Goal: Task Accomplishment & Management: Manage account settings

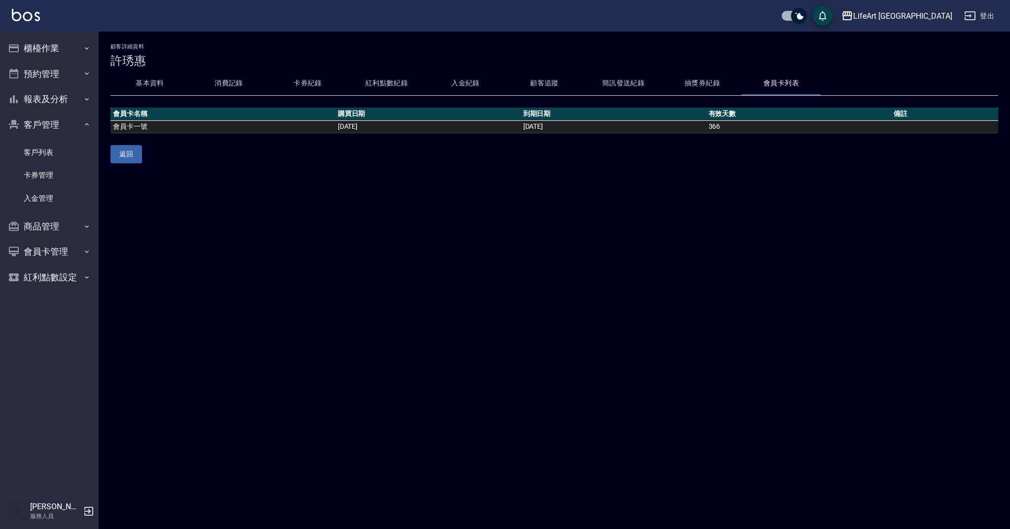
click at [144, 77] on button "基本資料" at bounding box center [150, 84] width 79 height 24
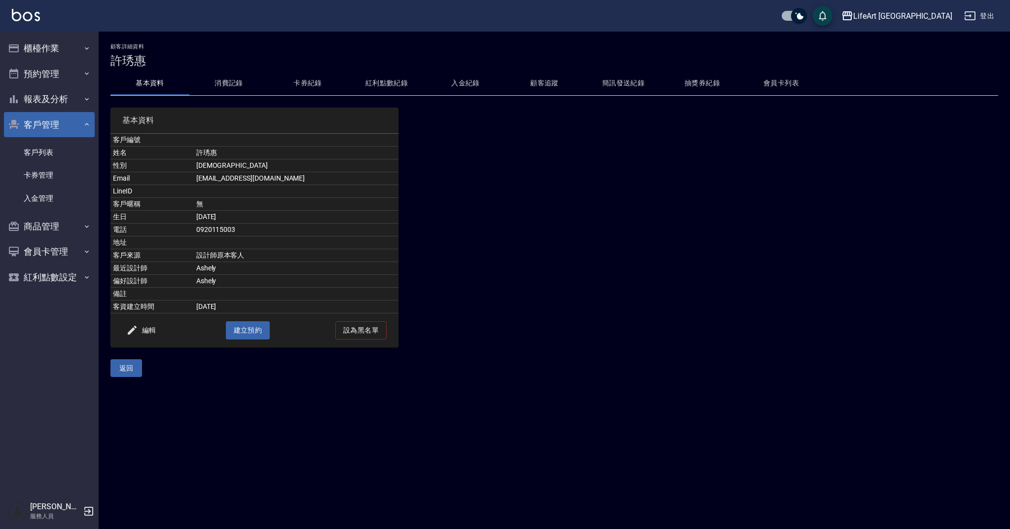
click at [51, 124] on button "客戶管理" at bounding box center [49, 125] width 91 height 26
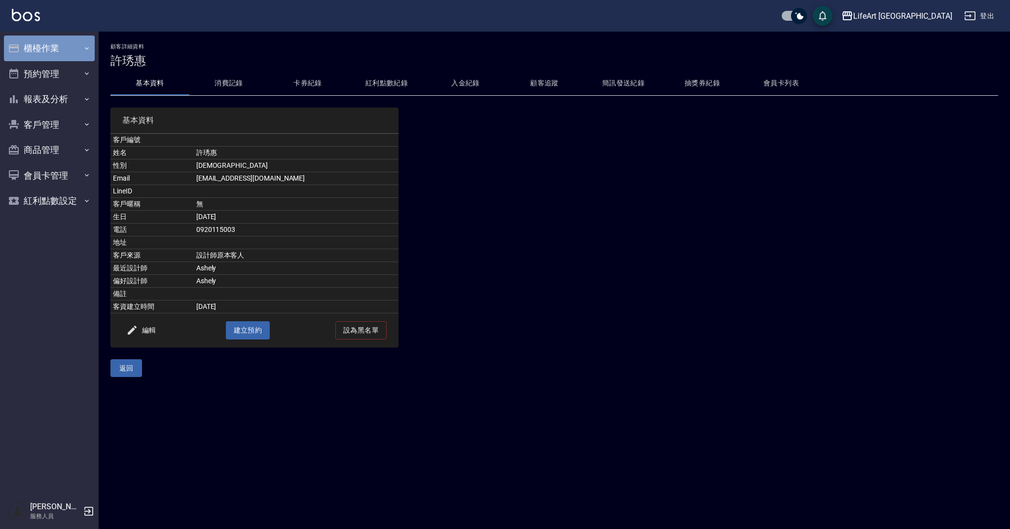
click at [74, 54] on button "櫃檯作業" at bounding box center [49, 49] width 91 height 26
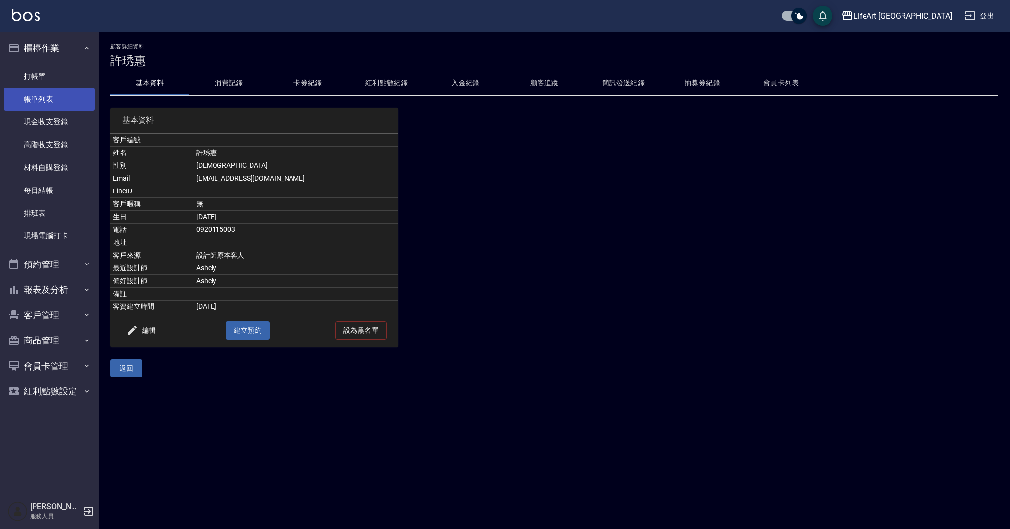
click at [66, 102] on link "帳單列表" at bounding box center [49, 99] width 91 height 23
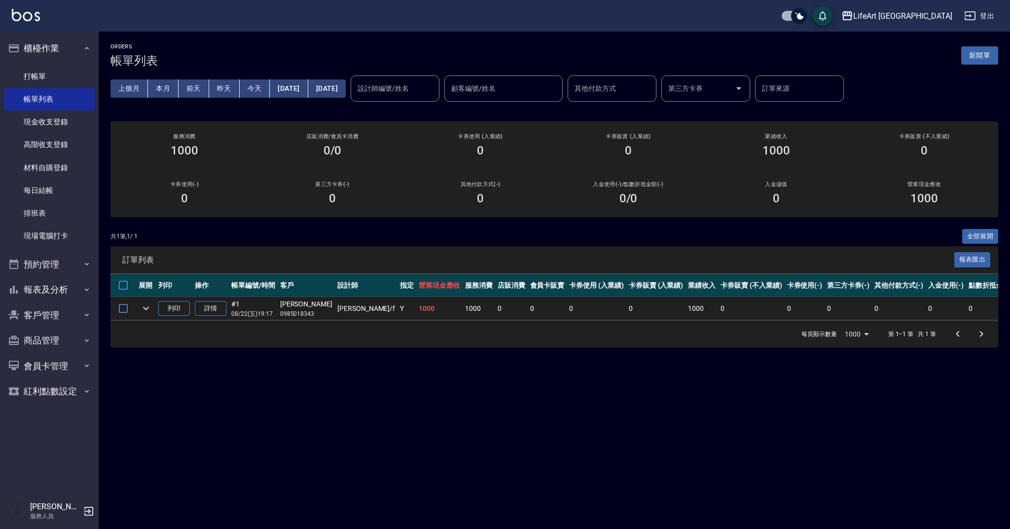
click at [969, 57] on button "新開單" at bounding box center [980, 55] width 37 height 18
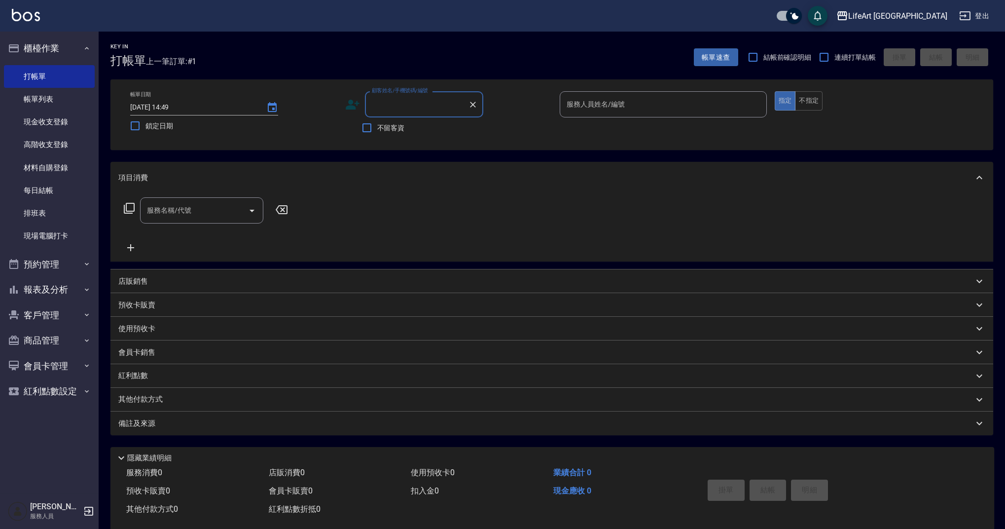
click at [424, 105] on input "顧客姓名/手機號碼/編號" at bounding box center [417, 104] width 95 height 17
click at [448, 128] on li "[PERSON_NAME]/0981071318/null" at bounding box center [424, 129] width 118 height 16
type input "[PERSON_NAME]/0981071318/null"
type input "Ashely-A"
click at [213, 209] on input "服務名稱/代號" at bounding box center [195, 210] width 100 height 17
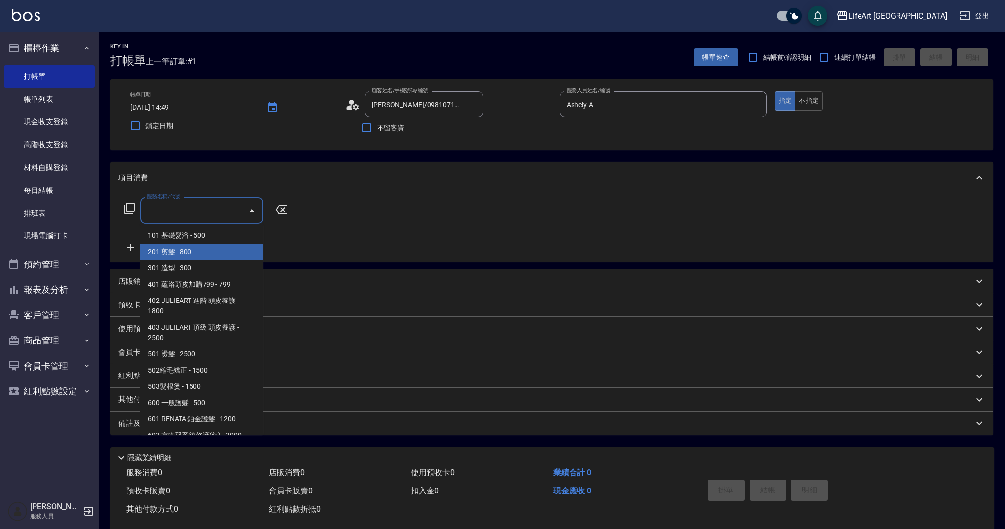
click at [215, 253] on span "201 剪髮 - 800" at bounding box center [201, 252] width 123 height 16
type input "201 剪髮(201)"
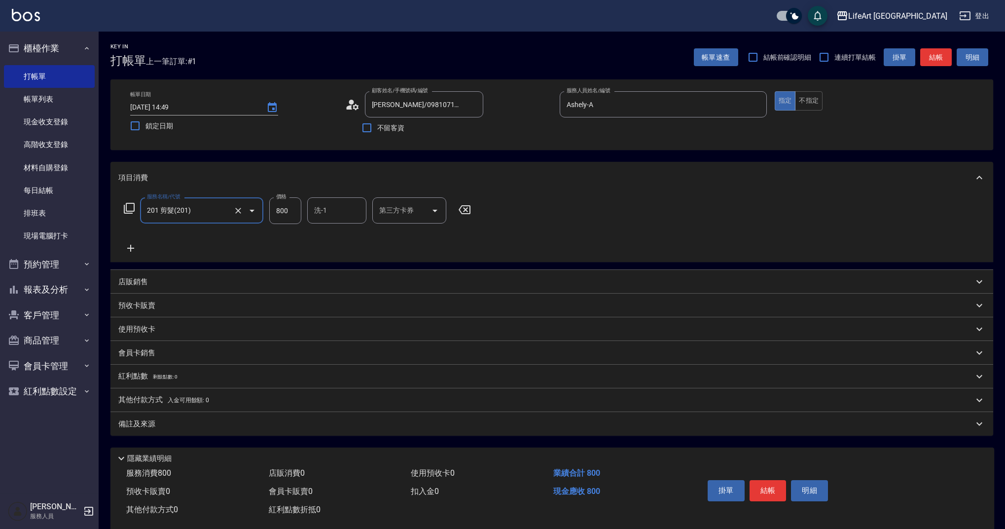
click at [130, 247] on icon at bounding box center [130, 248] width 7 height 7
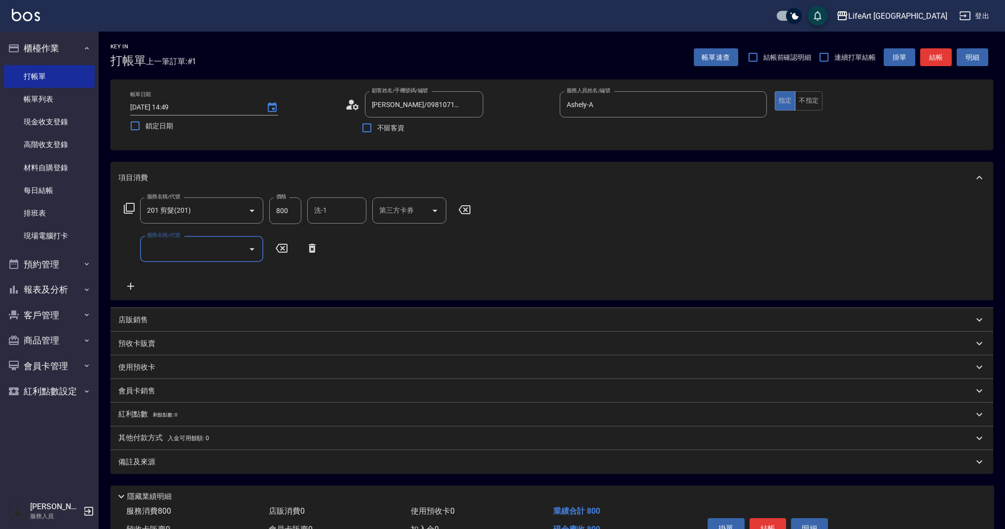
click at [176, 248] on input "服務名稱/代號" at bounding box center [195, 248] width 100 height 17
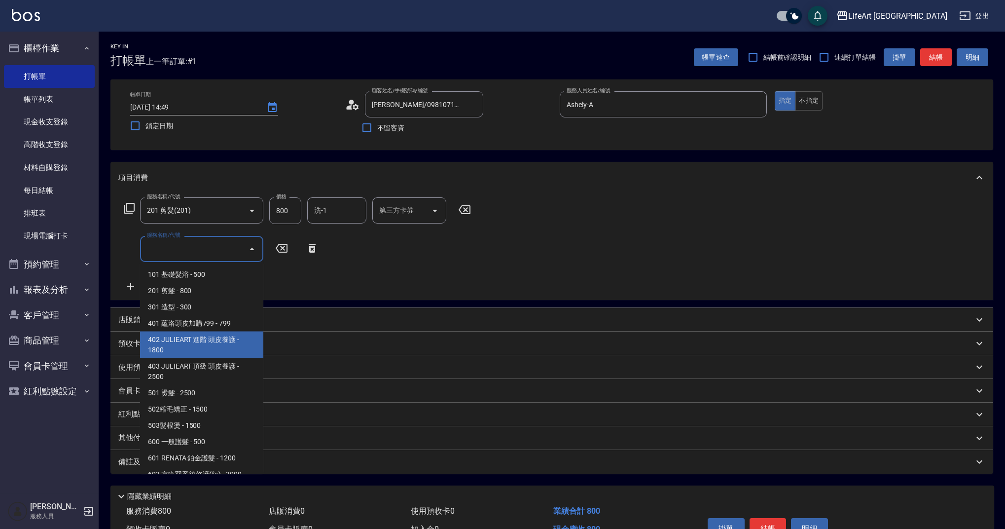
click at [223, 343] on span "402 JULIEART 進階 頭皮養護 - 1800" at bounding box center [201, 345] width 123 height 27
type input "402 JULIEART 進階 頭皮養護(402)"
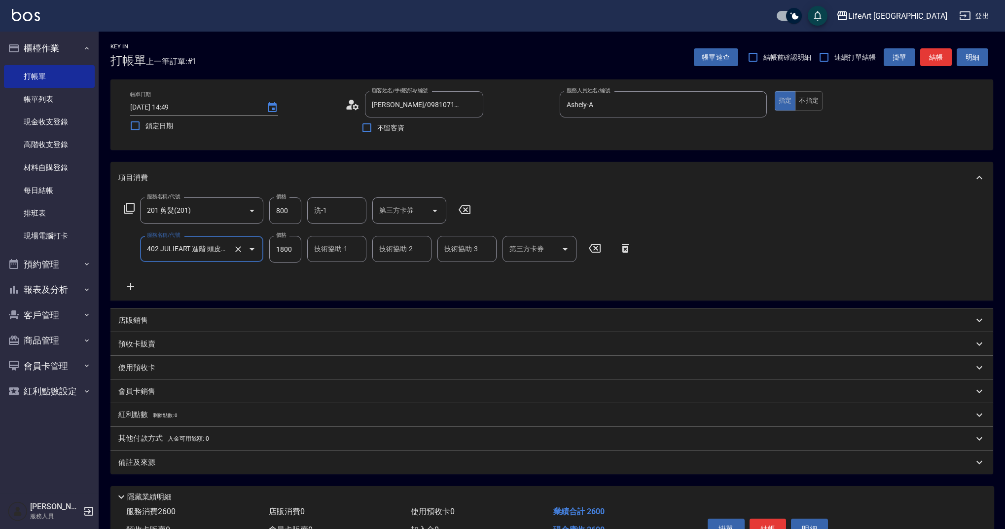
click at [290, 252] on input "1800" at bounding box center [285, 249] width 32 height 27
type input "2000"
click at [288, 217] on input "800" at bounding box center [285, 210] width 32 height 27
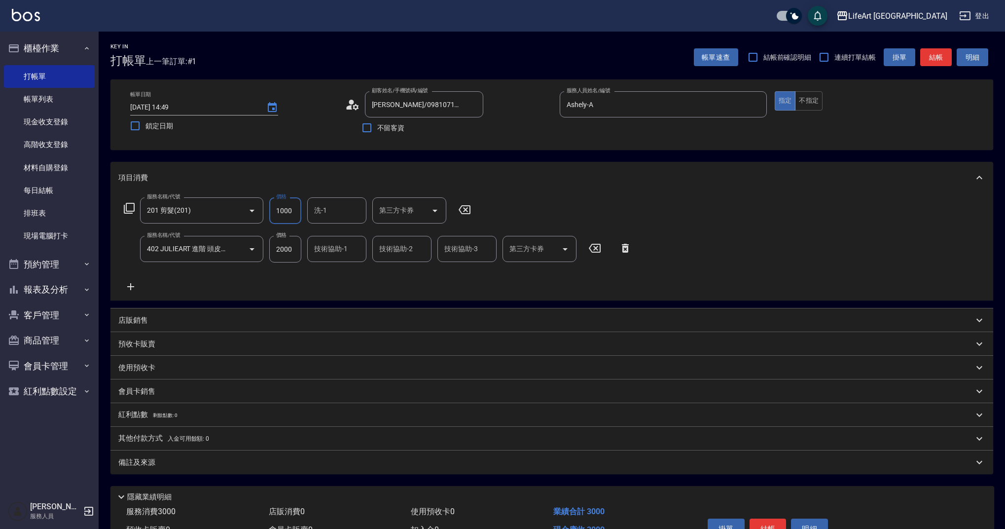
type input "1000"
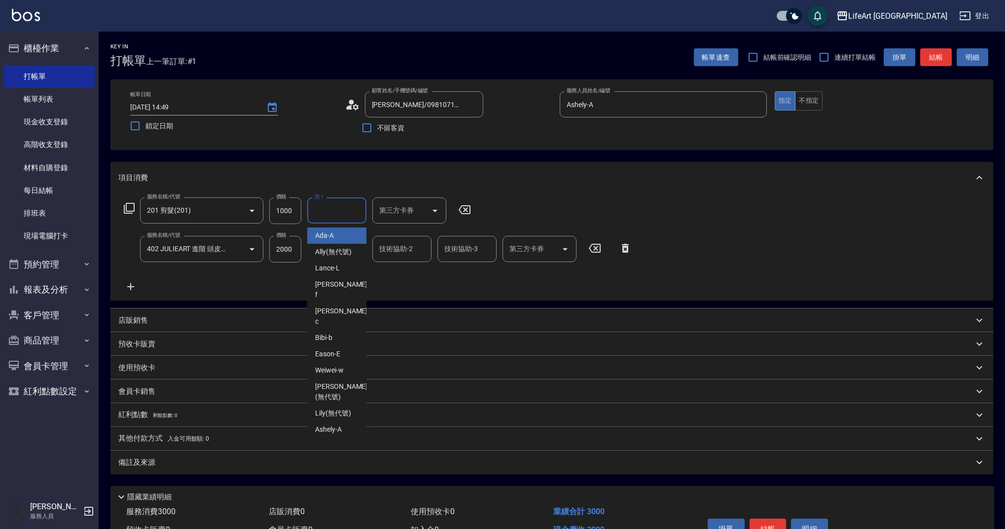
click at [335, 214] on input "洗-1" at bounding box center [337, 210] width 50 height 17
click at [333, 232] on span "Casey -c" at bounding box center [342, 240] width 54 height 21
type input "Casey-c"
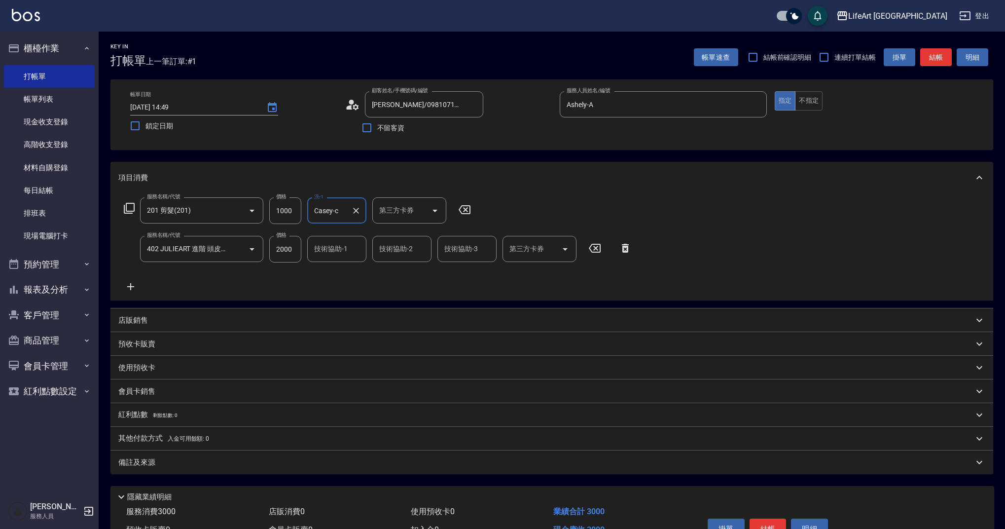
click at [335, 247] on input "技術協助-1" at bounding box center [337, 248] width 50 height 17
click at [338, 273] on span "Casey -c" at bounding box center [342, 279] width 54 height 21
type input "Casey-c"
click at [158, 325] on div "店販銷售" at bounding box center [545, 320] width 855 height 10
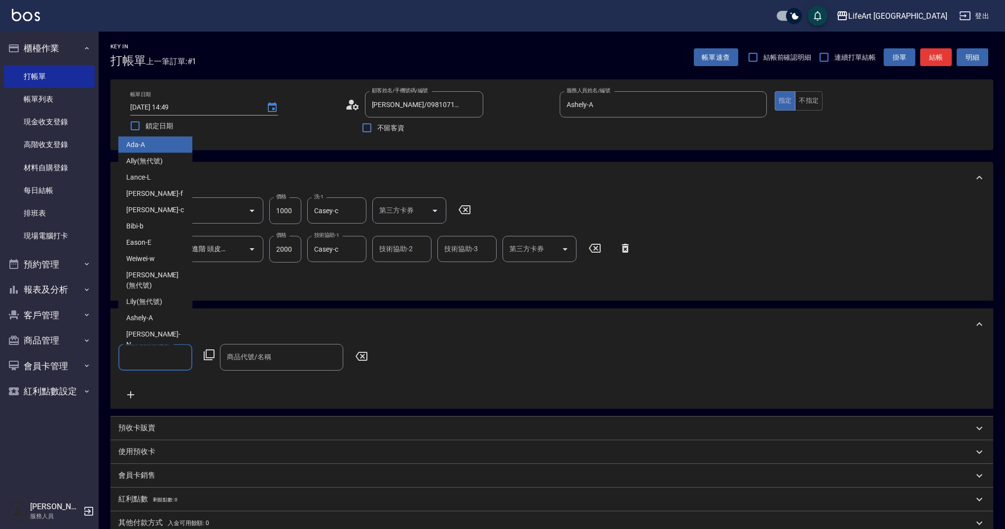
click at [160, 356] on input "服務人員姓名/編號" at bounding box center [155, 356] width 65 height 17
click at [162, 208] on div "Casey -c" at bounding box center [155, 210] width 74 height 16
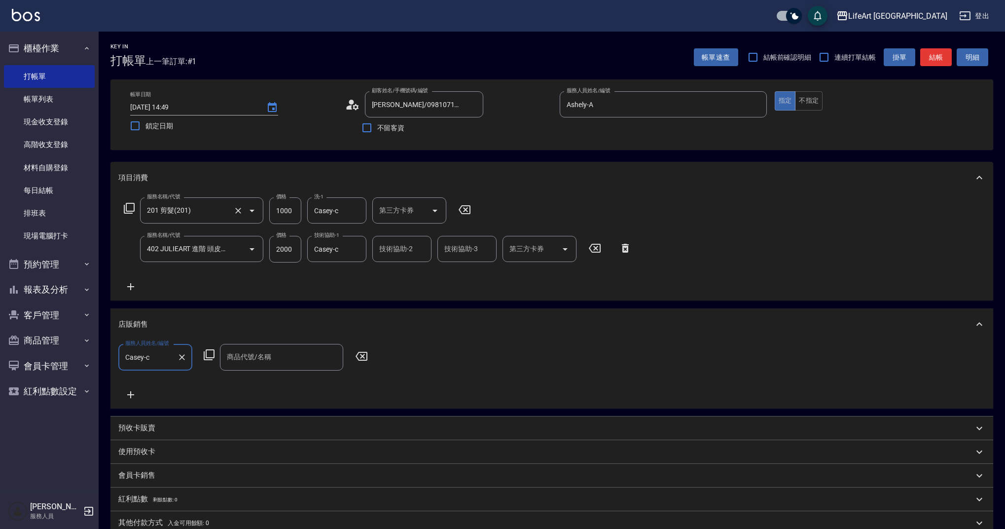
type input "Casey-c"
click at [134, 392] on icon at bounding box center [130, 395] width 25 height 12
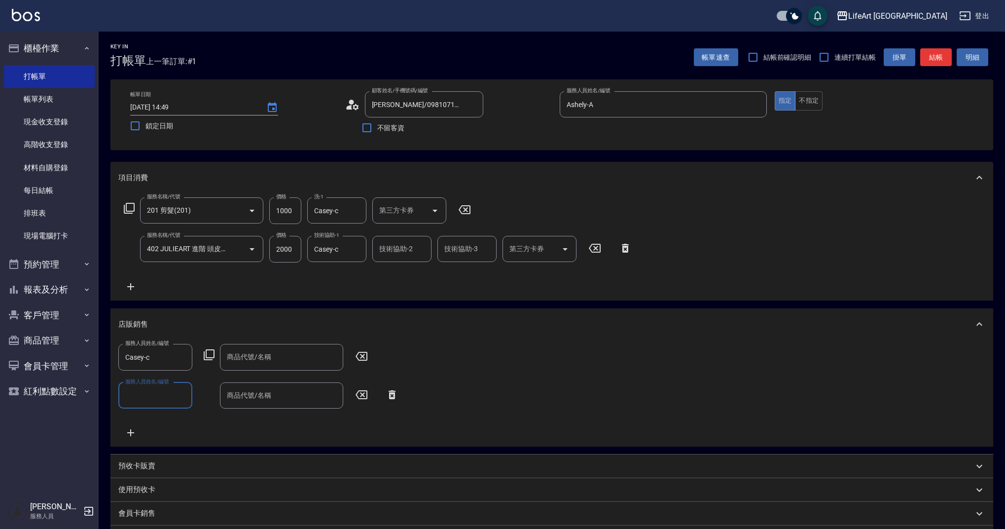
click at [152, 394] on input "服務人員姓名/編號" at bounding box center [155, 395] width 65 height 17
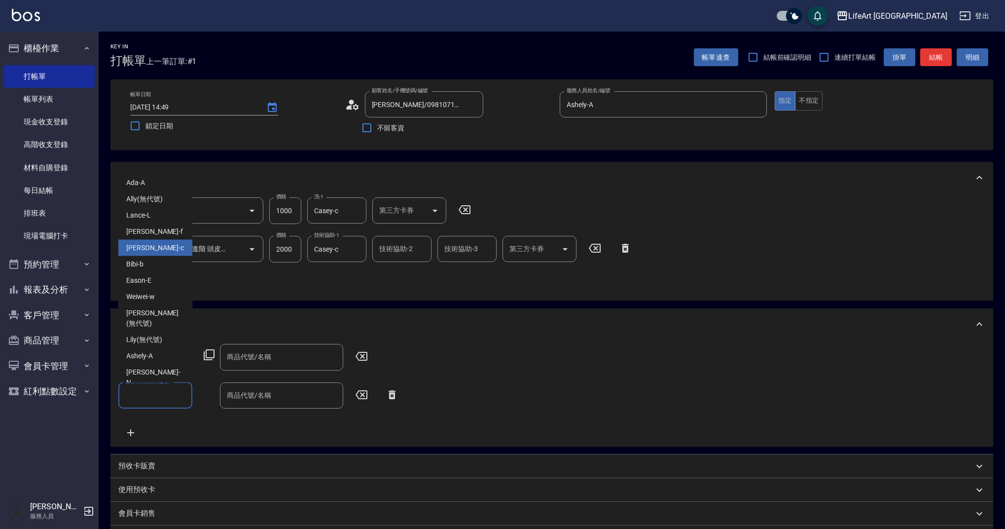
click at [162, 250] on div "Casey -c" at bounding box center [155, 248] width 74 height 16
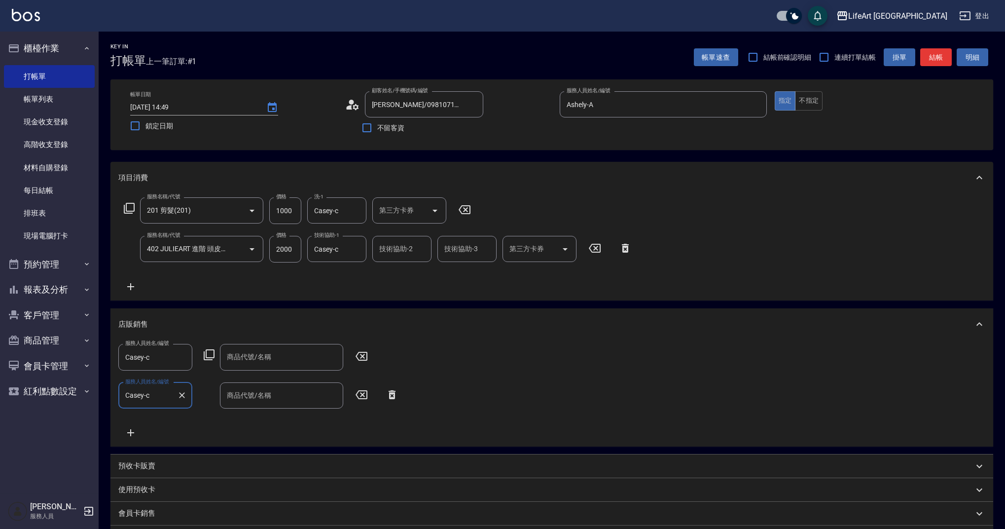
type input "Casey-c"
click at [264, 358] on input "商品代號/名稱" at bounding box center [281, 356] width 114 height 17
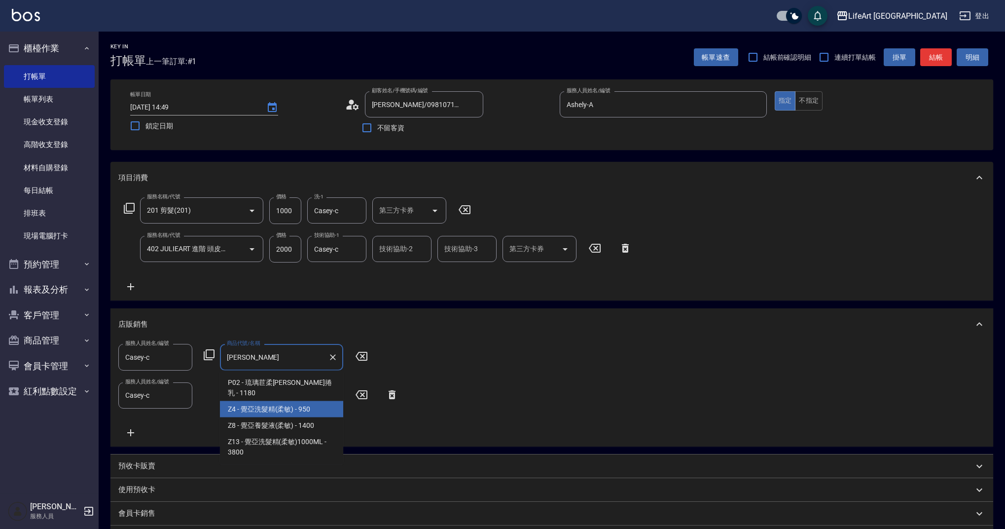
click at [333, 403] on span "Z4 - 覺亞洗髮精(柔敏) - 950" at bounding box center [281, 409] width 123 height 16
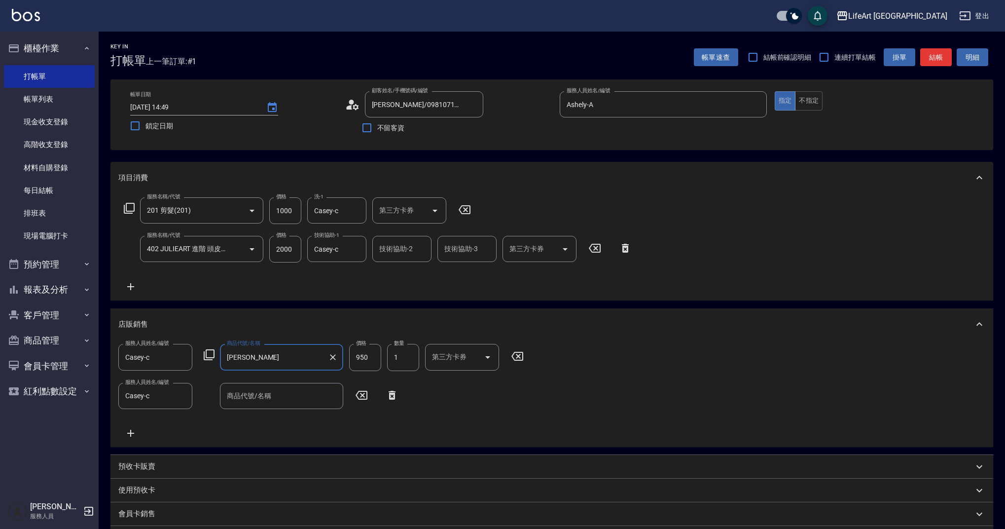
type input "覺亞洗髮精(柔敏)"
click at [263, 397] on input "商品代號/名稱" at bounding box center [281, 395] width 114 height 17
click at [294, 421] on span "P05 - 葡萄幹活化精華 - 1080" at bounding box center [281, 421] width 123 height 16
type input "葡萄幹活化精華"
click at [368, 399] on input "1080" at bounding box center [365, 396] width 32 height 27
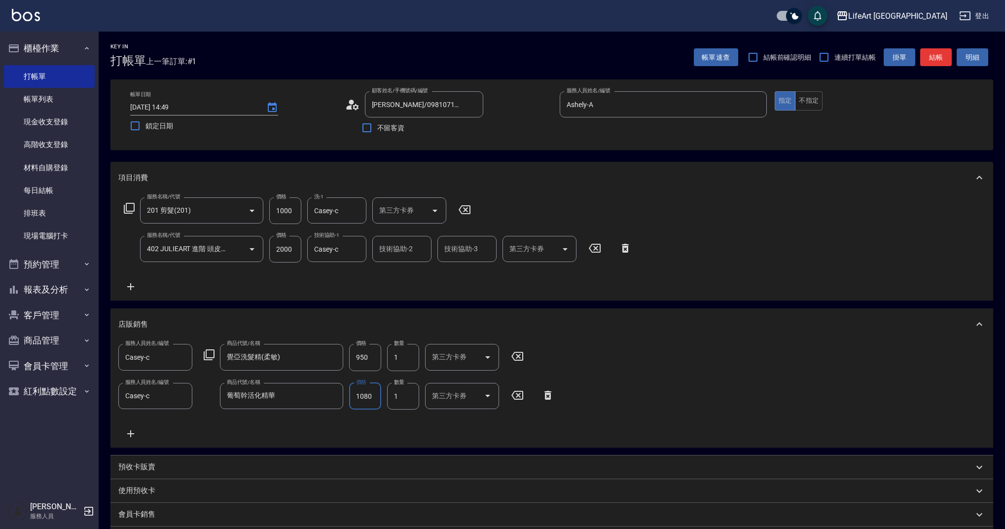
click at [368, 399] on input "1080" at bounding box center [365, 396] width 32 height 27
type input "972"
click at [367, 359] on input "950" at bounding box center [365, 357] width 32 height 27
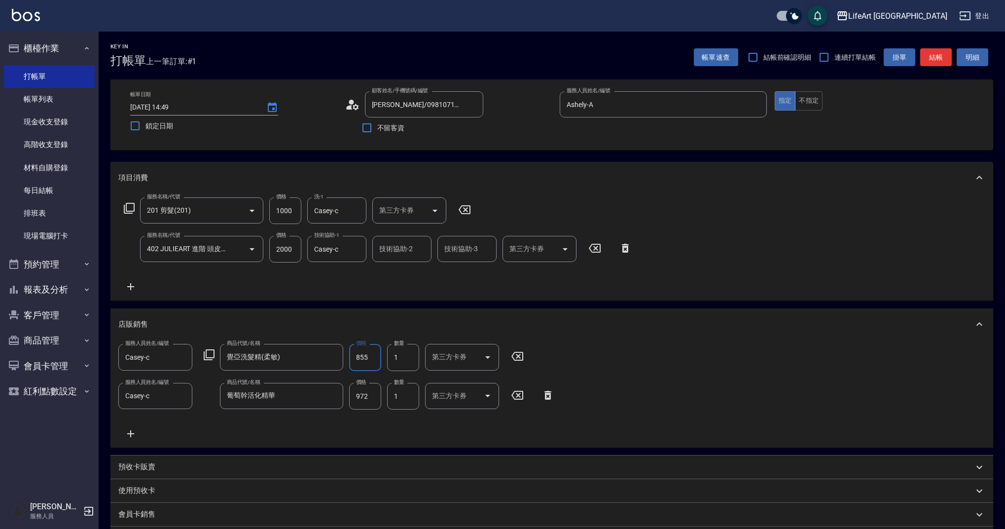
scroll to position [180, 0]
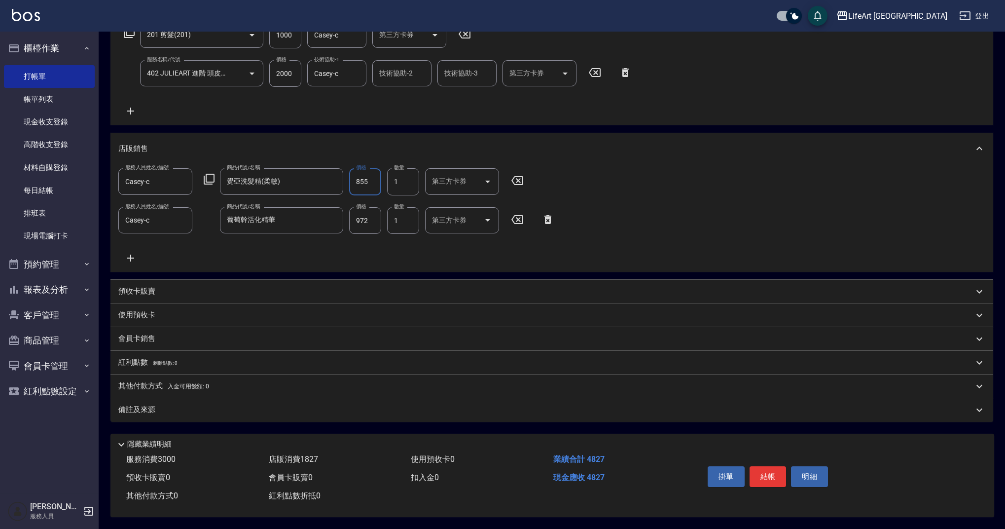
type input "855"
click at [198, 405] on div "備註及來源" at bounding box center [545, 410] width 855 height 10
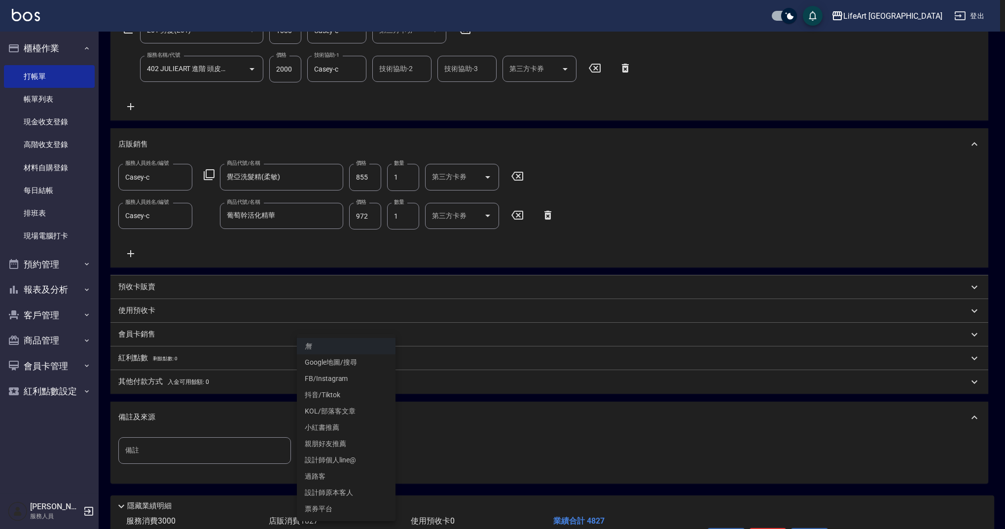
click at [321, 451] on body "LifeArt 蘆洲 登出 櫃檯作業 打帳單 帳單列表 現金收支登錄 高階收支登錄 材料自購登錄 每日結帳 排班表 現場電腦打卡 預約管理 預約管理 單日預約…" at bounding box center [502, 205] width 1005 height 771
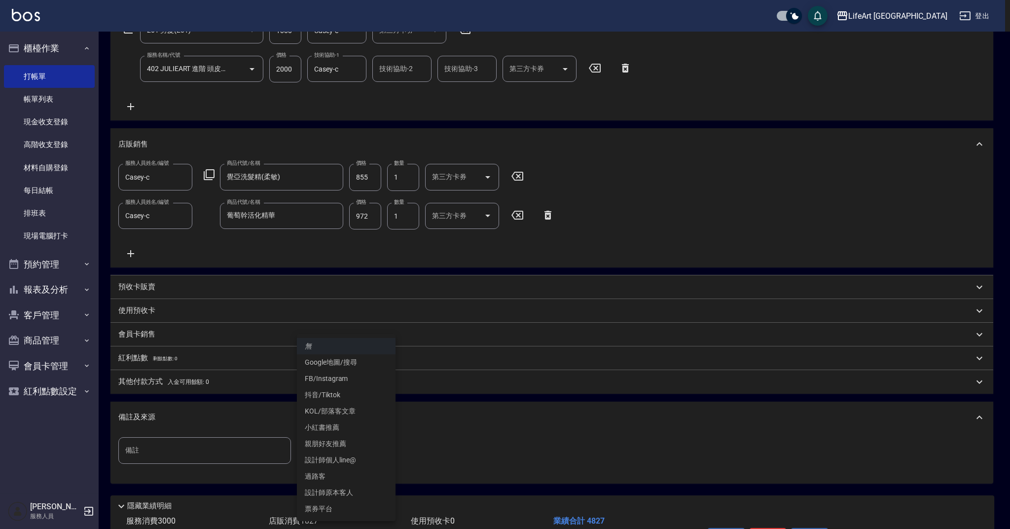
click at [358, 455] on li "設計師個人line@" at bounding box center [346, 460] width 99 height 16
type input "設計師個人line@"
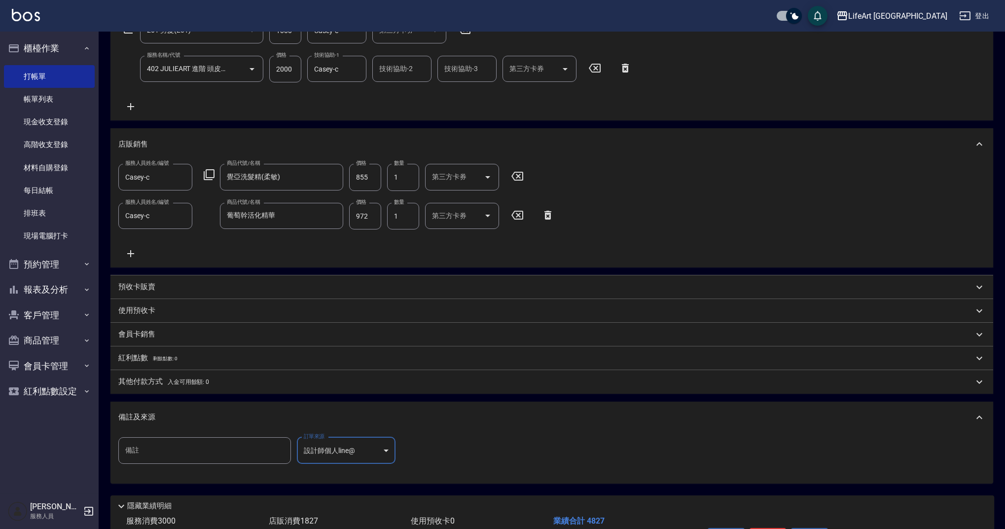
click at [168, 378] on span "入金可用餘額: 0" at bounding box center [189, 381] width 42 height 7
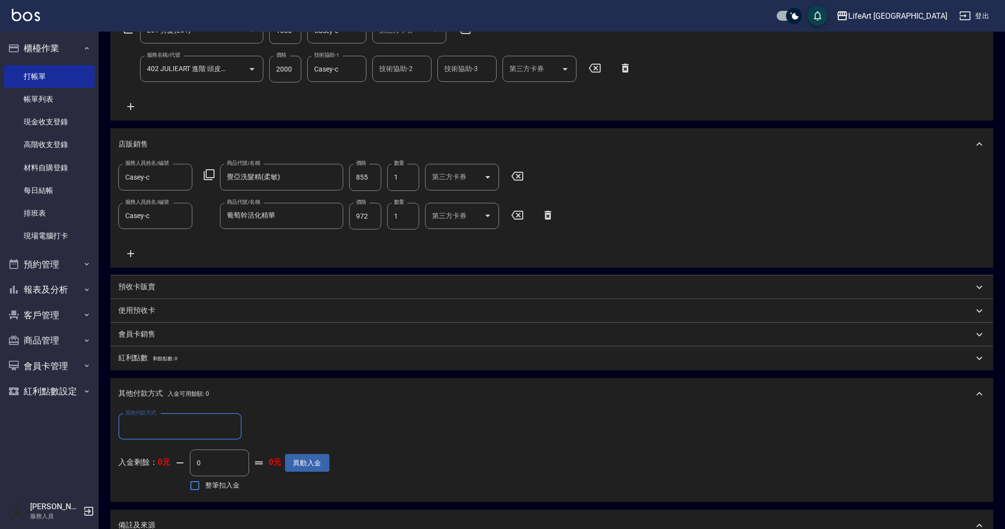
click at [168, 414] on div "其他付款方式" at bounding box center [179, 426] width 123 height 26
click at [172, 446] on span "轉帳" at bounding box center [179, 452] width 123 height 16
type input "轉帳"
click at [292, 428] on input "0" at bounding box center [285, 426] width 74 height 27
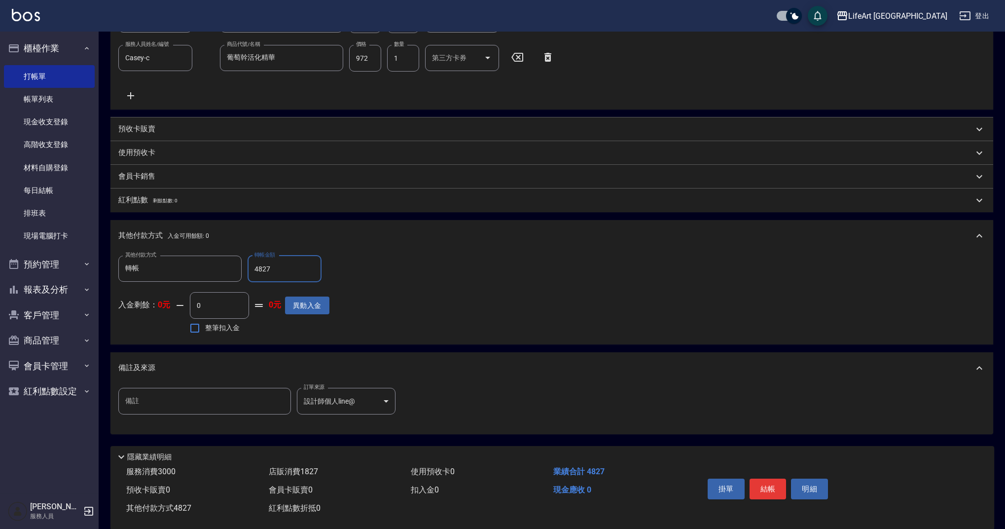
scroll to position [355, 0]
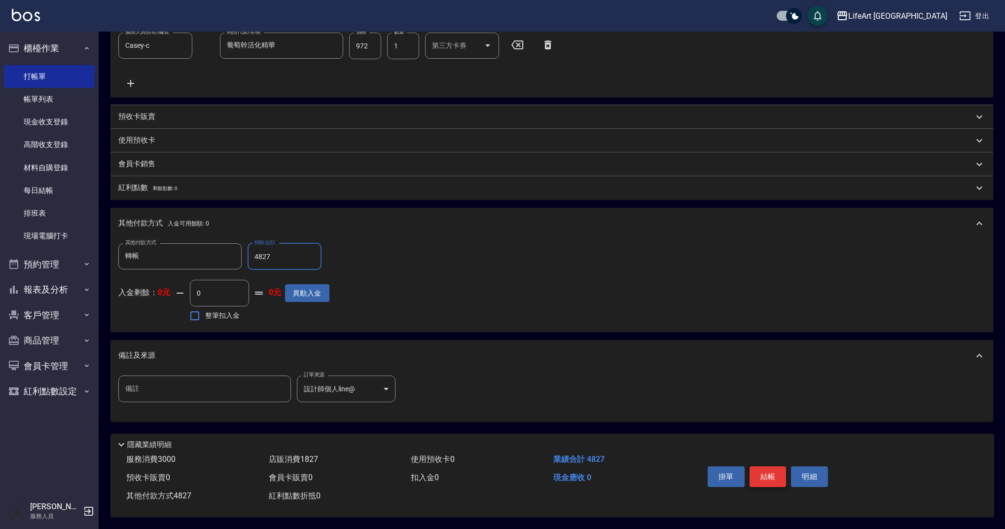
type input "4827"
click at [779, 472] on button "結帳" at bounding box center [768, 476] width 37 height 21
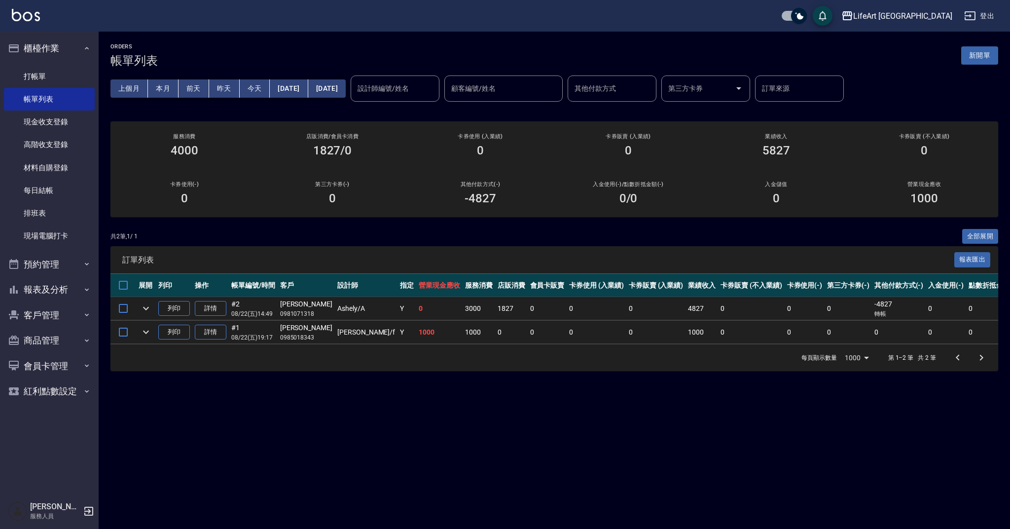
click at [967, 63] on button "新開單" at bounding box center [980, 55] width 37 height 18
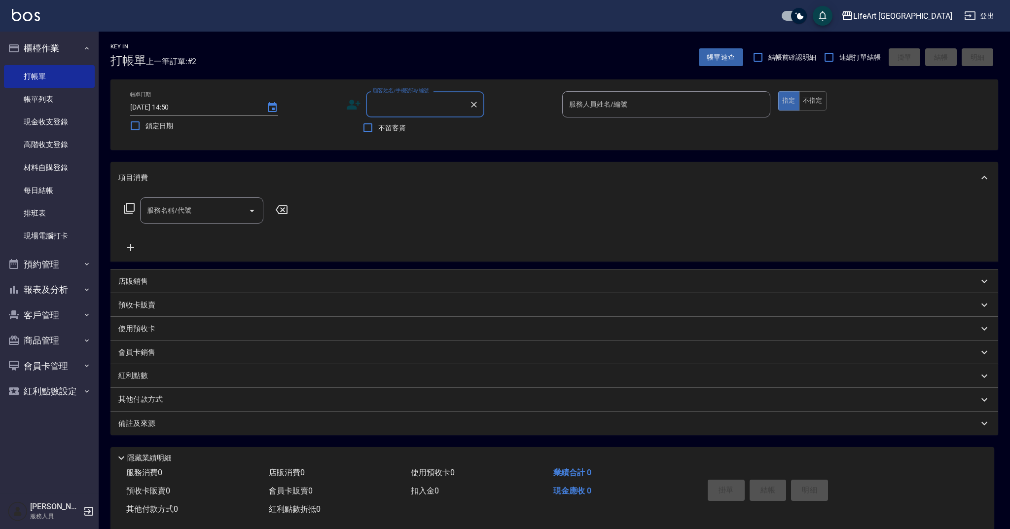
click at [427, 109] on input "顧客姓名/手機號碼/編號" at bounding box center [418, 104] width 95 height 17
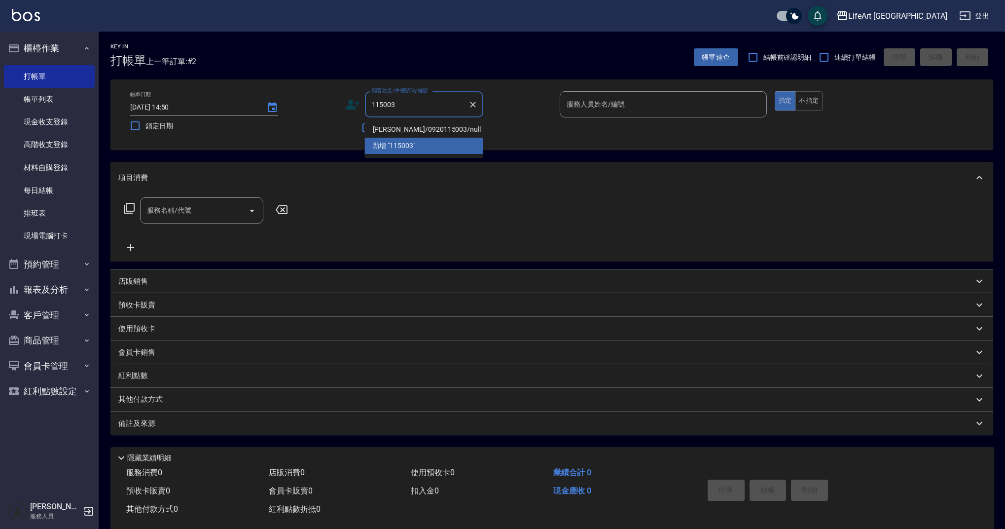
click at [430, 130] on li "[PERSON_NAME]/0920115003/null" at bounding box center [424, 129] width 118 height 16
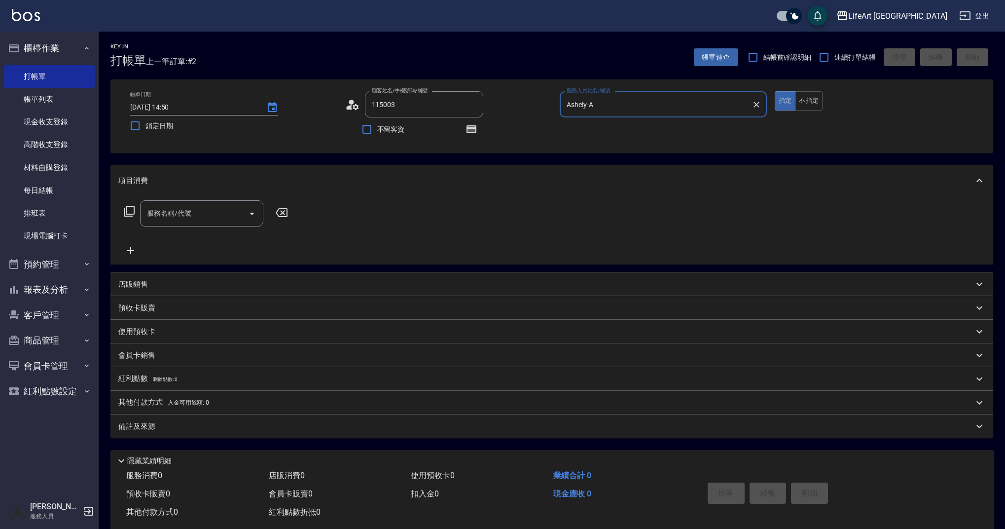
type input "[PERSON_NAME]/0920115003/null"
type input "Ashely-A"
click at [470, 129] on icon "button" at bounding box center [472, 129] width 10 height 8
click at [204, 211] on input "服務名稱/代號" at bounding box center [195, 213] width 100 height 17
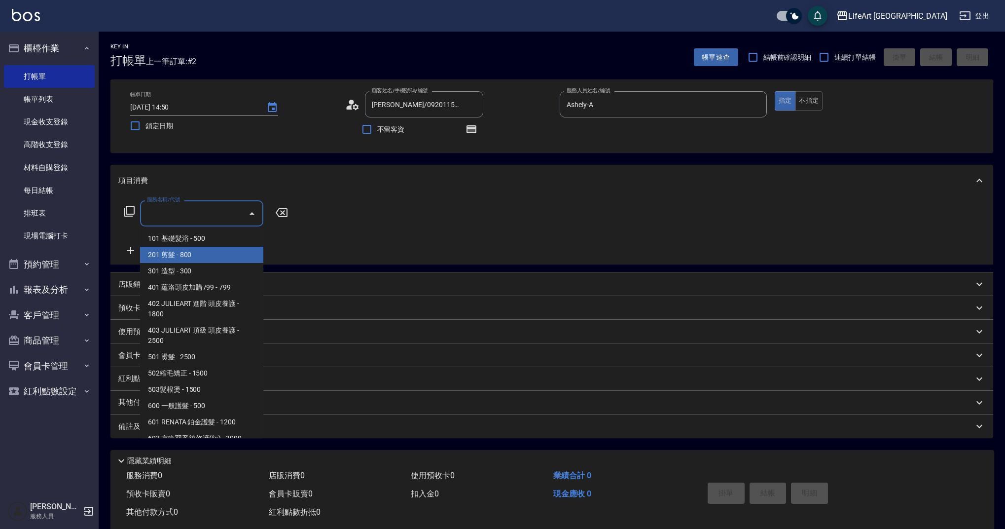
click at [195, 254] on span "201 剪髮 - 800" at bounding box center [201, 255] width 123 height 16
type input "201 剪髮(201)"
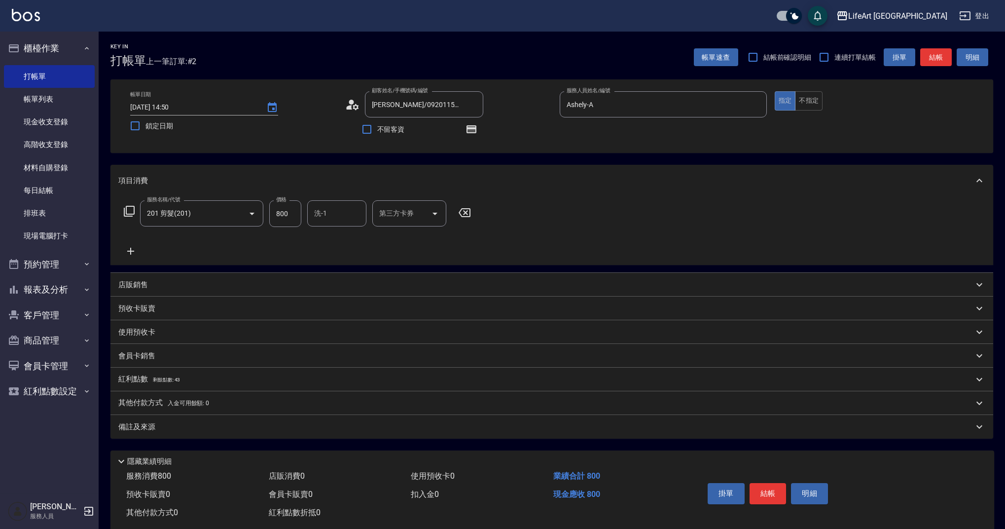
click at [144, 283] on p "店販銷售" at bounding box center [133, 285] width 30 height 10
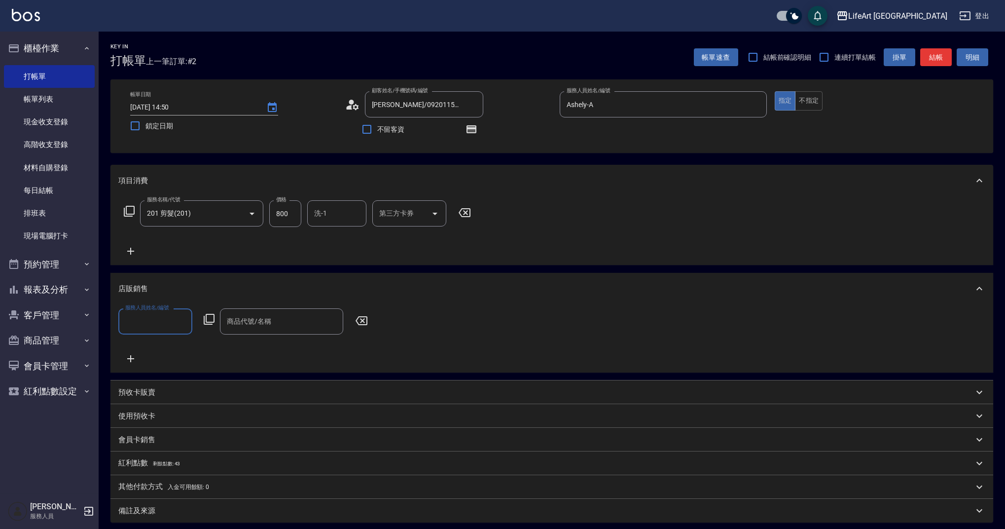
click at [144, 284] on p "店販銷售" at bounding box center [133, 289] width 30 height 10
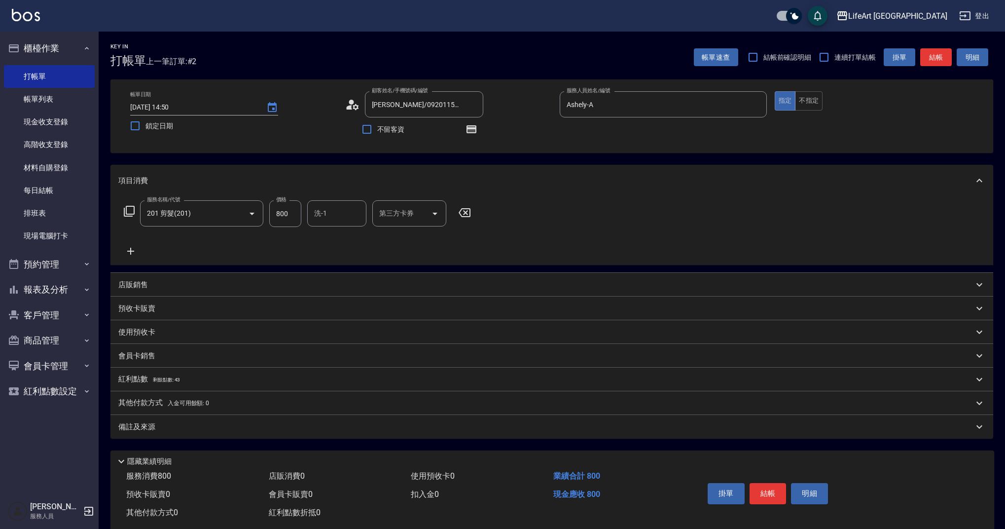
click at [143, 357] on p "會員卡銷售" at bounding box center [136, 356] width 37 height 10
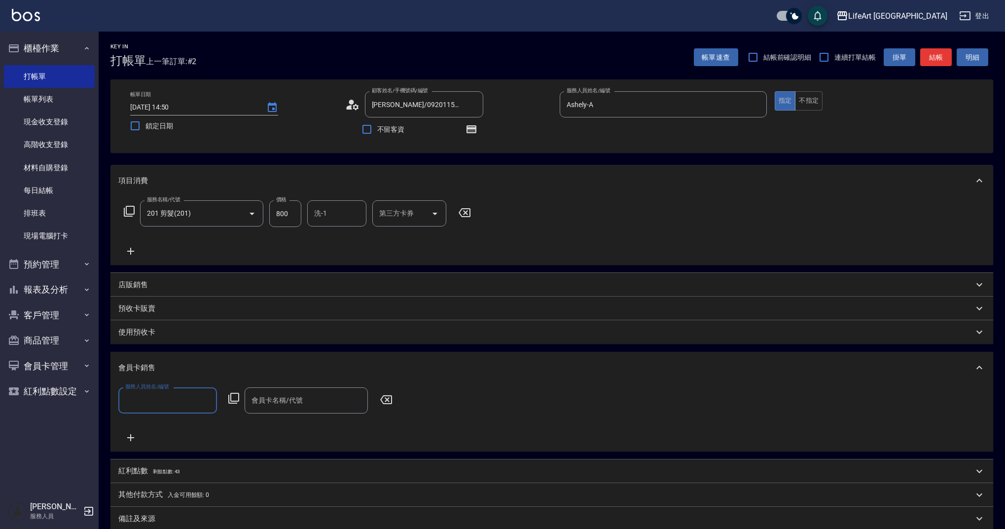
drag, startPoint x: 147, startPoint y: 391, endPoint x: 147, endPoint y: 398, distance: 6.9
click at [147, 392] on div "服務人員姓名/編號 服務人員姓名/編號" at bounding box center [167, 400] width 99 height 26
click at [147, 398] on input "服務人員姓名/編號" at bounding box center [168, 400] width 90 height 17
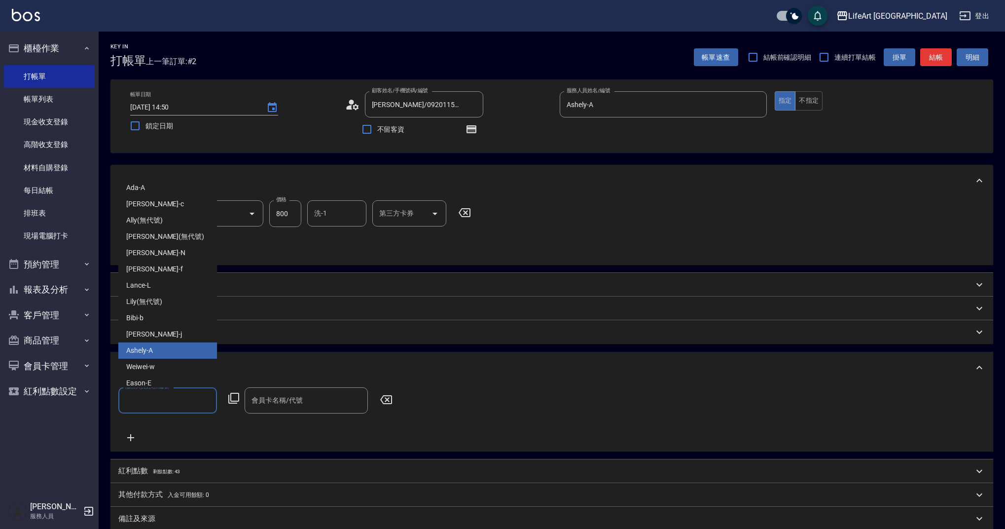
click at [163, 358] on div "Ashely -A" at bounding box center [167, 350] width 99 height 16
type input "Ashely-A"
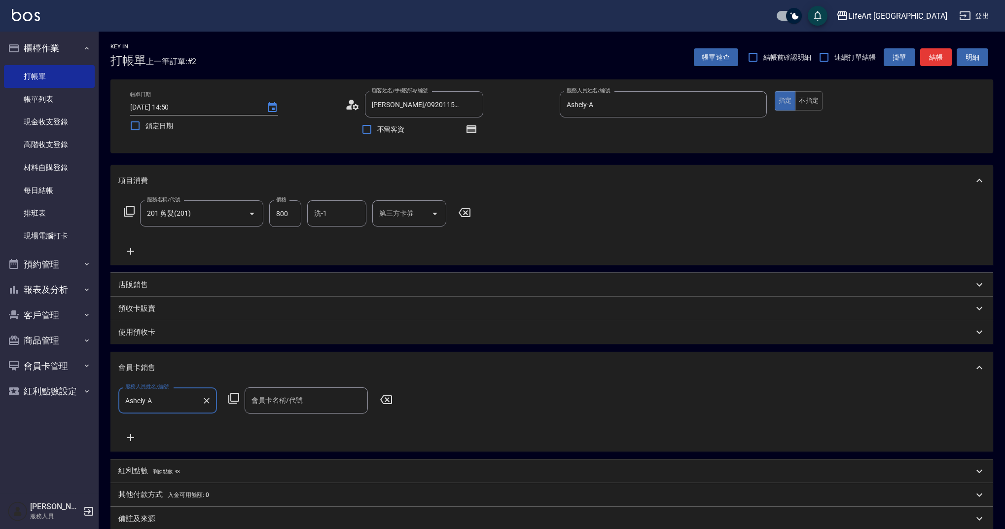
click at [287, 402] on input "會員卡名稱/代號" at bounding box center [306, 400] width 114 height 17
click at [293, 425] on span "會員卡一號 - 01" at bounding box center [306, 426] width 123 height 16
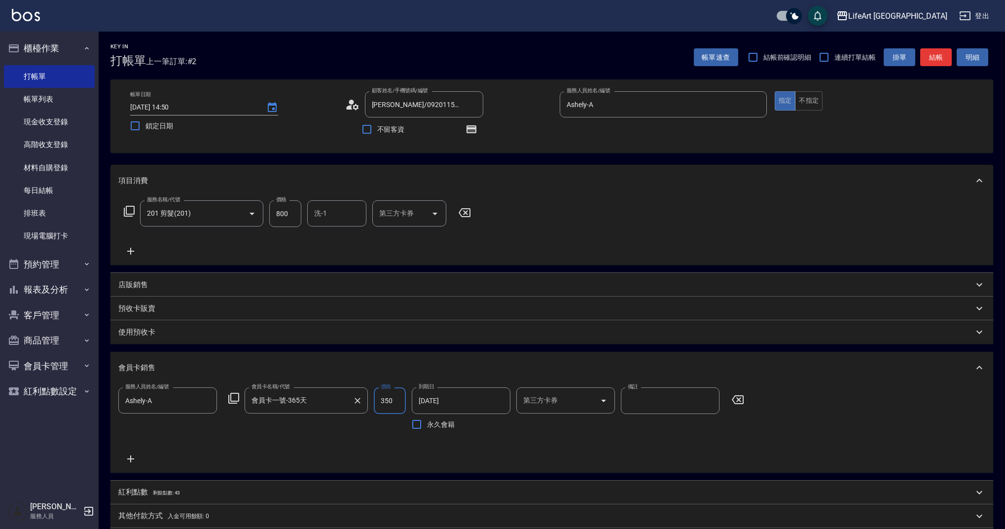
type input "會員卡一號-365天"
type input "500"
click at [292, 204] on input "800" at bounding box center [285, 213] width 32 height 27
type input "945"
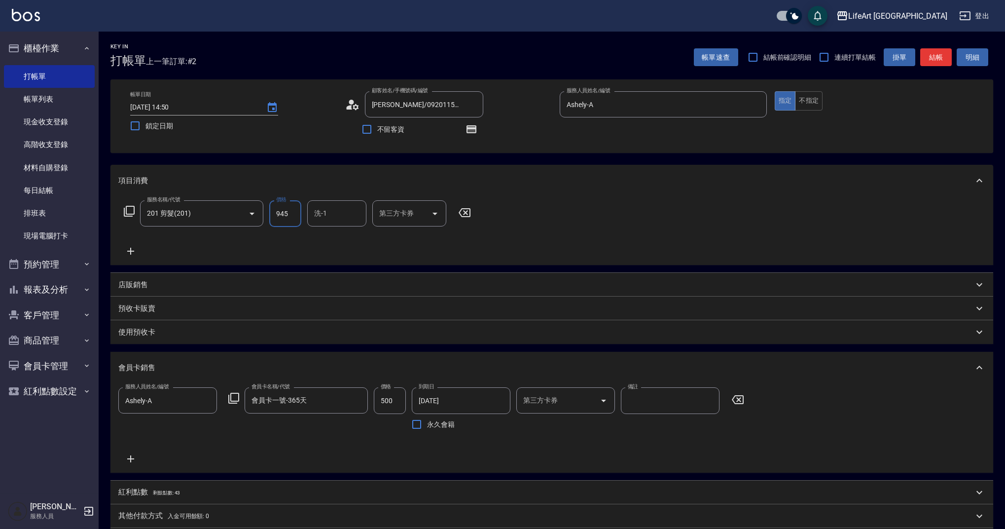
click at [357, 212] on input "洗-1" at bounding box center [337, 213] width 50 height 17
click at [364, 241] on div "Casey -c" at bounding box center [336, 243] width 59 height 27
type input "Casey-c"
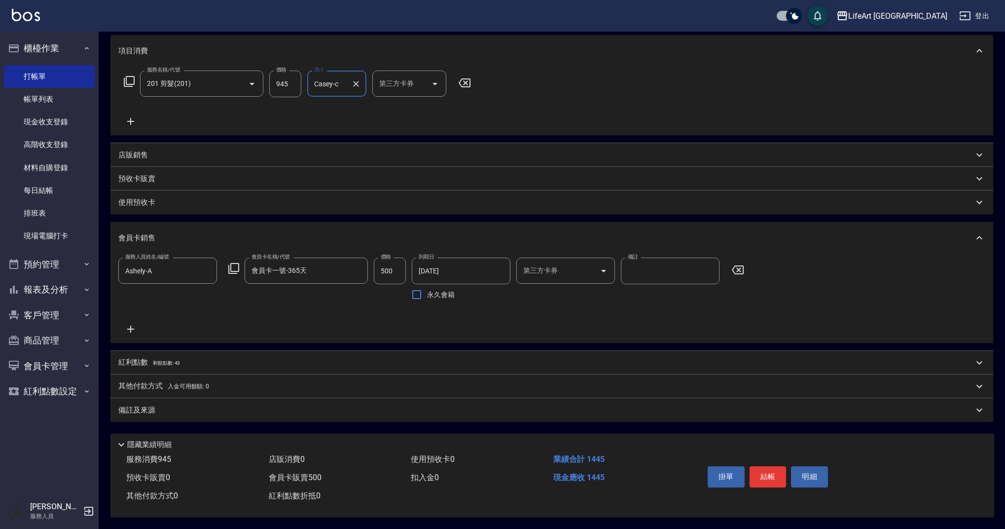
click at [196, 406] on div "備註及來源" at bounding box center [545, 410] width 855 height 10
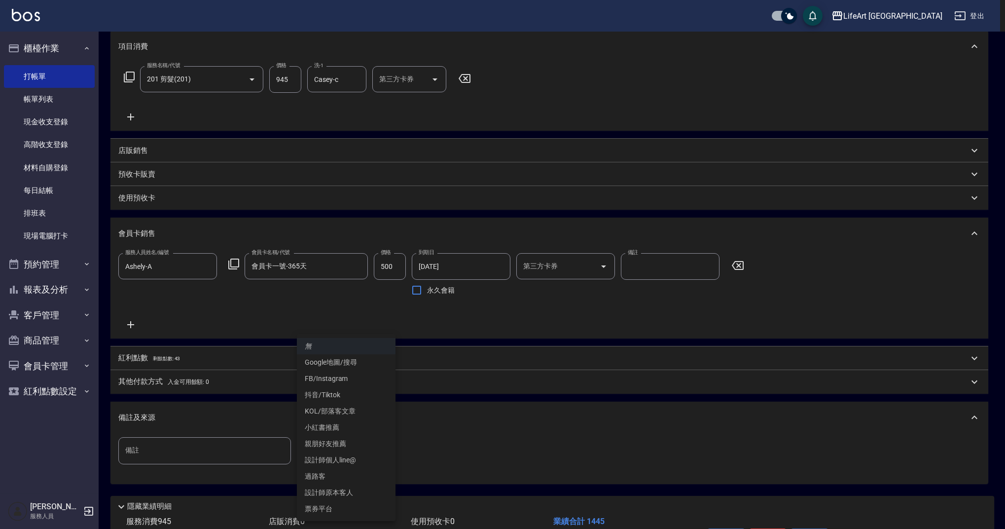
click at [360, 456] on body "LifeArt 蘆洲 登出 櫃檯作業 打帳單 帳單列表 現金收支登錄 高階收支登錄 材料自購登錄 每日結帳 排班表 現場電腦打卡 預約管理 預約管理 單日預約…" at bounding box center [502, 228] width 1005 height 725
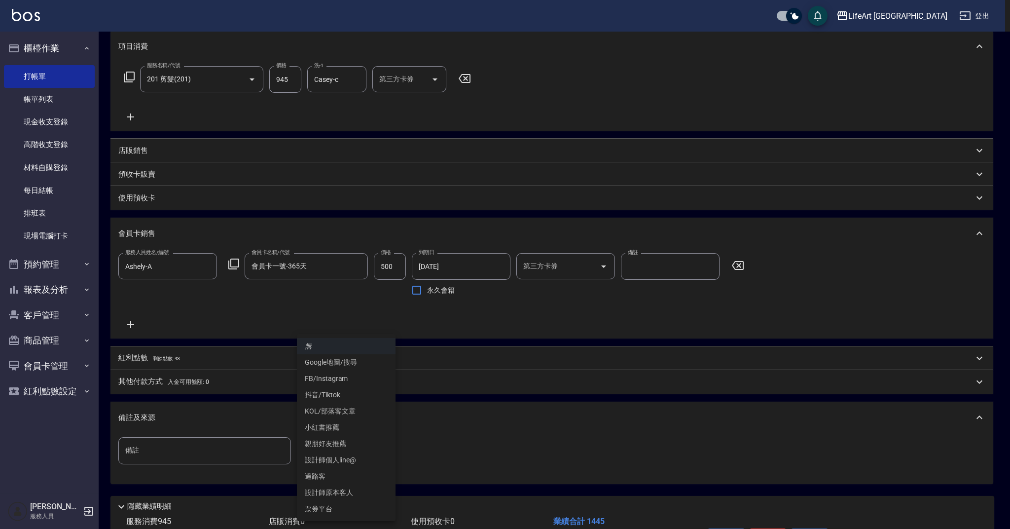
click at [369, 495] on li "設計師原本客人" at bounding box center [346, 492] width 99 height 16
type input "設計師原本客人"
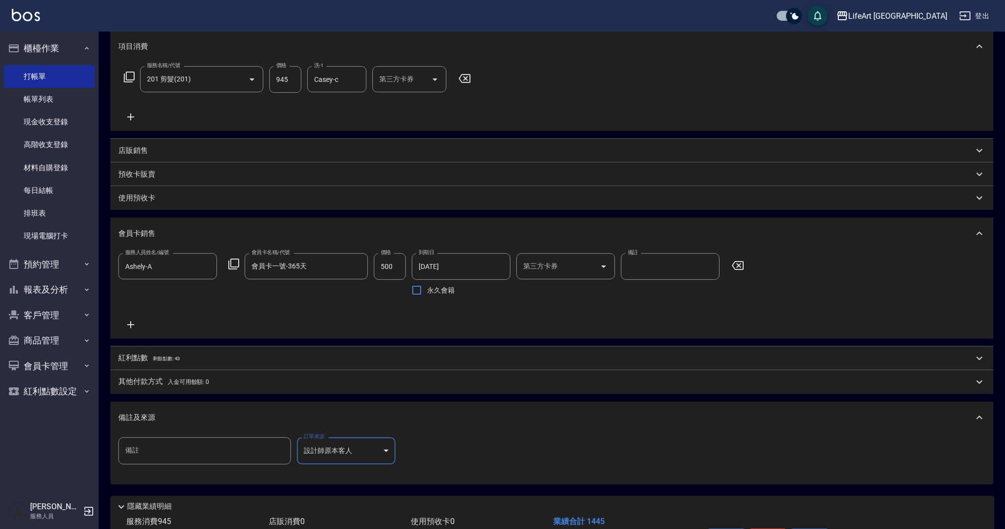
click at [193, 358] on div "紅利點數 剩餘點數: 43" at bounding box center [545, 358] width 855 height 11
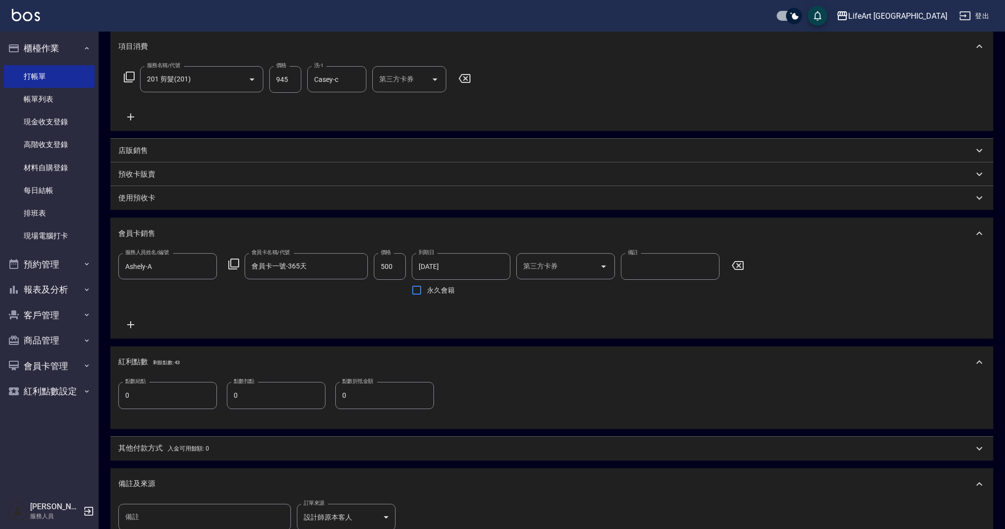
click at [196, 394] on input "0" at bounding box center [167, 395] width 99 height 27
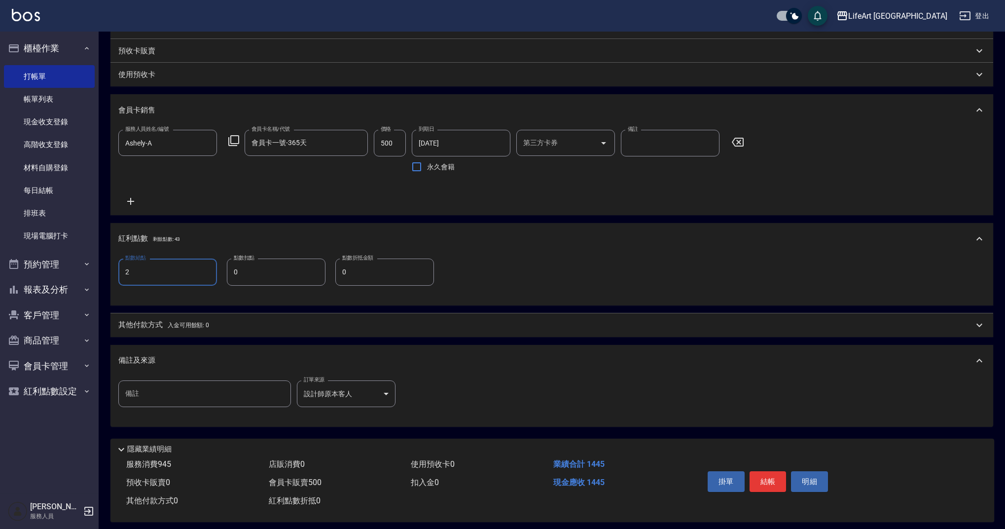
scroll to position [267, 0]
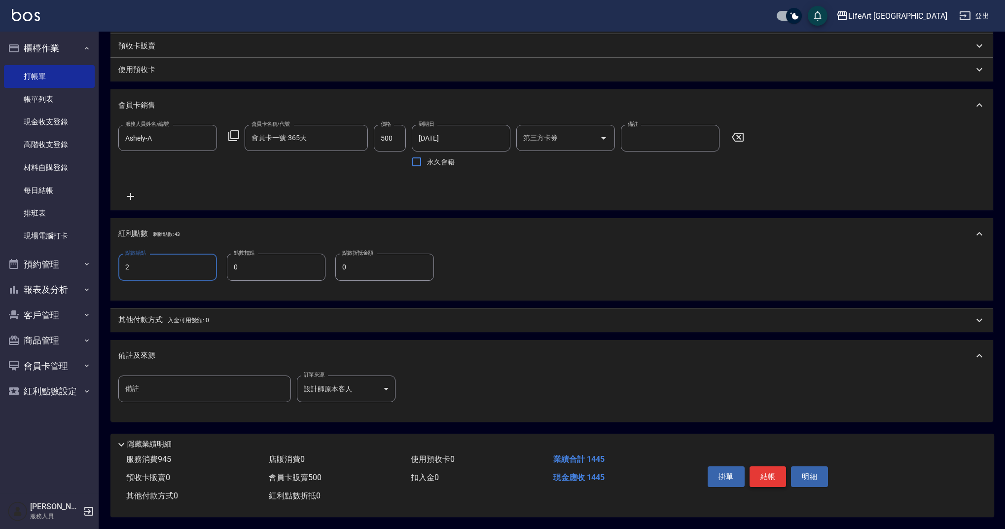
type input "2"
click at [767, 470] on button "結帳" at bounding box center [768, 476] width 37 height 21
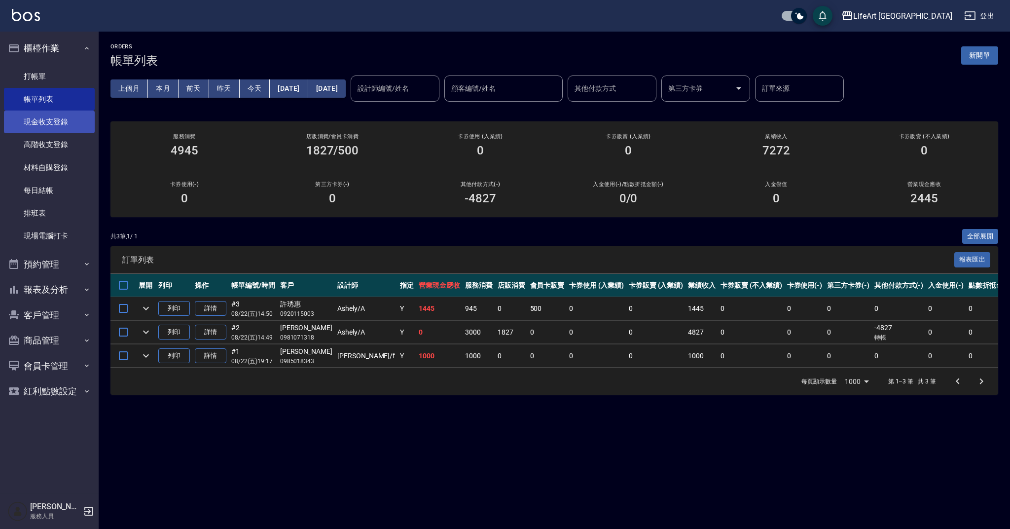
click at [80, 120] on link "現金收支登錄" at bounding box center [49, 122] width 91 height 23
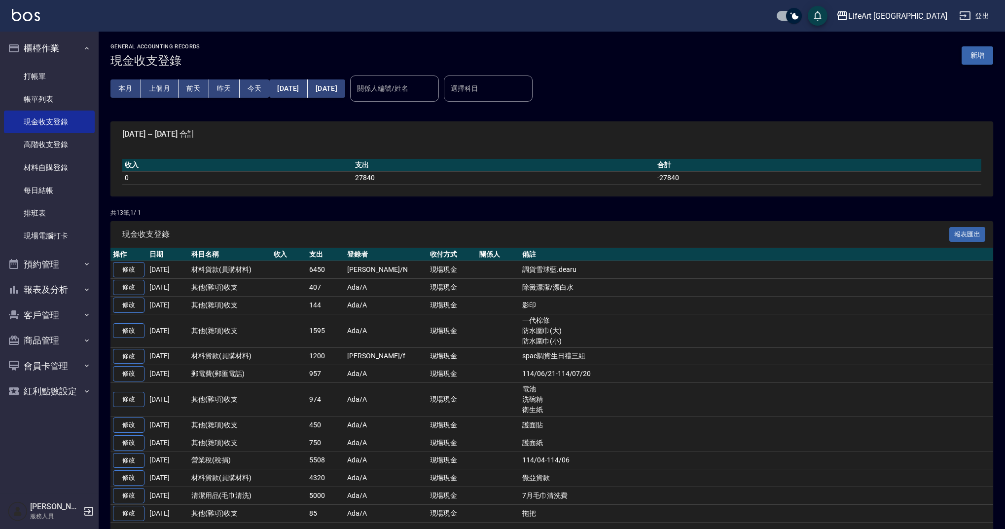
click at [988, 57] on button "新增" at bounding box center [978, 55] width 32 height 18
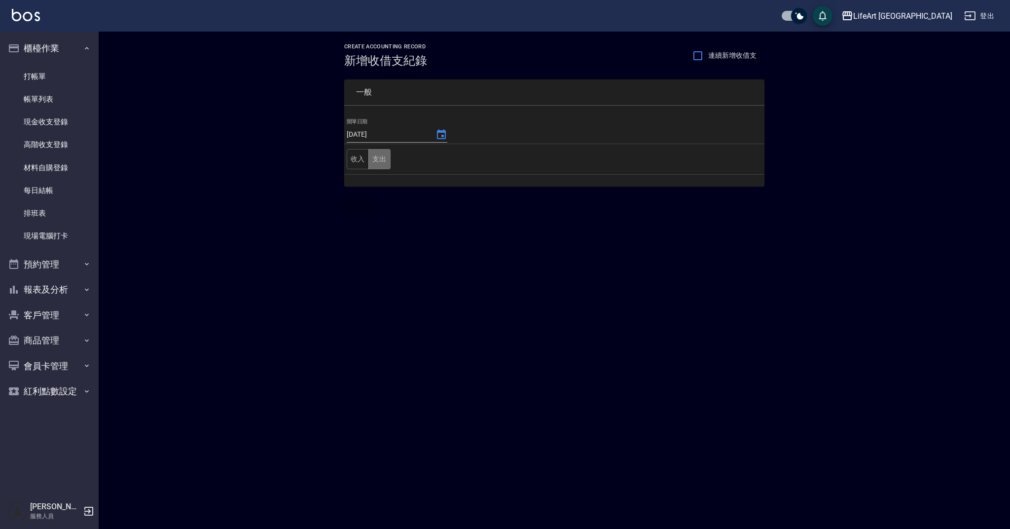
click at [383, 156] on button "支出" at bounding box center [380, 159] width 22 height 20
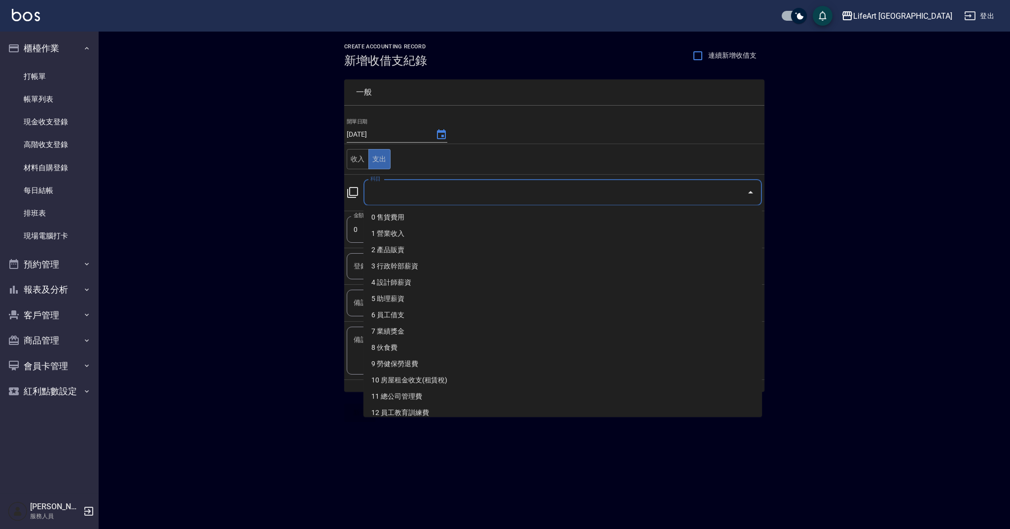
click at [414, 193] on input "科目" at bounding box center [555, 192] width 375 height 17
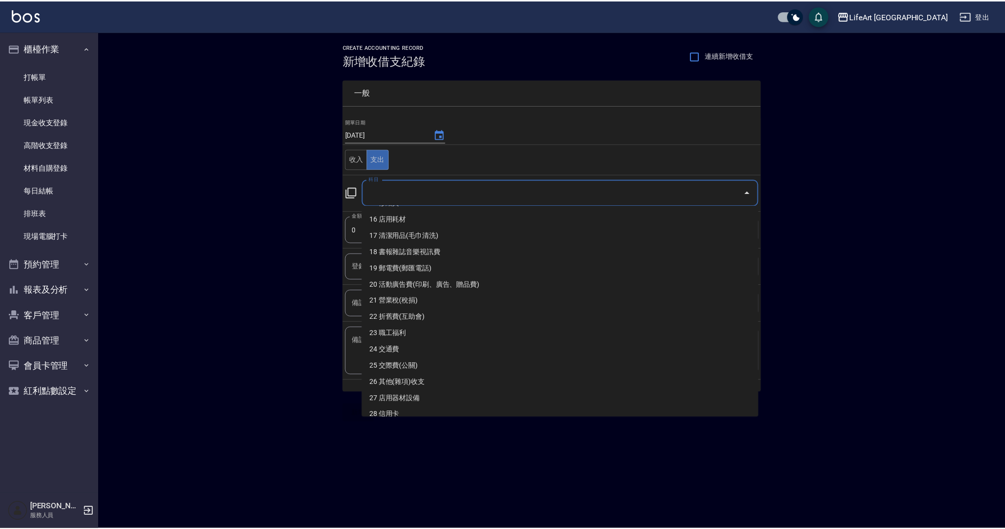
scroll to position [219, 0]
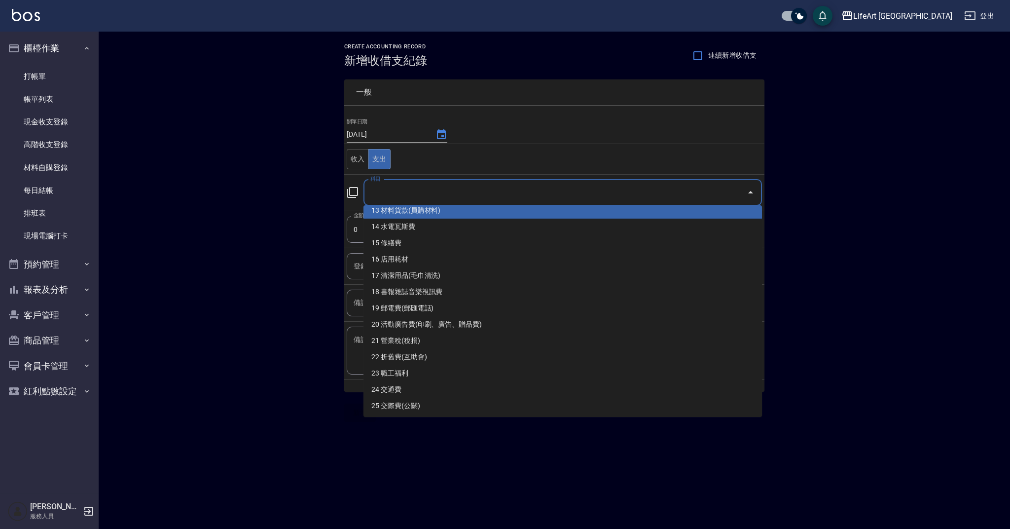
click at [618, 212] on li "13 材料貨款(員購材料)" at bounding box center [563, 210] width 399 height 16
type input "13 材料貨款(員購材料)"
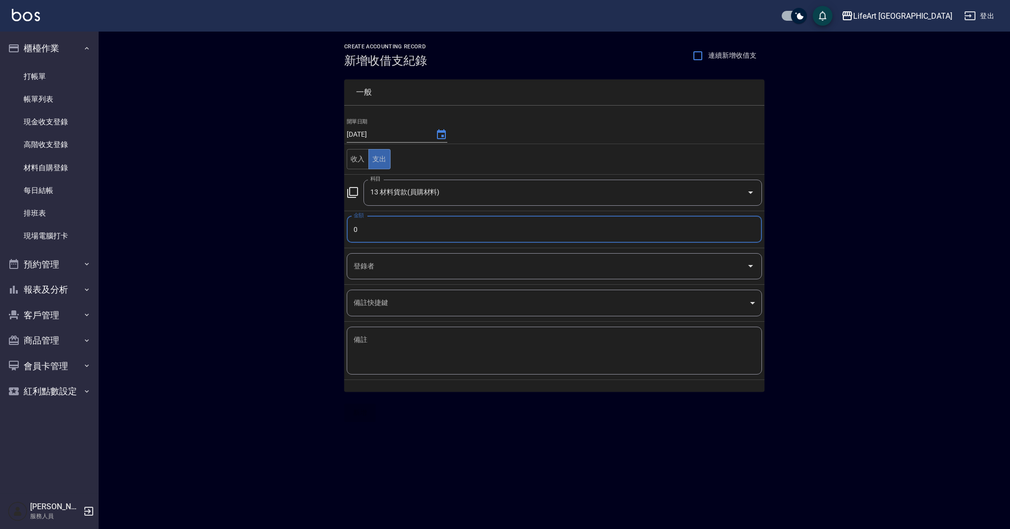
click at [559, 236] on input "0" at bounding box center [554, 229] width 415 height 27
type input "400"
click at [379, 342] on textarea "備註" at bounding box center [555, 351] width 402 height 32
type textarea "跟space調貨極光[PERSON_NAME]"
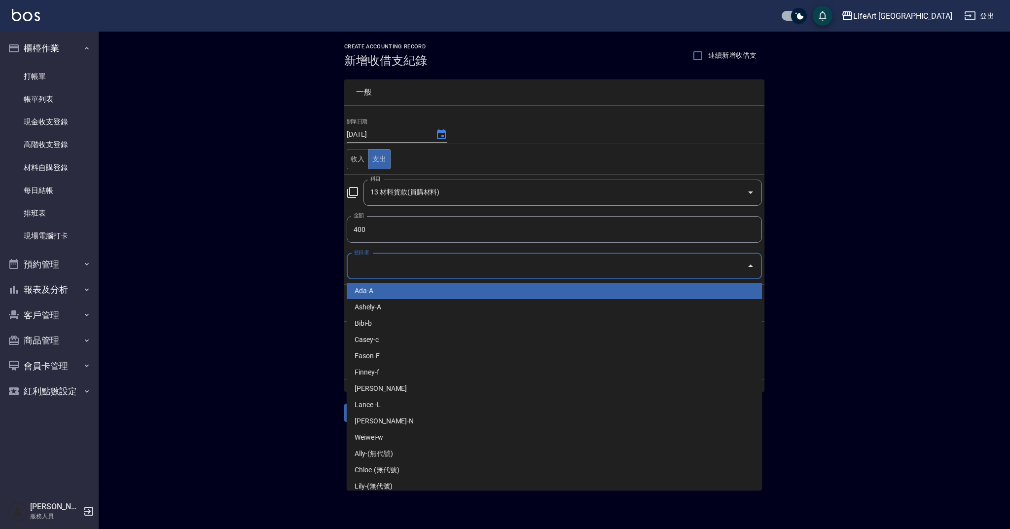
click at [402, 267] on input "登錄者" at bounding box center [547, 266] width 392 height 17
click at [401, 296] on li "Ada-A" at bounding box center [554, 291] width 415 height 16
type input "Ada-A"
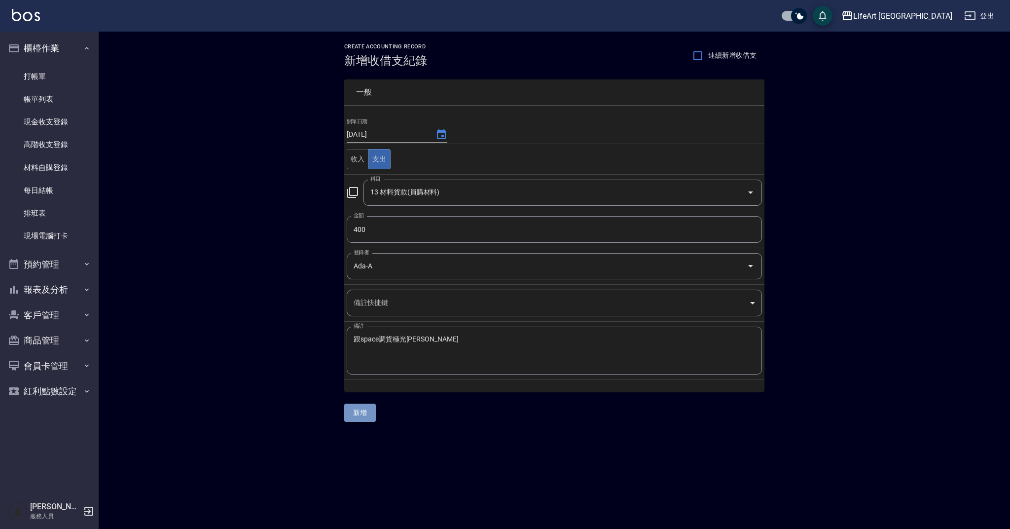
click at [355, 414] on button "新增" at bounding box center [360, 413] width 32 height 18
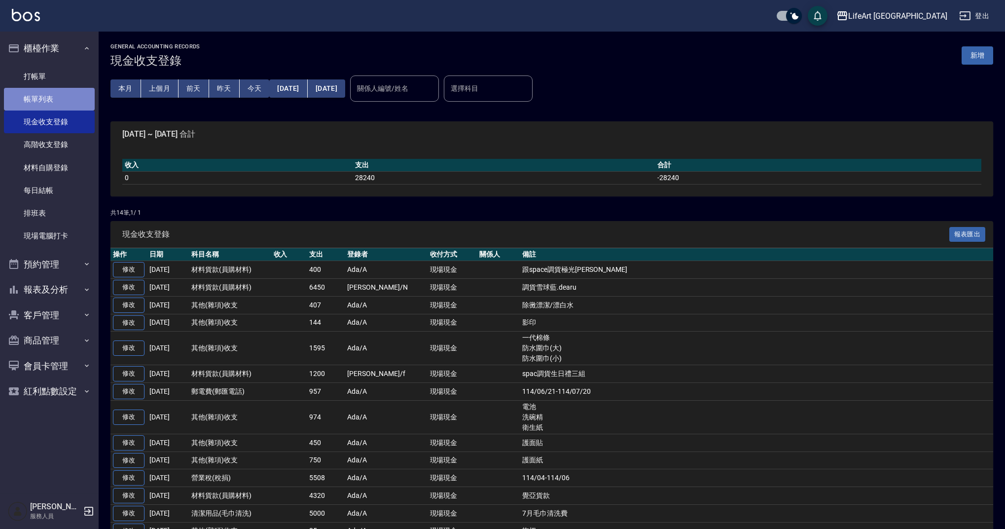
click at [64, 92] on link "帳單列表" at bounding box center [49, 99] width 91 height 23
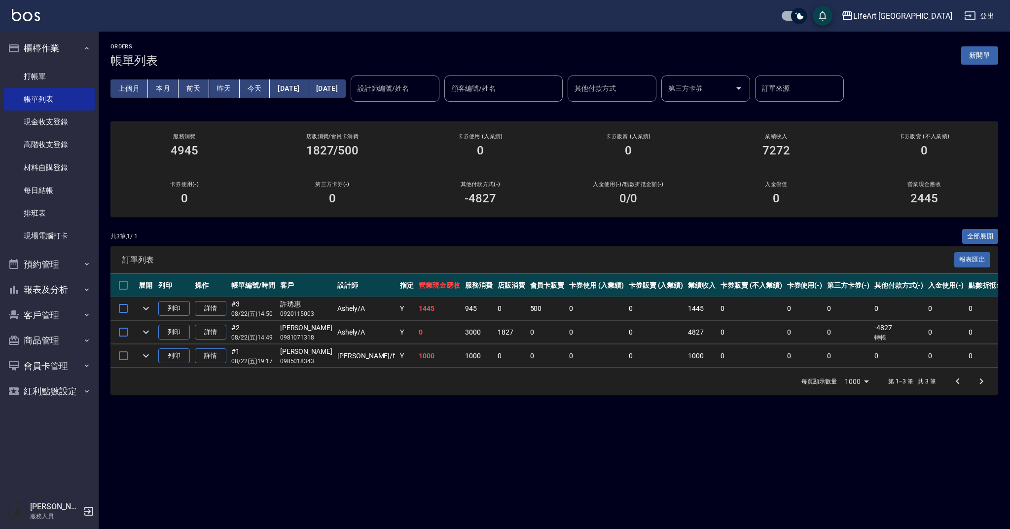
click at [226, 88] on button "昨天" at bounding box center [224, 88] width 31 height 18
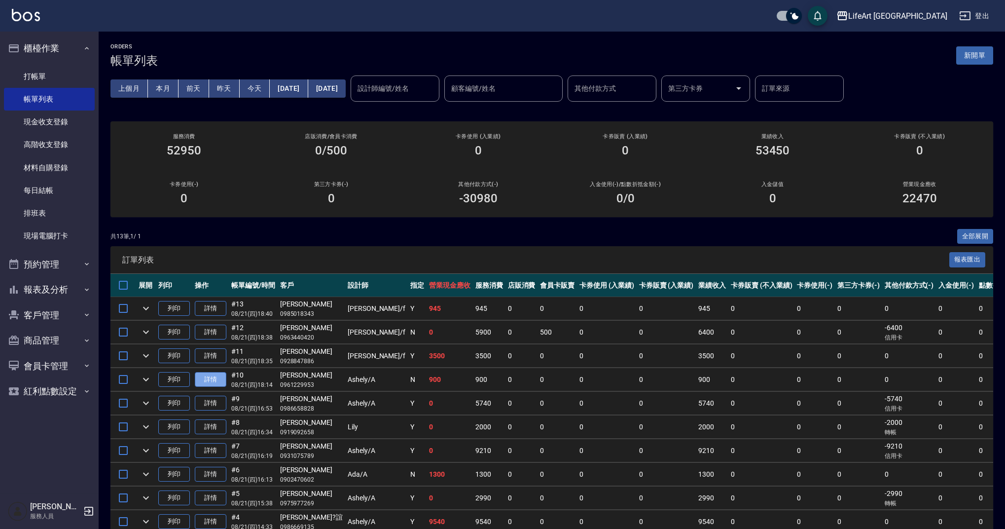
click at [211, 378] on link "詳情" at bounding box center [211, 379] width 32 height 15
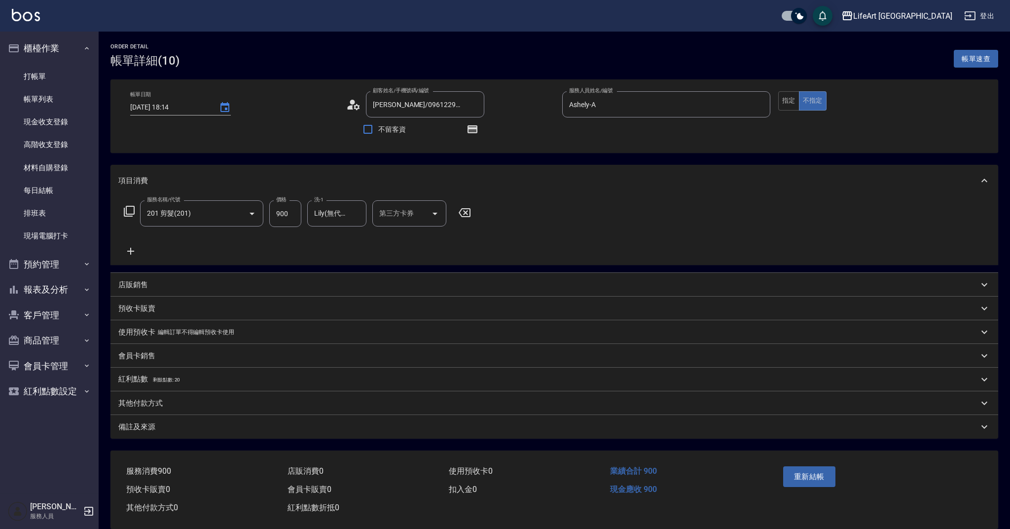
type input "[DATE] 18:14"
type input "[PERSON_NAME]/0961229953/null"
type input "Ashely-A"
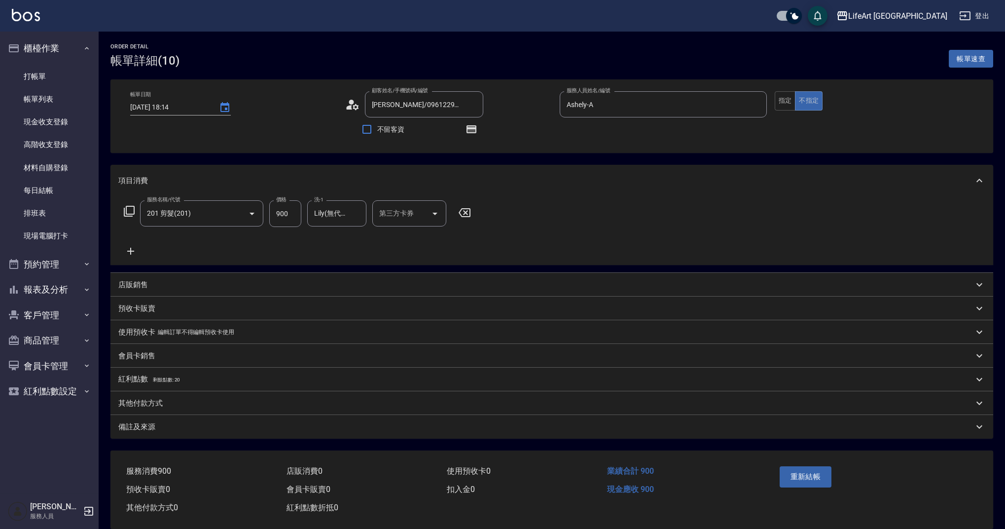
click at [358, 105] on icon at bounding box center [352, 104] width 15 height 15
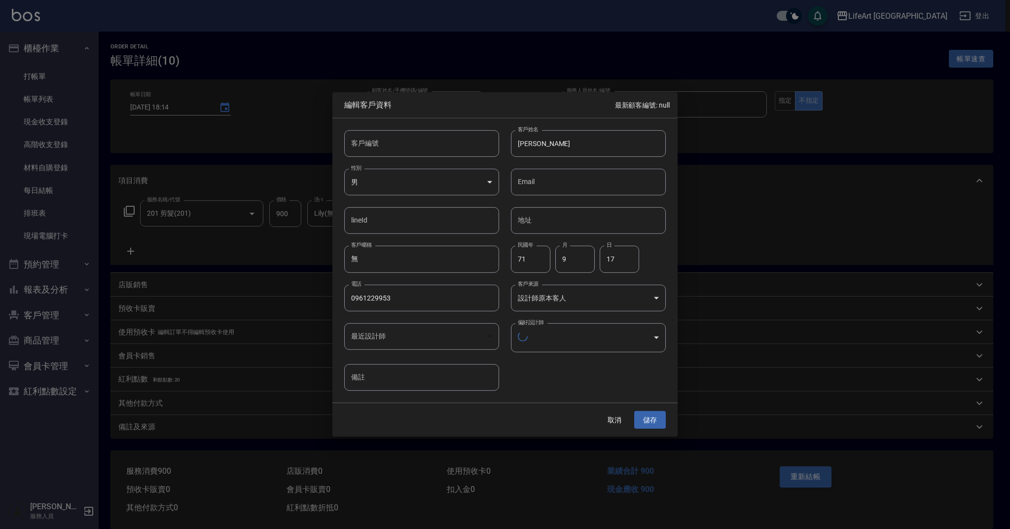
type input "1a5e0254-7032-42c3-955e-329f2b2184df"
click at [625, 422] on button "取消" at bounding box center [615, 418] width 32 height 18
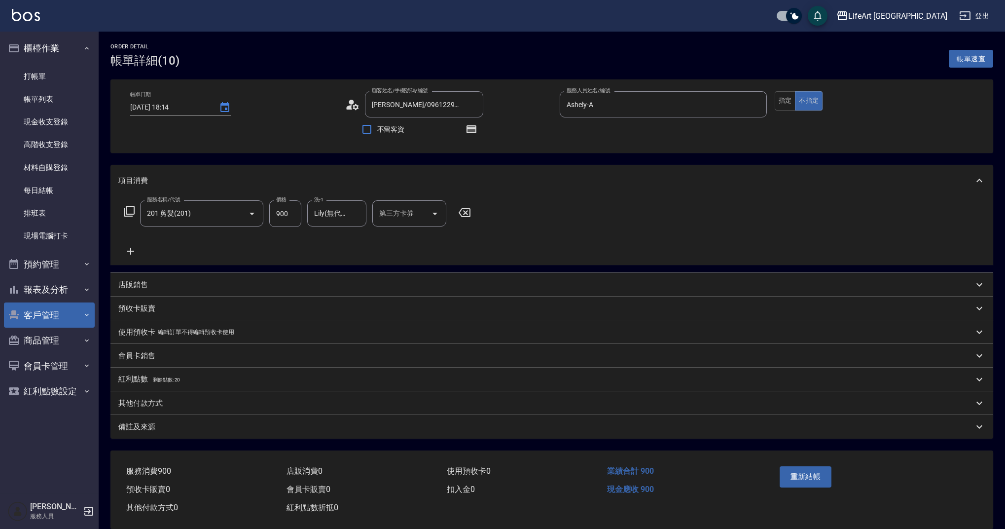
click at [54, 312] on button "客戶管理" at bounding box center [49, 315] width 91 height 26
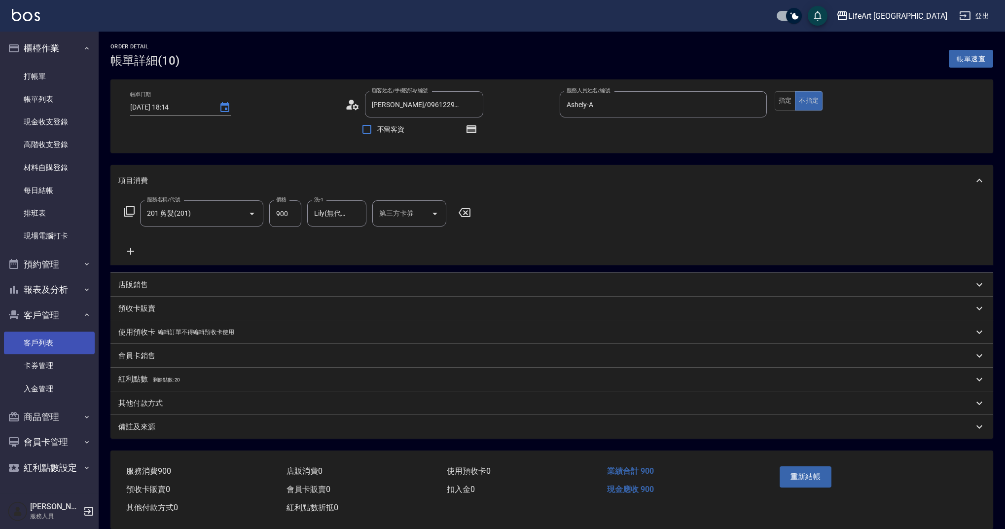
click at [61, 341] on link "客戶列表" at bounding box center [49, 343] width 91 height 23
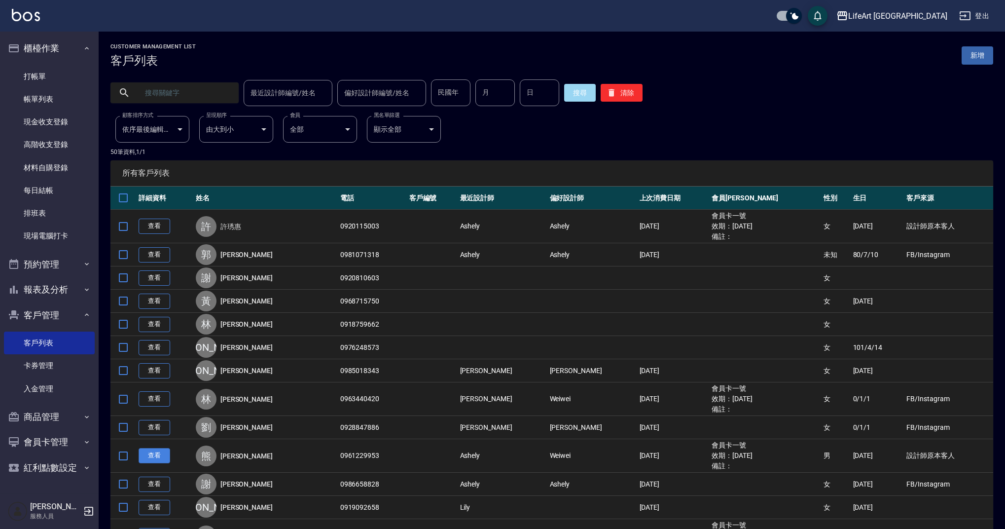
click at [150, 458] on link "查看" at bounding box center [155, 455] width 32 height 15
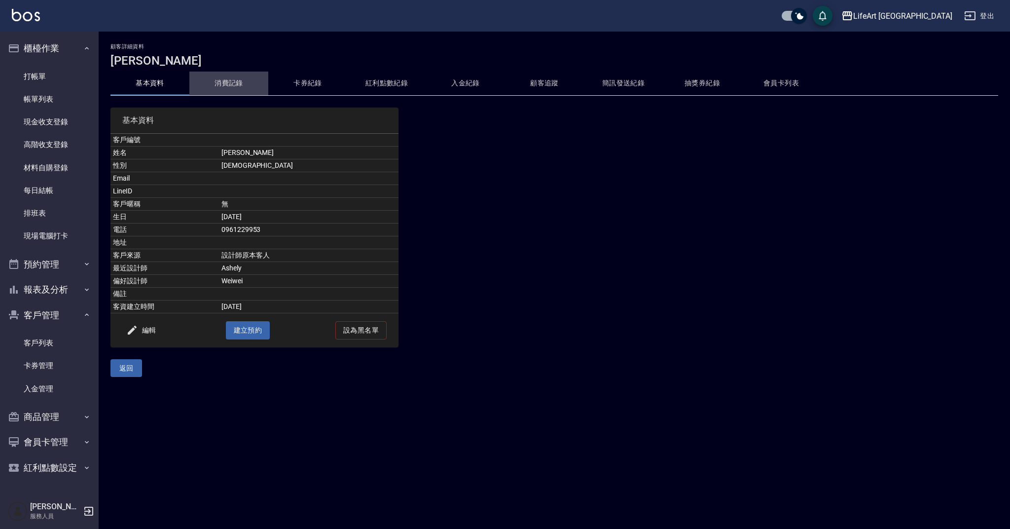
click at [232, 76] on button "消費記錄" at bounding box center [228, 84] width 79 height 24
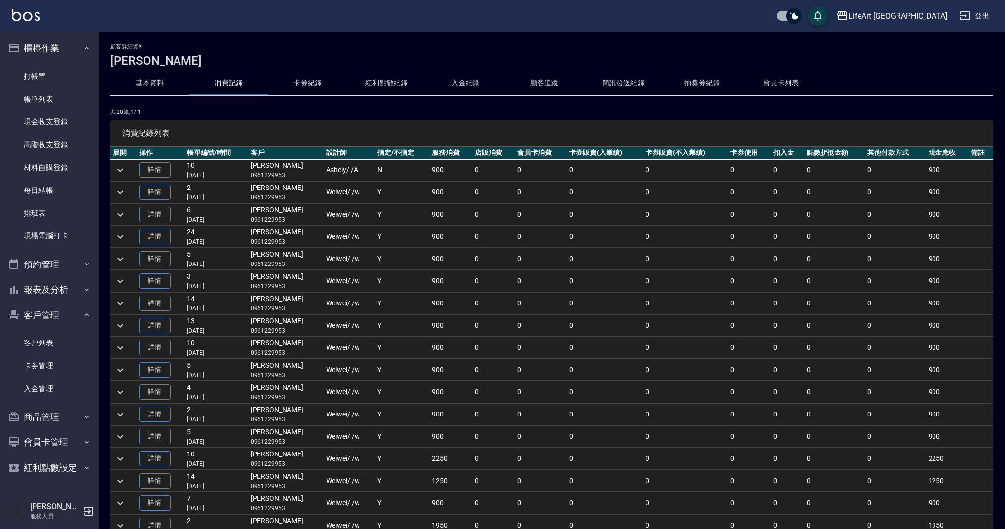
scroll to position [76, 0]
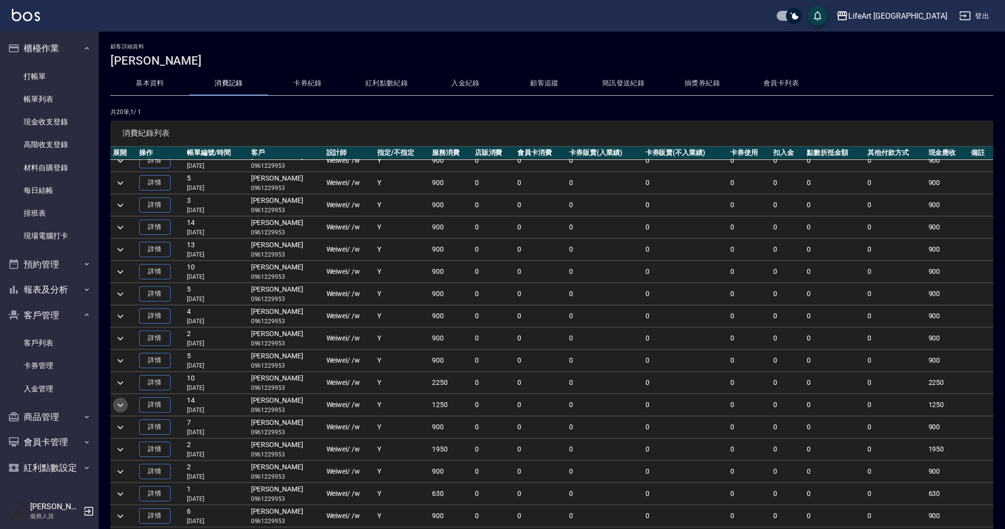
click at [122, 406] on icon "expand row" at bounding box center [120, 405] width 12 height 12
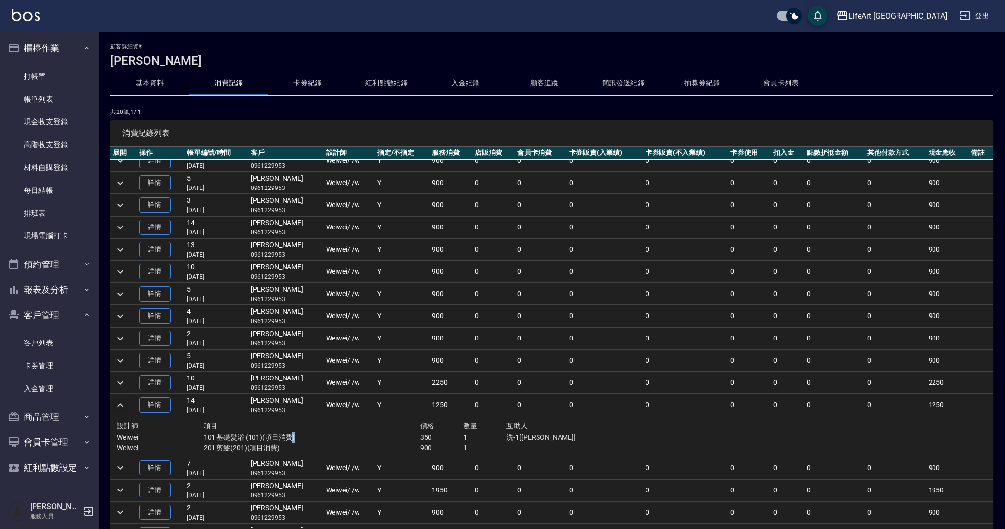
drag, startPoint x: 217, startPoint y: 442, endPoint x: 289, endPoint y: 440, distance: 72.6
click at [289, 440] on p "101 基礎髮浴 (101)(項目消費)" at bounding box center [312, 437] width 217 height 10
click at [301, 444] on p "201 剪髮(201)(項目消費)" at bounding box center [312, 448] width 217 height 10
click at [117, 402] on icon "expand row" at bounding box center [120, 405] width 12 height 12
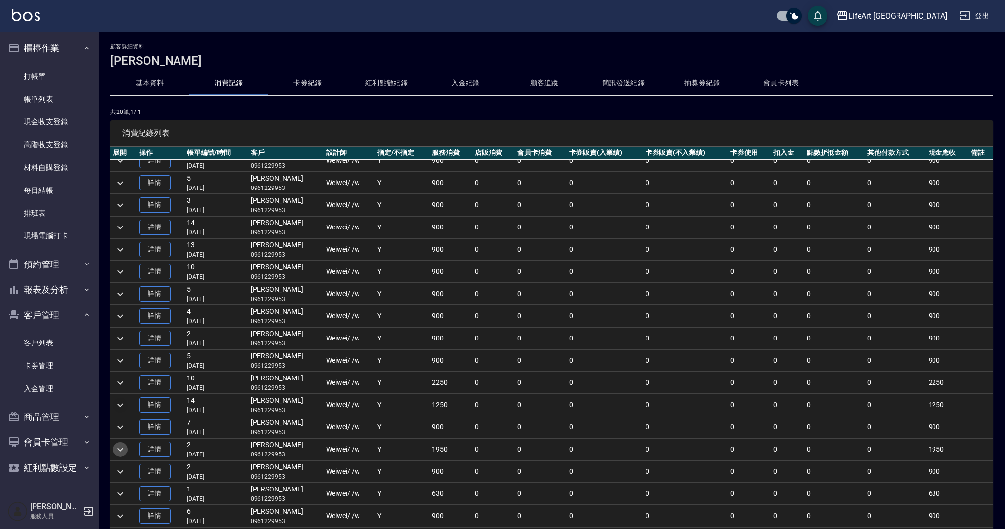
click at [123, 450] on icon "expand row" at bounding box center [120, 450] width 12 height 12
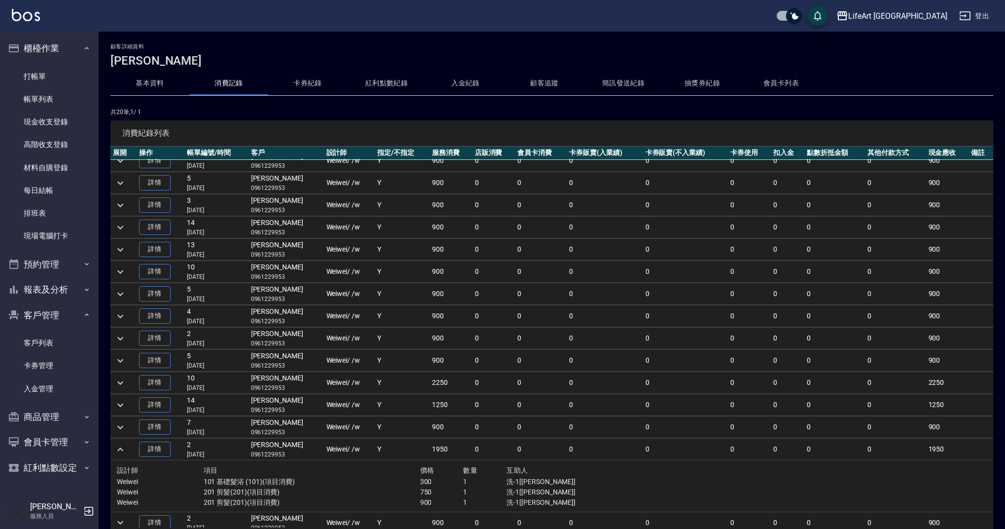
click at [124, 450] on icon "expand row" at bounding box center [120, 450] width 12 height 12
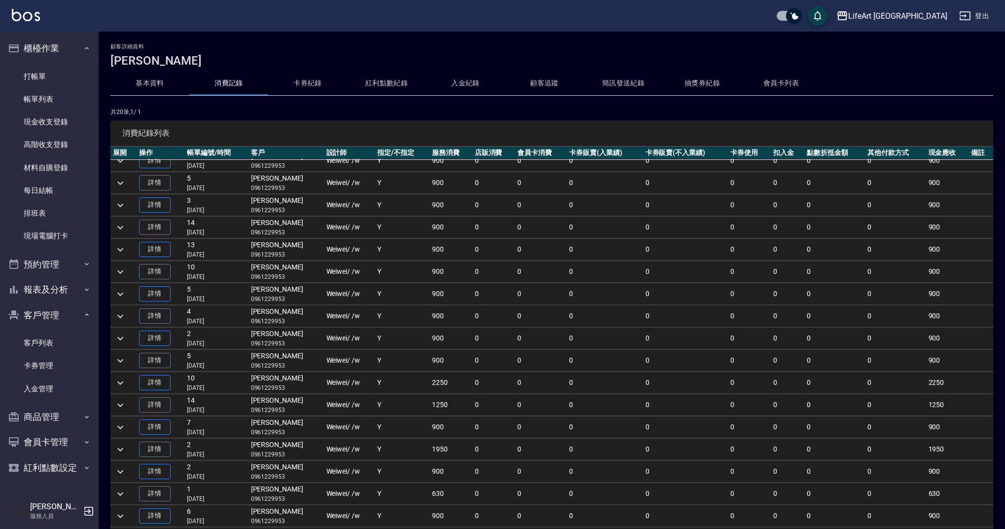
drag, startPoint x: 995, startPoint y: 363, endPoint x: 990, endPoint y: 338, distance: 25.1
click at [992, 335] on div "顧客詳細資料 [PERSON_NAME] 基本資料 消費記錄 卡券紀錄 紅利點數紀錄 入金紀錄 顧客追蹤 簡訊發送紀錄 抽獎券紀錄 會員卡列表 共 20 筆,…" at bounding box center [552, 313] width 907 height 541
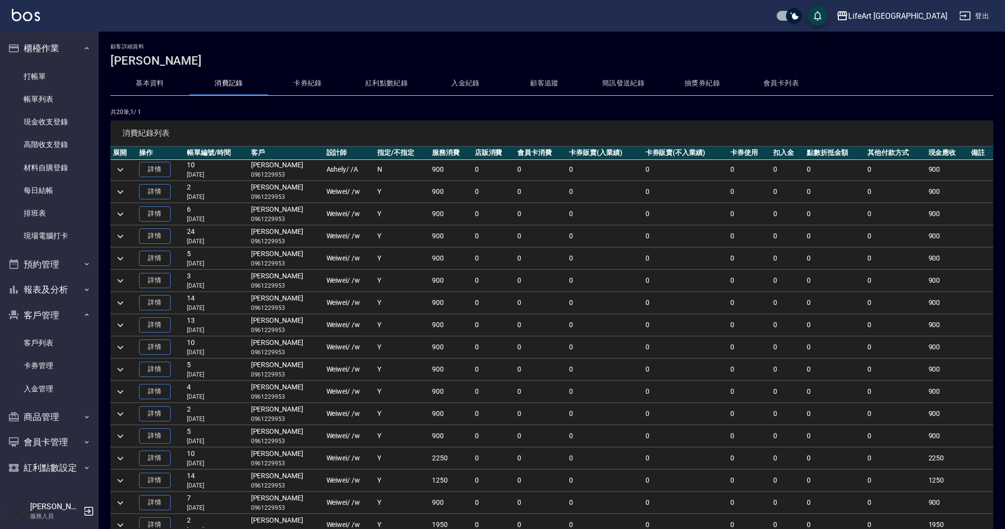
scroll to position [0, 0]
click at [57, 101] on link "帳單列表" at bounding box center [49, 99] width 91 height 23
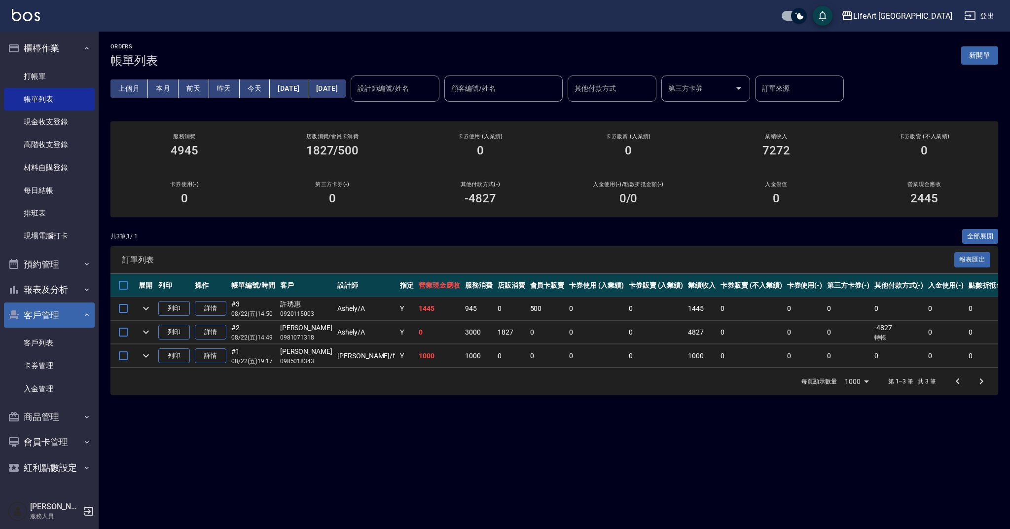
click at [80, 315] on button "客戶管理" at bounding box center [49, 315] width 91 height 26
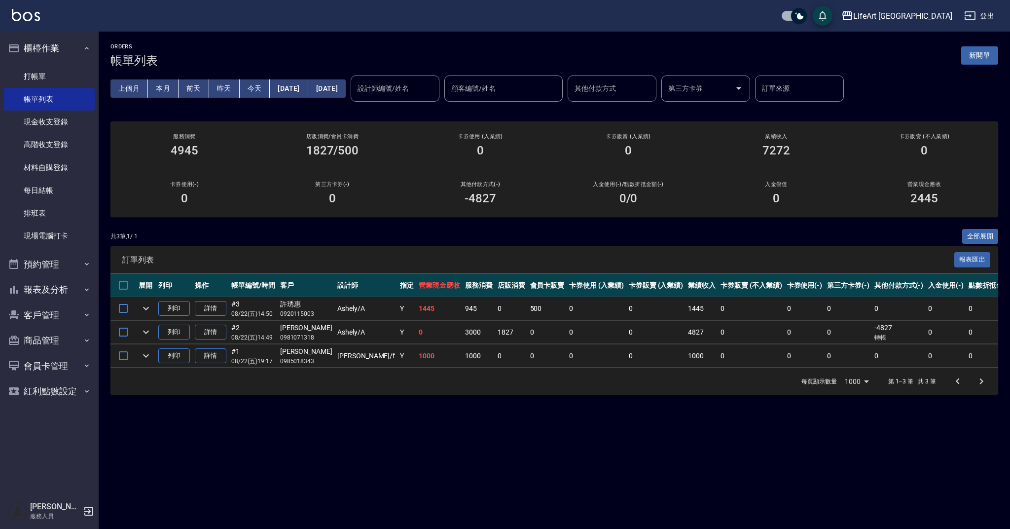
click at [601, 230] on div "共 3 筆, 1 / 1 全部展開" at bounding box center [555, 236] width 888 height 15
click at [494, 236] on div "共 3 筆, 1 / 1 全部展開" at bounding box center [555, 236] width 888 height 15
click at [40, 66] on link "打帳單" at bounding box center [49, 76] width 91 height 23
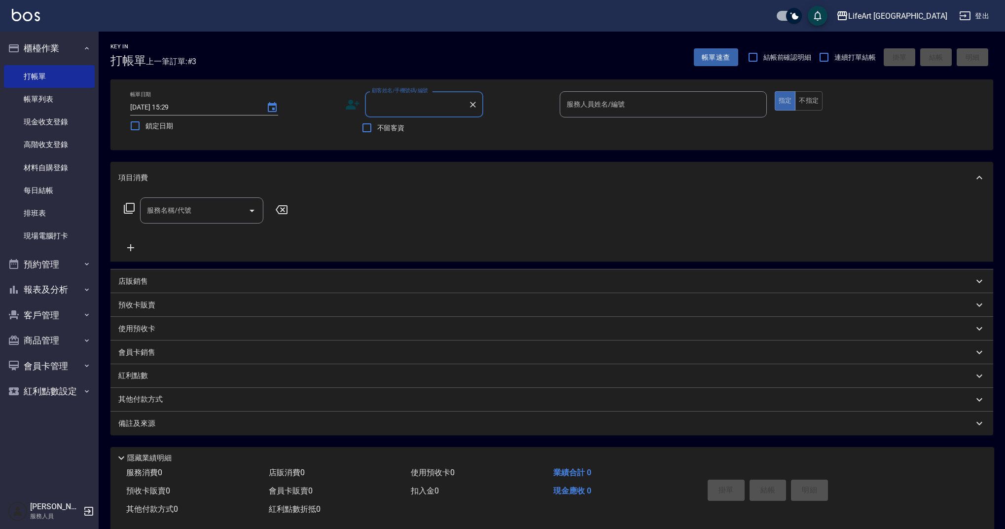
click at [406, 91] on label "顧客姓名/手機號碼/編號" at bounding box center [400, 90] width 56 height 7
click at [406, 96] on input "顧客姓名/手機號碼/編號" at bounding box center [417, 104] width 95 height 17
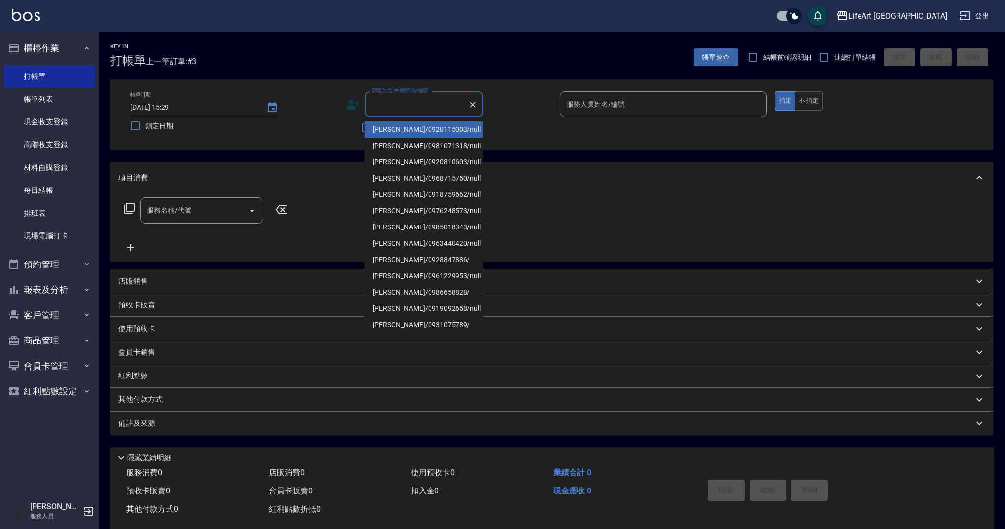
click at [413, 111] on input "顧客姓名/手機號碼/編號" at bounding box center [417, 104] width 95 height 17
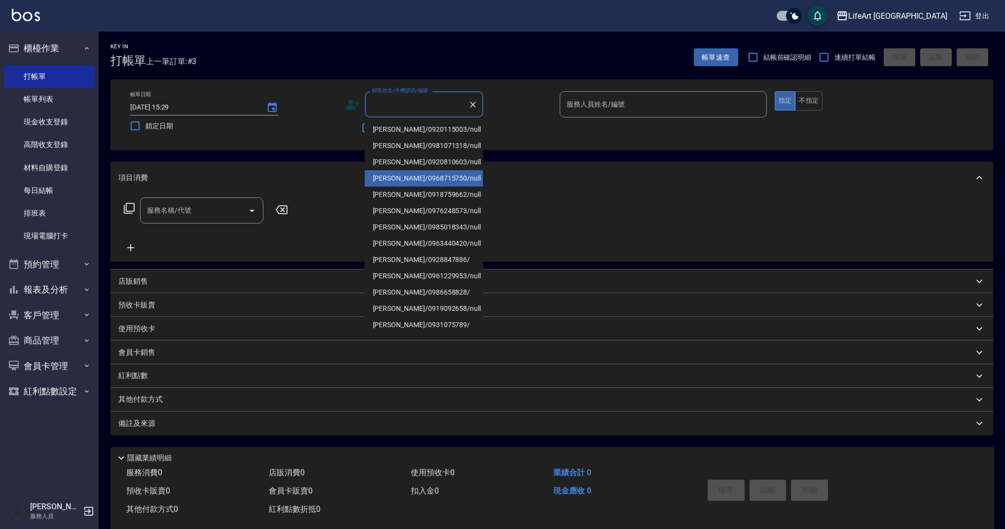
drag, startPoint x: 423, startPoint y: 181, endPoint x: 614, endPoint y: 104, distance: 206.5
click at [423, 181] on li "[PERSON_NAME]/0968715750/null" at bounding box center [424, 178] width 118 height 16
type input "[PERSON_NAME]/0968715750/null"
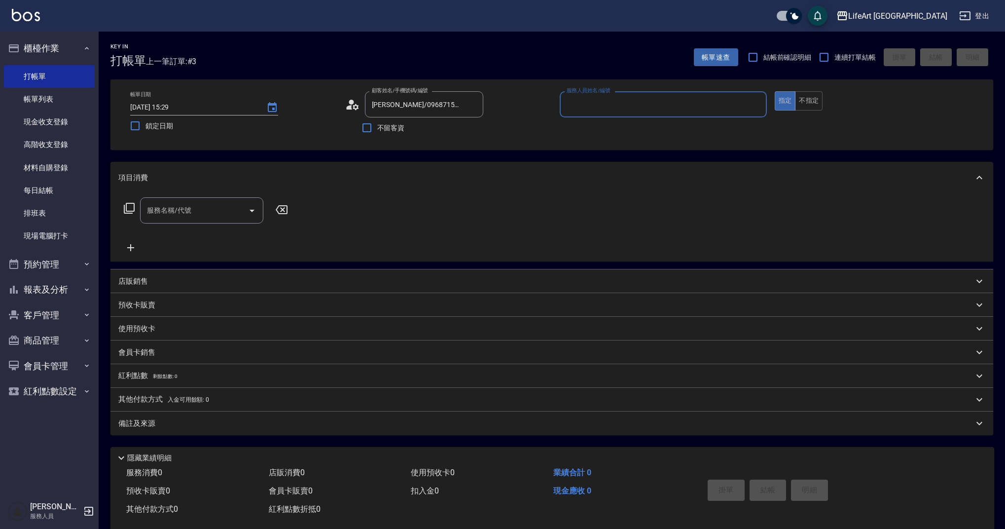
drag, startPoint x: 615, startPoint y: 103, endPoint x: 607, endPoint y: 117, distance: 15.7
click at [615, 103] on input "服務人員姓名/編號" at bounding box center [663, 104] width 198 height 17
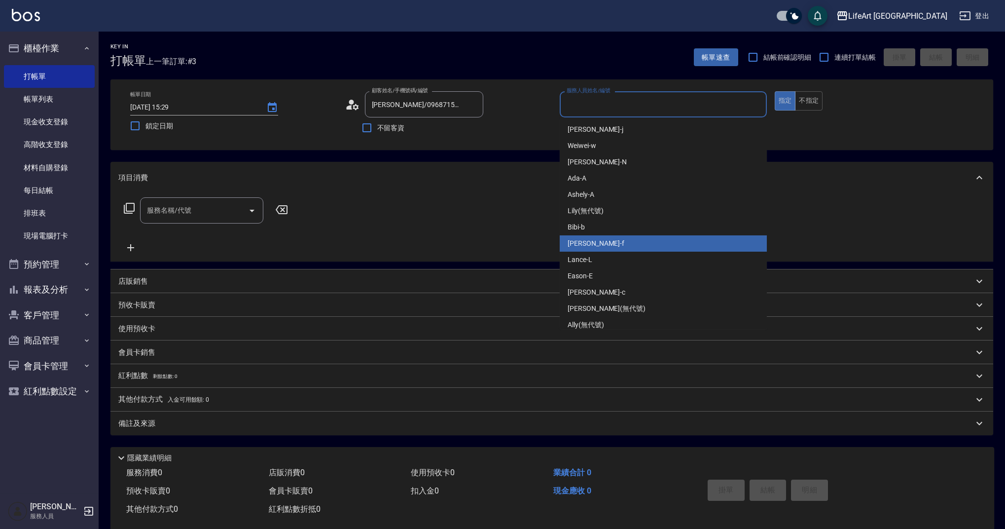
click at [599, 243] on div "Finney -f" at bounding box center [663, 243] width 207 height 16
type input "Finney-f"
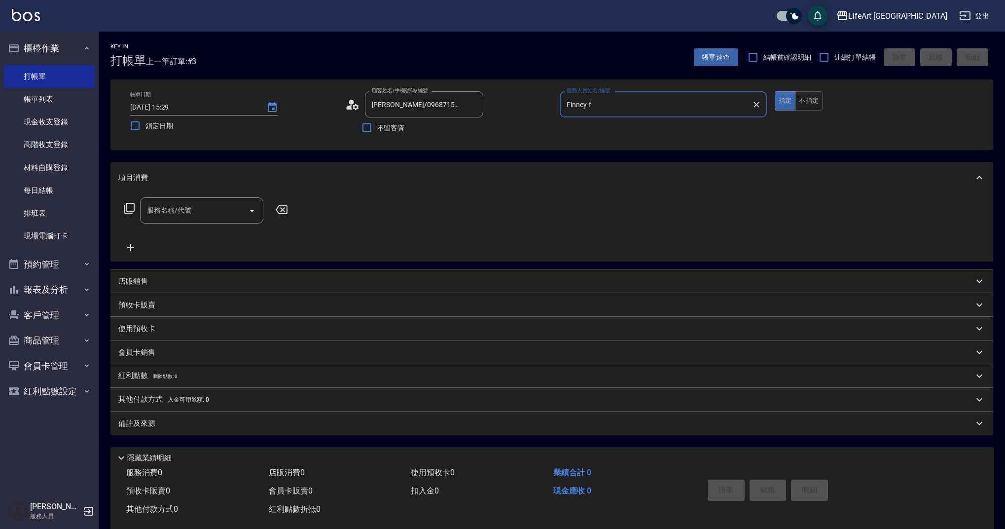
click at [212, 217] on input "服務名稱/代號" at bounding box center [195, 210] width 100 height 17
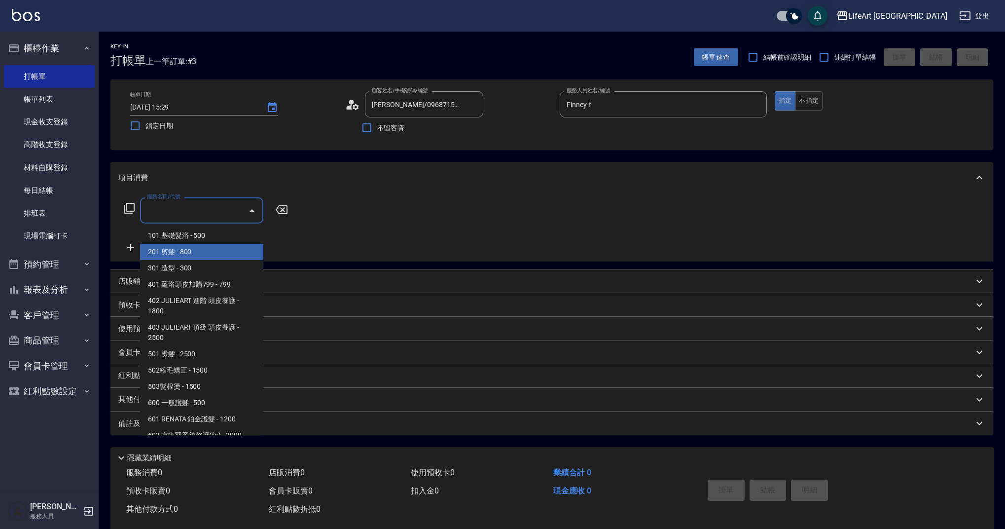
click at [188, 246] on span "201 剪髮 - 800" at bounding box center [201, 252] width 123 height 16
type input "201 剪髮(201)"
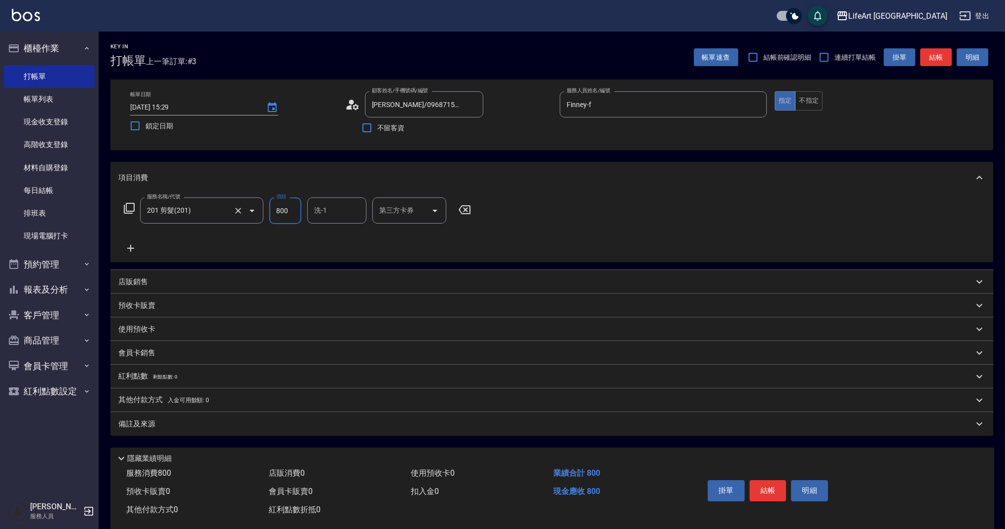
drag, startPoint x: 296, startPoint y: 209, endPoint x: 249, endPoint y: 209, distance: 46.4
click at [249, 209] on div "服務名稱/代號 201 剪髮(201) 服務名稱/代號 價格 800 價格 洗-1 洗-1 第三方卡券 第三方卡券" at bounding box center [297, 210] width 359 height 27
type input "1000"
click at [335, 436] on div "備註及來源" at bounding box center [552, 424] width 883 height 24
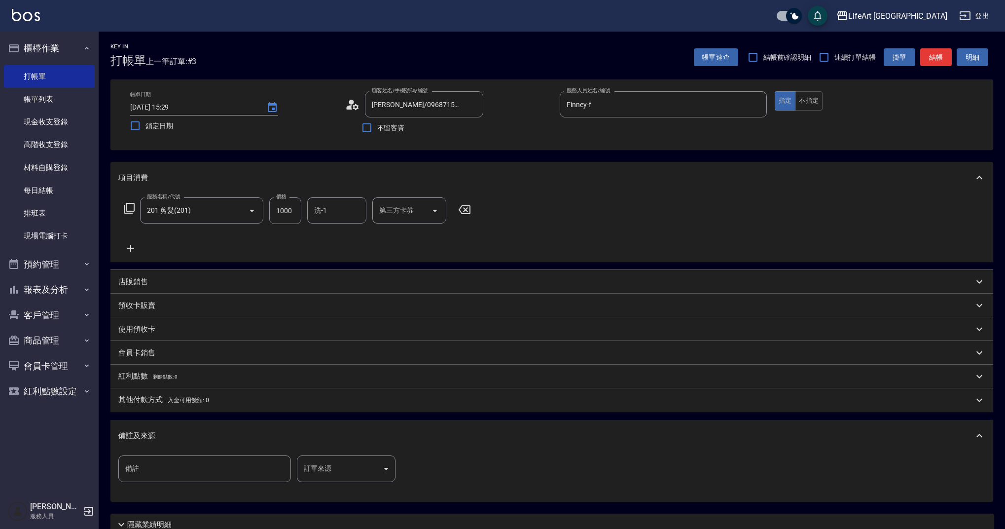
click at [348, 463] on body "LifeArt 蘆洲 登出 櫃檯作業 打帳單 帳單列表 現金收支登錄 高階收支登錄 材料自購登錄 每日結帳 排班表 現場電腦打卡 預約管理 預約管理 單日預約…" at bounding box center [502, 304] width 1005 height 609
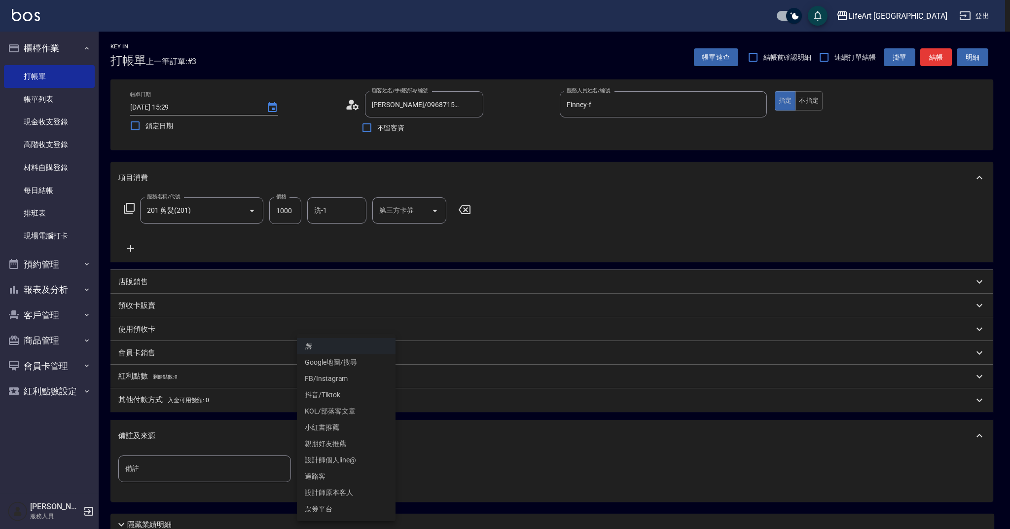
click at [355, 494] on li "設計師原本客人" at bounding box center [346, 492] width 99 height 16
type input "設計師原本客人"
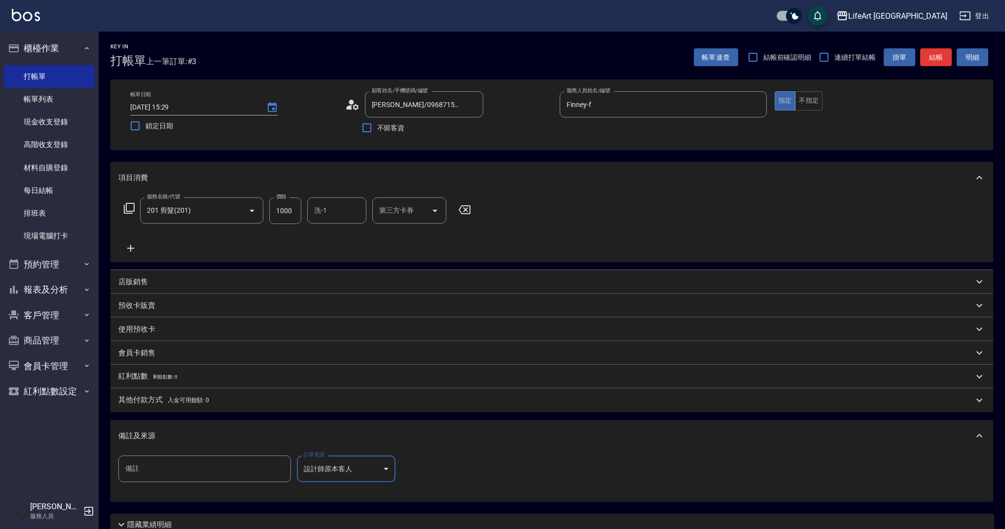
drag, startPoint x: 511, startPoint y: 434, endPoint x: 516, endPoint y: 435, distance: 5.2
click at [511, 434] on div "備註及來源" at bounding box center [545, 436] width 855 height 10
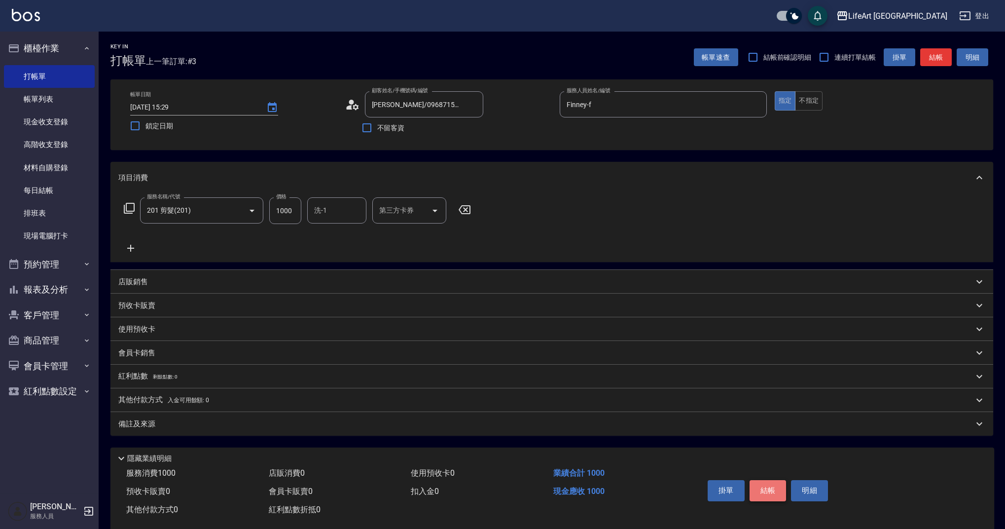
click at [759, 492] on button "結帳" at bounding box center [768, 490] width 37 height 21
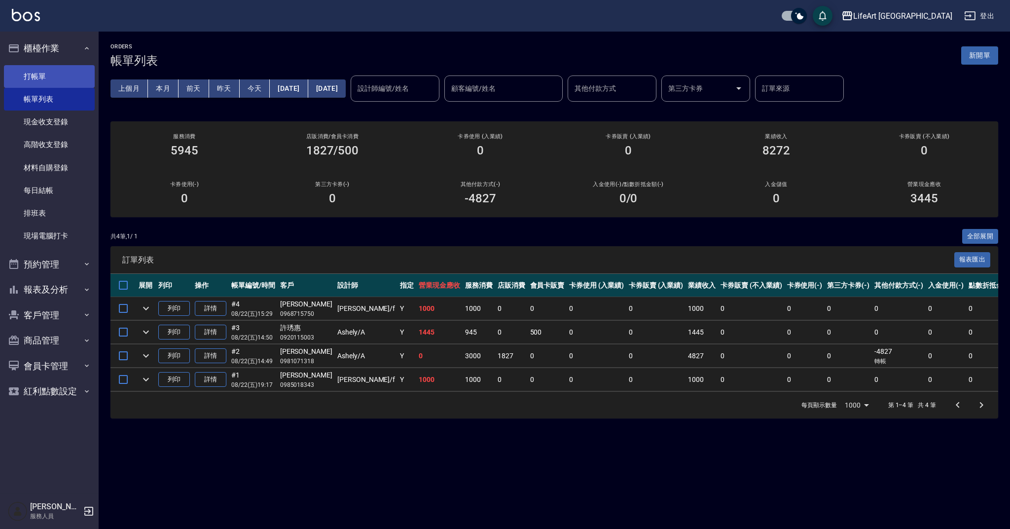
click at [45, 71] on link "打帳單" at bounding box center [49, 76] width 91 height 23
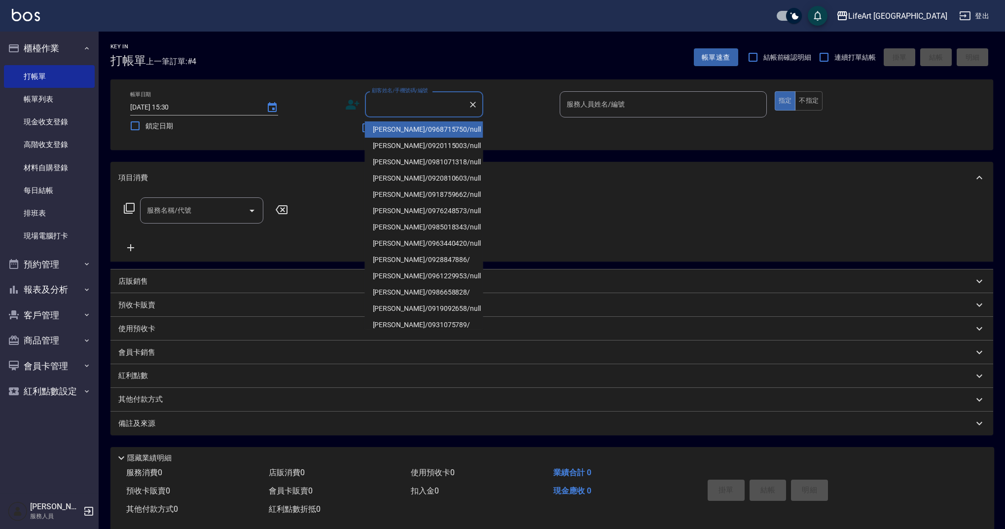
click at [409, 107] on input "顧客姓名/手機號碼/編號" at bounding box center [417, 104] width 95 height 17
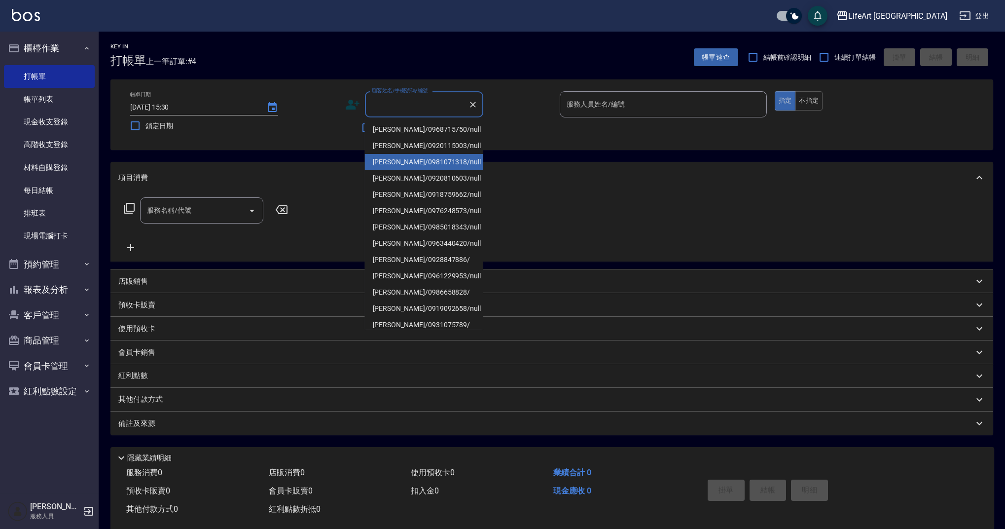
click at [417, 168] on li "[PERSON_NAME]/0981071318/null" at bounding box center [424, 162] width 118 height 16
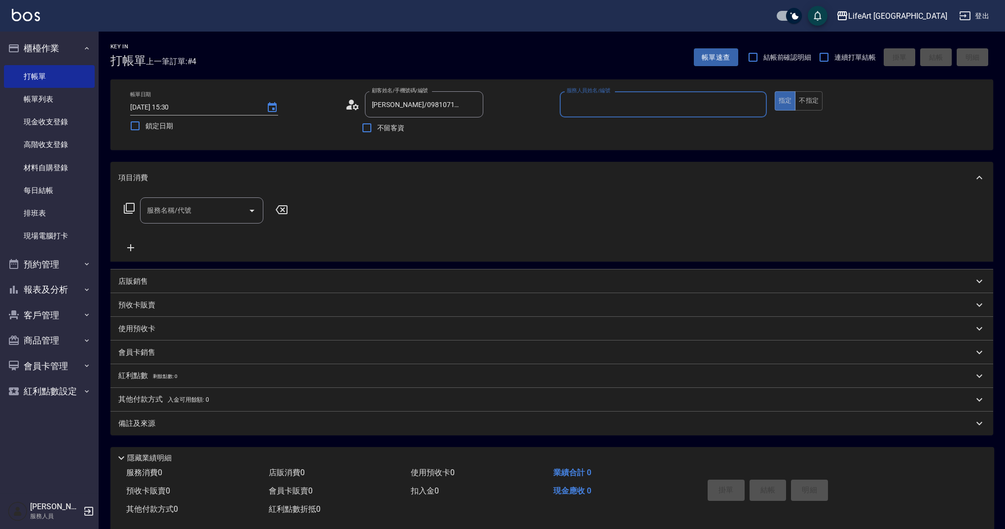
type input "[PERSON_NAME]/0981071318/null"
type input "Ashely-A"
click at [481, 109] on div "[PERSON_NAME]/0981071318/null 顧客姓名/手機號碼/編號" at bounding box center [424, 104] width 118 height 26
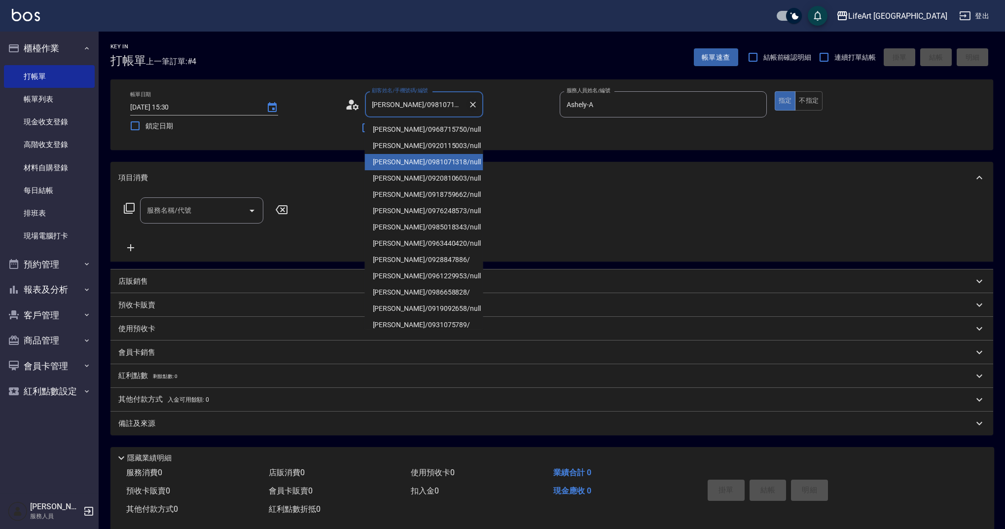
click at [470, 105] on icon "Clear" at bounding box center [473, 105] width 10 height 10
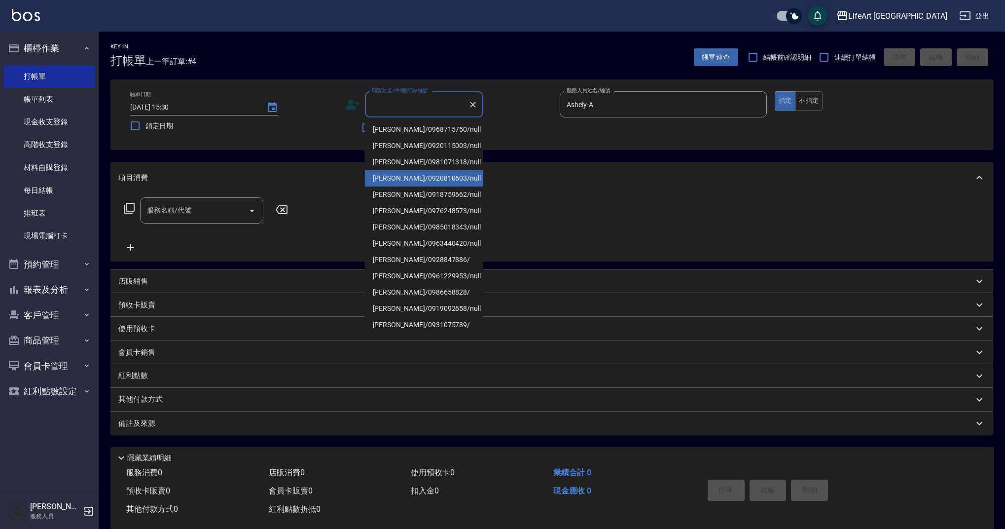
click at [427, 178] on li "[PERSON_NAME]/0920810603/null" at bounding box center [424, 178] width 118 height 16
type input "[PERSON_NAME]/0920810603/null"
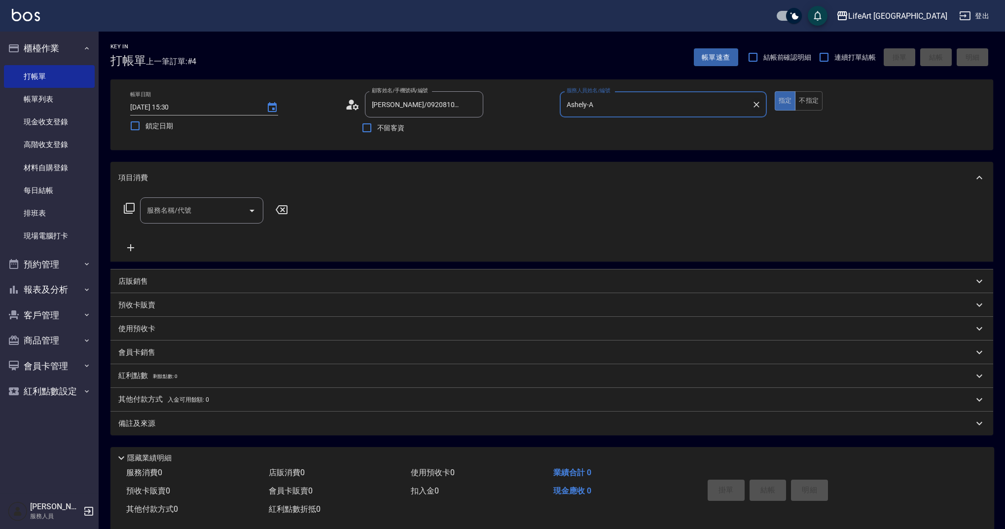
click at [762, 106] on button "Clear" at bounding box center [757, 105] width 14 height 14
click at [345, 106] on icon at bounding box center [352, 104] width 15 height 15
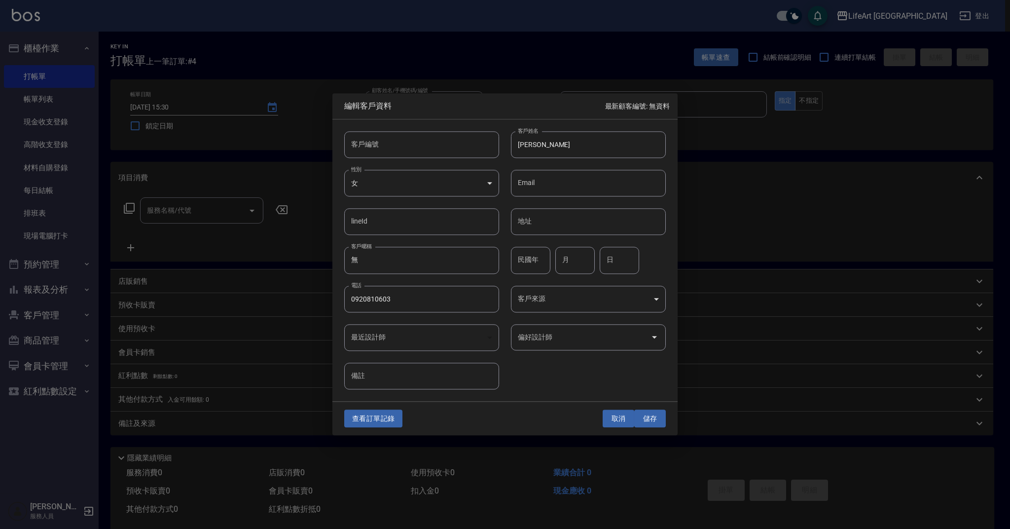
click at [613, 421] on button "取消" at bounding box center [619, 418] width 32 height 18
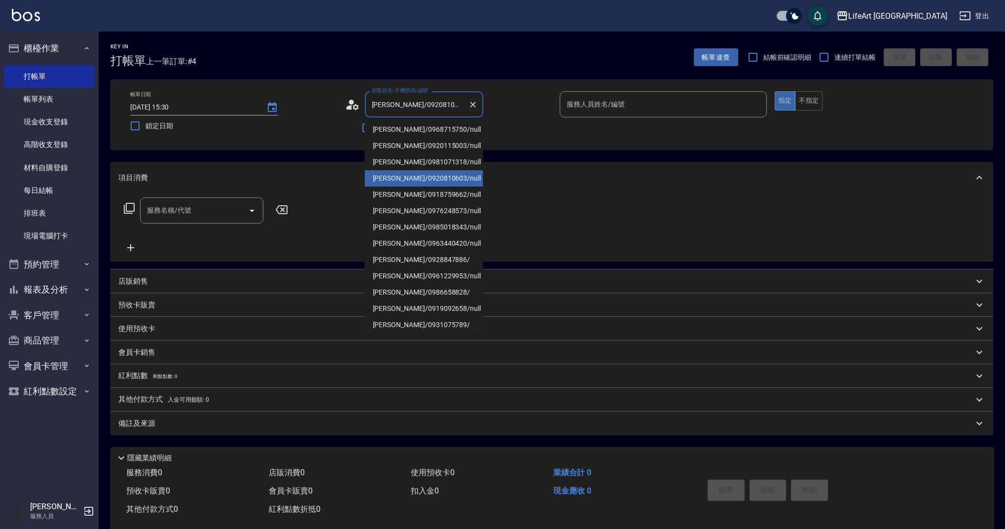
click at [450, 106] on input "[PERSON_NAME]/0920810603/null" at bounding box center [417, 104] width 95 height 17
click at [430, 208] on li "[PERSON_NAME]/0976248573/null" at bounding box center [424, 211] width 118 height 16
type input "[PERSON_NAME]/0976248573/null"
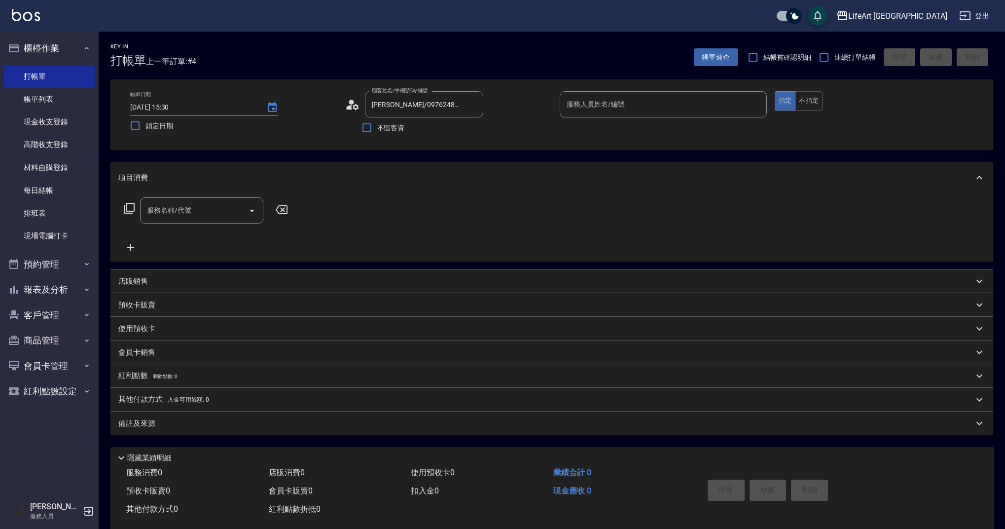
click at [347, 103] on icon at bounding box center [352, 104] width 15 height 15
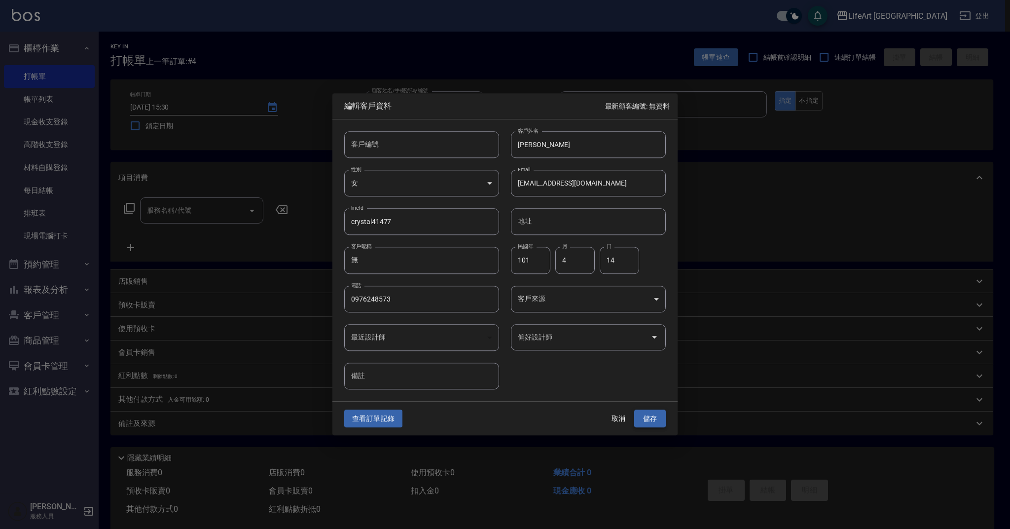
click at [652, 421] on button "儲存" at bounding box center [650, 418] width 32 height 18
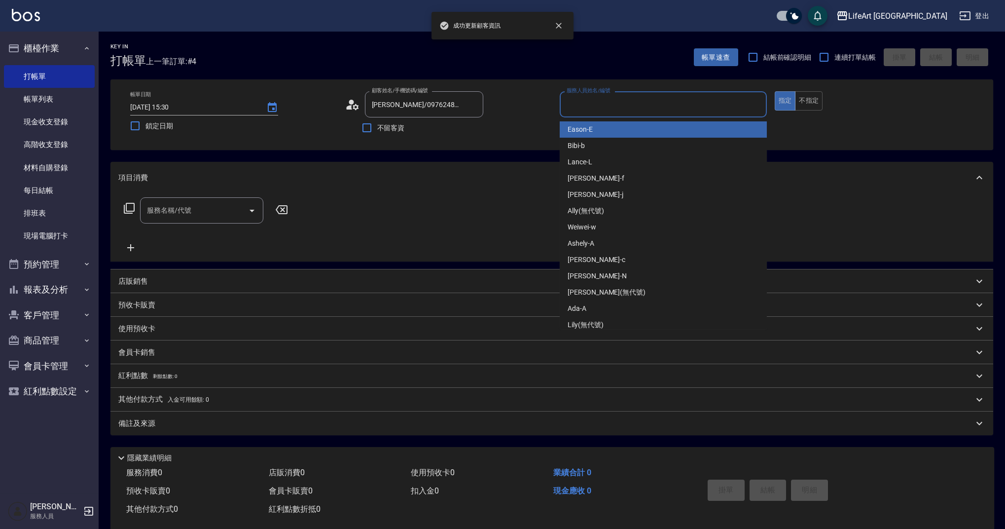
click at [655, 113] on input "服務人員姓名/編號" at bounding box center [663, 104] width 198 height 17
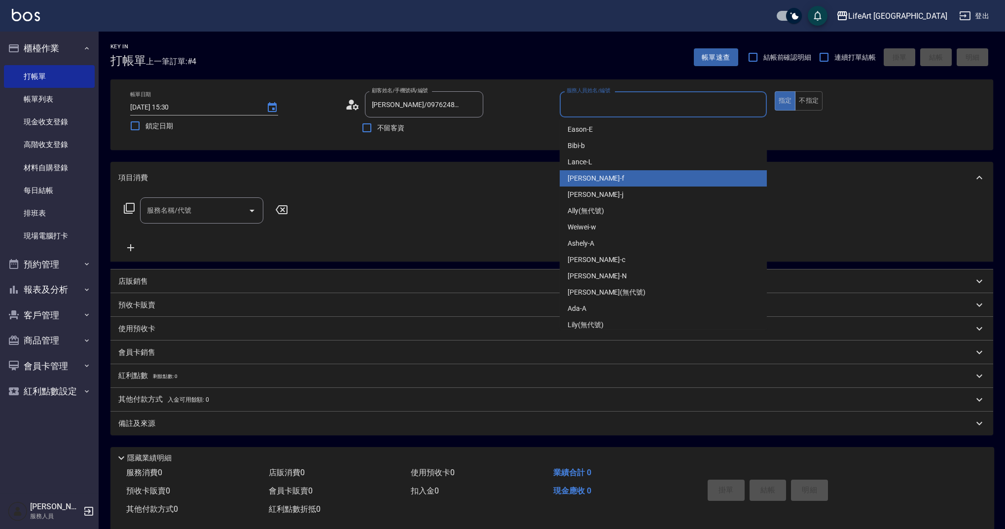
click at [617, 175] on div "Finney -f" at bounding box center [663, 178] width 207 height 16
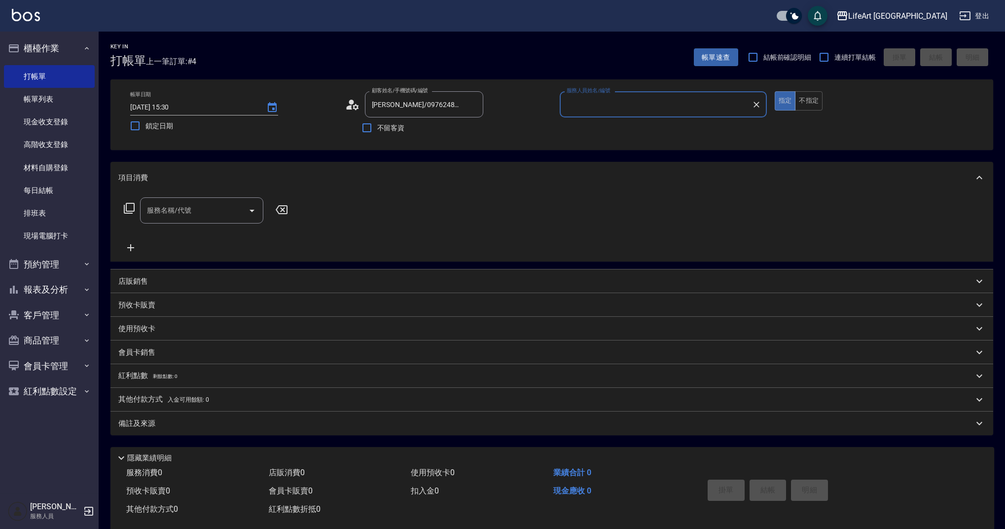
type input "Finney-f"
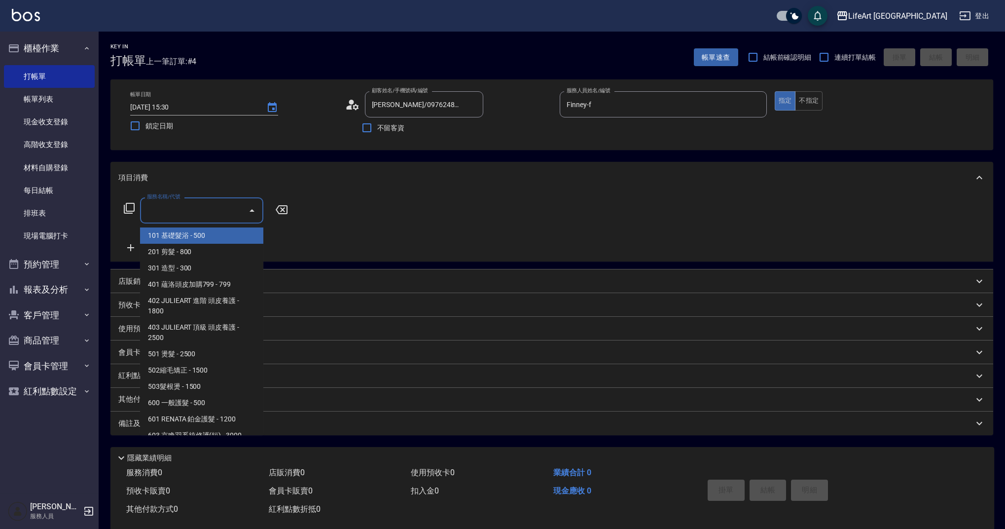
click at [202, 209] on input "服務名稱/代號" at bounding box center [195, 210] width 100 height 17
click at [210, 254] on span "201 剪髮 - 800" at bounding box center [201, 252] width 123 height 16
type input "201 剪髮(201)"
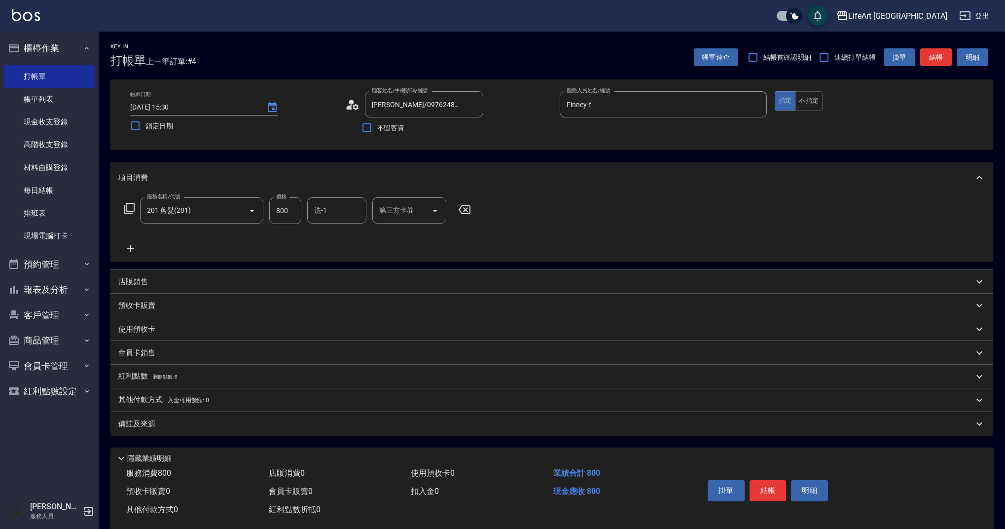
click at [124, 252] on icon at bounding box center [130, 248] width 25 height 12
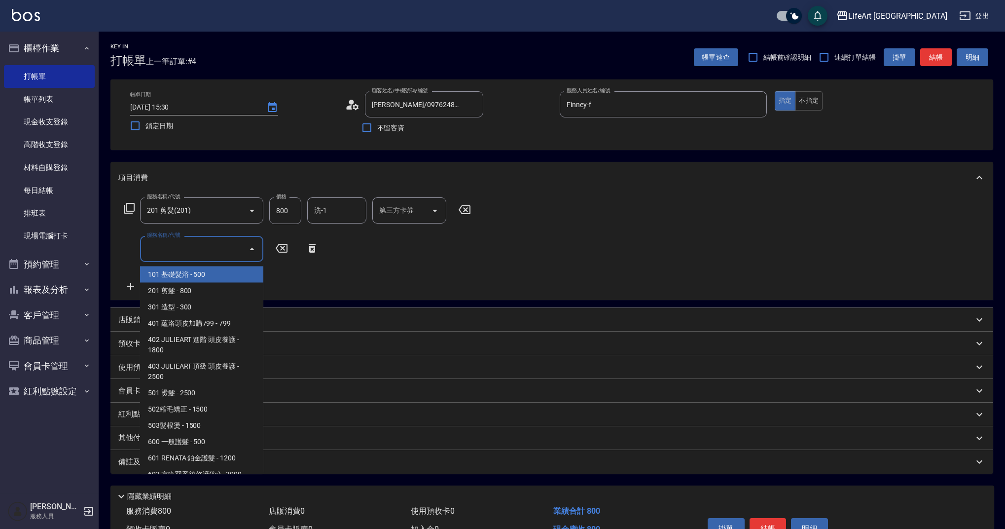
click at [178, 243] on input "服務名稱/代號" at bounding box center [195, 248] width 100 height 17
click at [203, 291] on span "201 剪髮 - 800" at bounding box center [201, 291] width 123 height 16
type input "201 剪髮(201)"
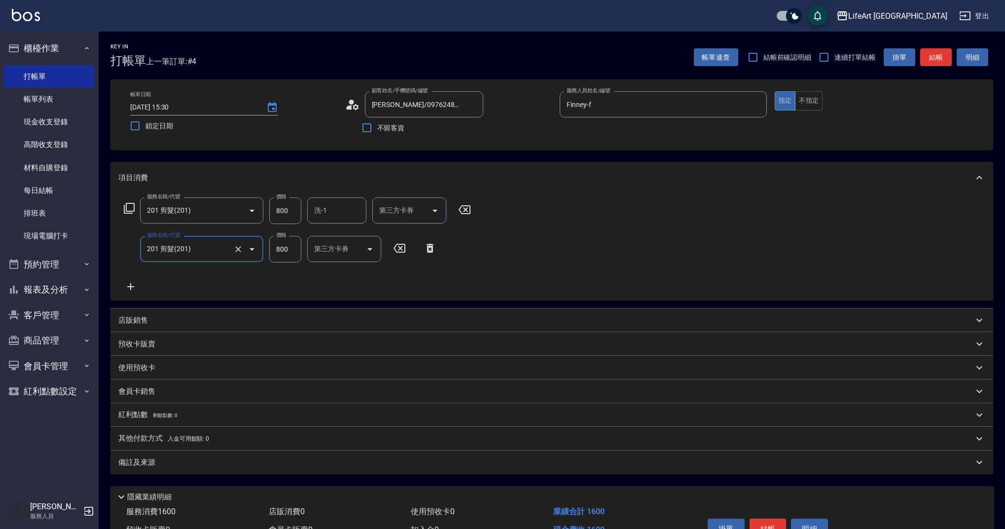
click at [130, 284] on icon at bounding box center [130, 287] width 25 height 12
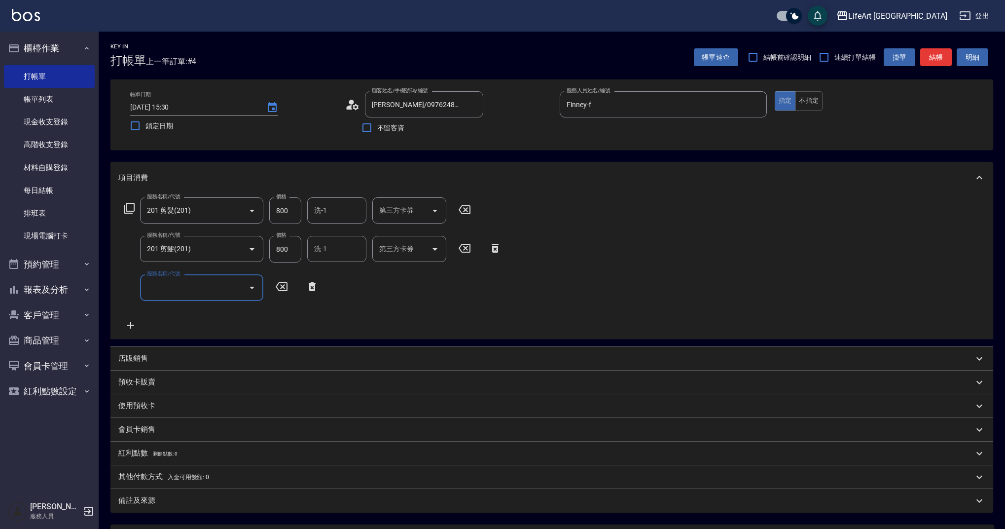
scroll to position [95, 0]
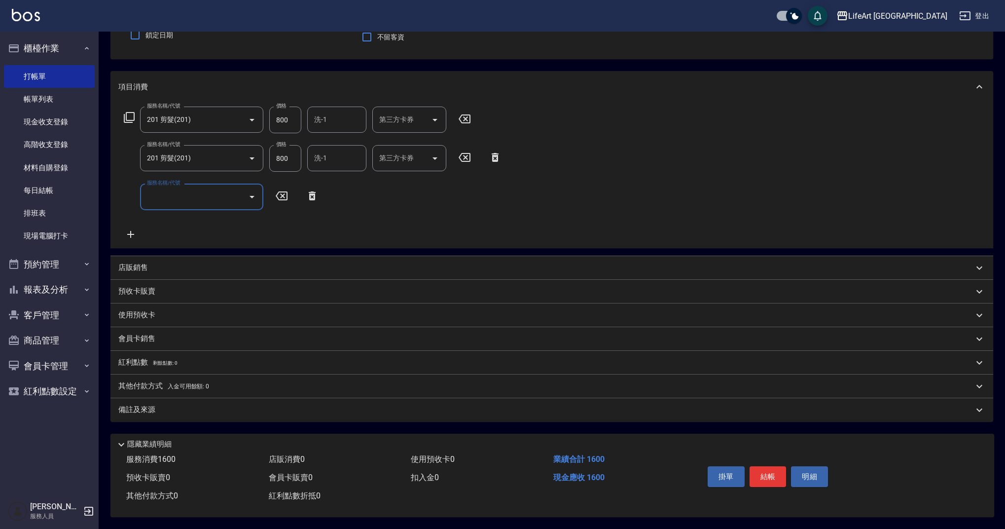
click at [199, 196] on input "服務名稱/代號" at bounding box center [195, 196] width 100 height 17
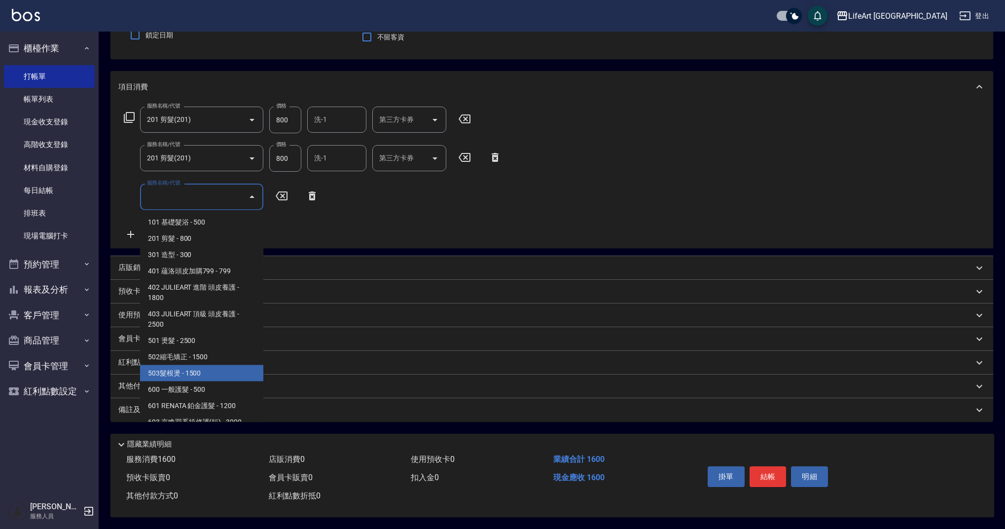
scroll to position [126, 0]
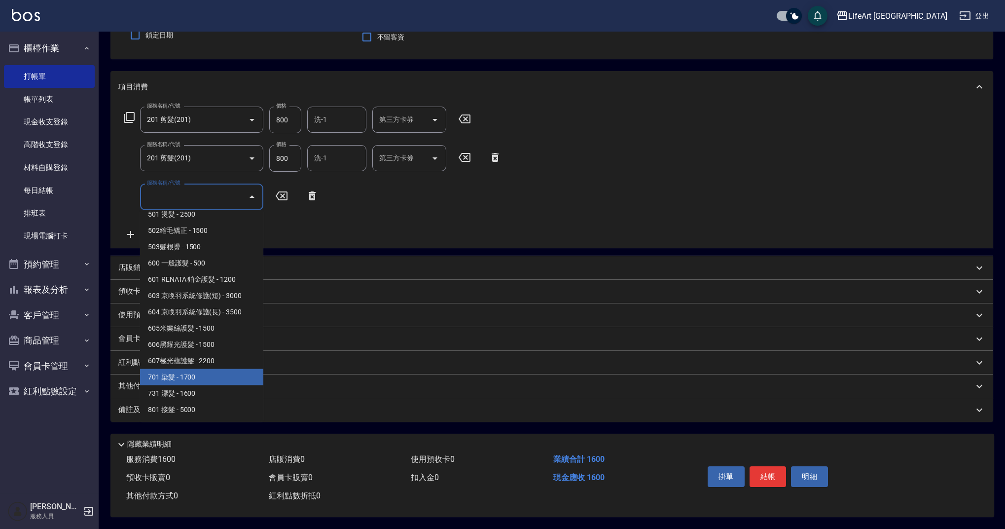
click at [204, 371] on span "701 染髮 - 1700" at bounding box center [201, 377] width 123 height 16
type input "701 染髮(701)"
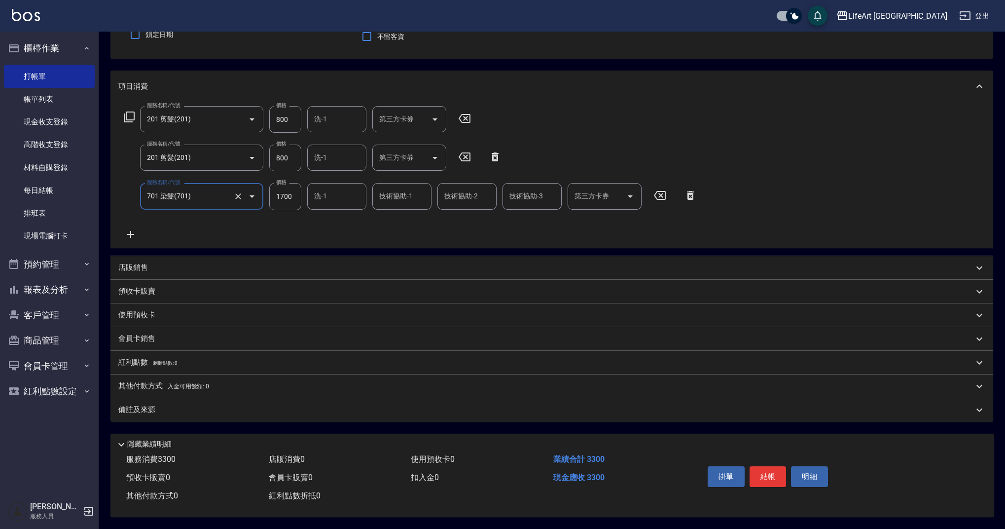
click at [140, 233] on icon at bounding box center [130, 234] width 25 height 12
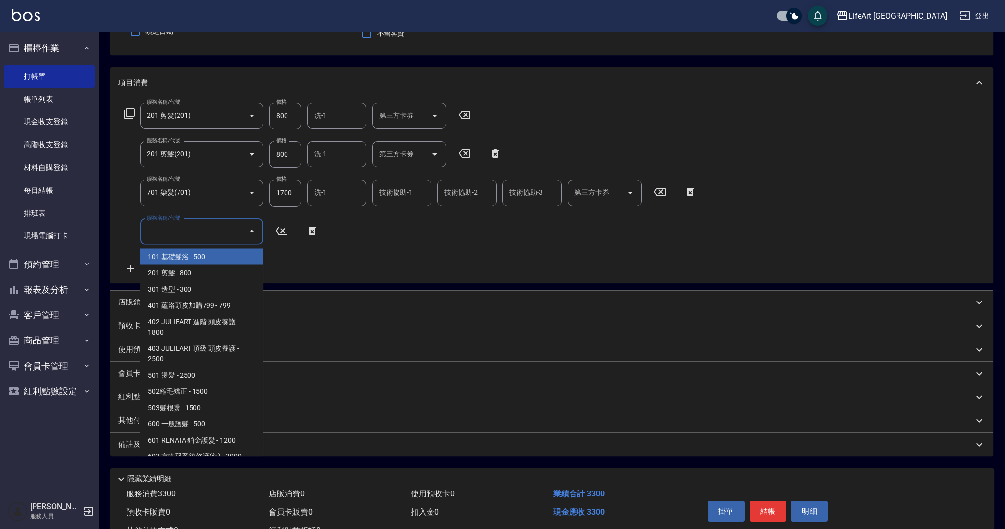
click at [187, 230] on input "服務名稱/代號" at bounding box center [195, 231] width 100 height 17
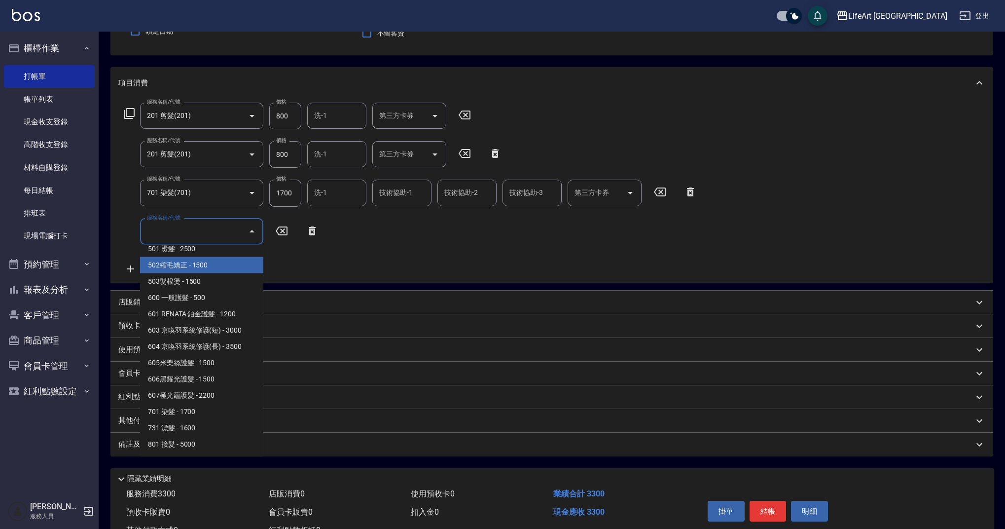
click at [191, 264] on span "502縮毛矯正 - 1500" at bounding box center [201, 265] width 123 height 16
type input "502縮毛矯正 (502)"
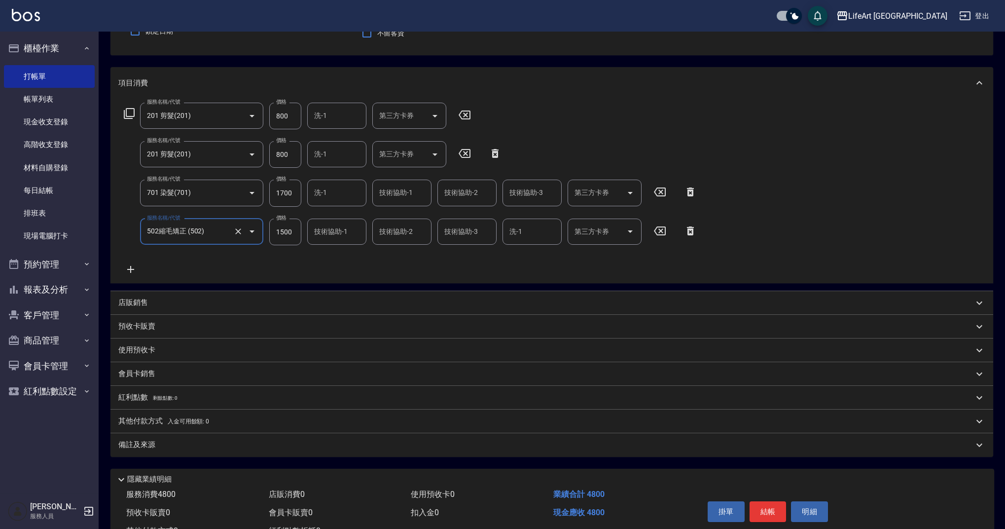
click at [132, 269] on icon at bounding box center [130, 269] width 7 height 7
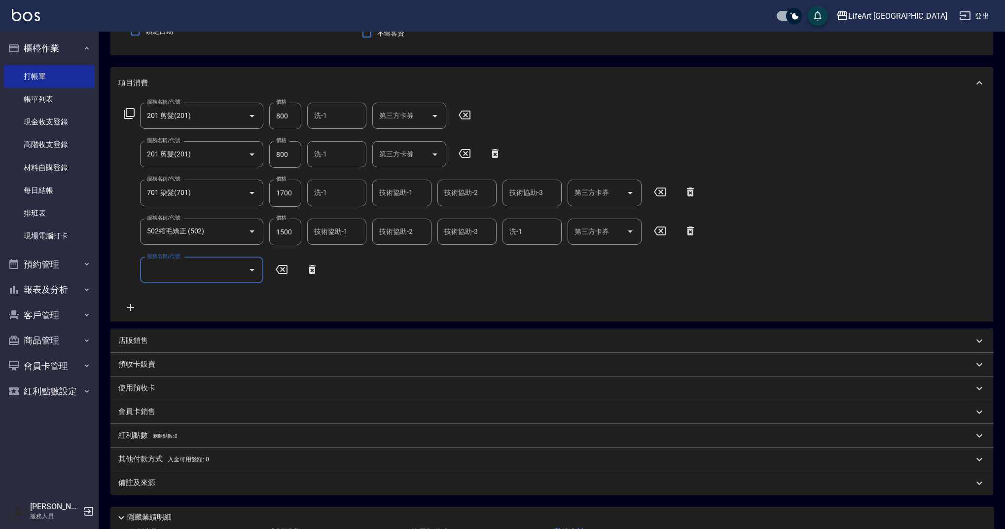
click at [221, 277] on input "服務名稱/代號" at bounding box center [195, 269] width 100 height 17
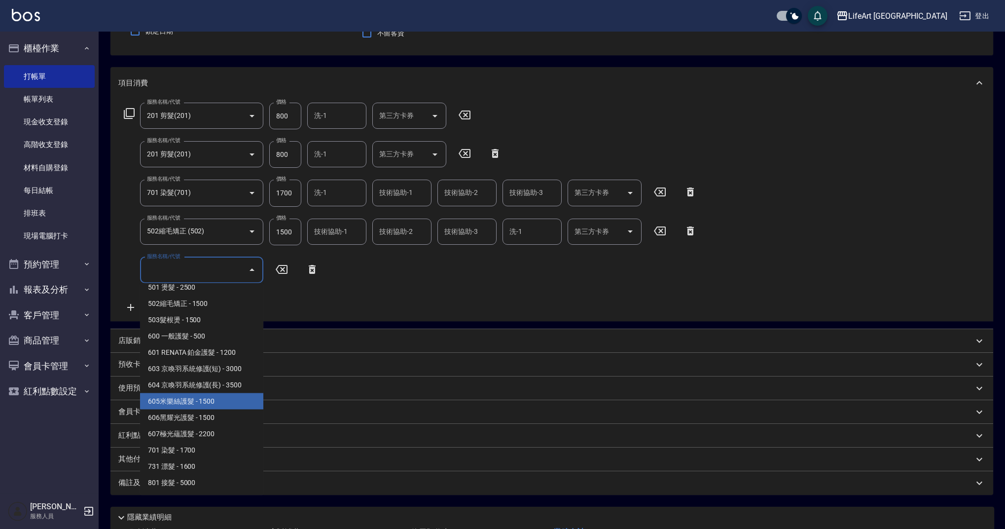
click at [223, 406] on span "605米樂絲護髮 - 1500" at bounding box center [201, 401] width 123 height 16
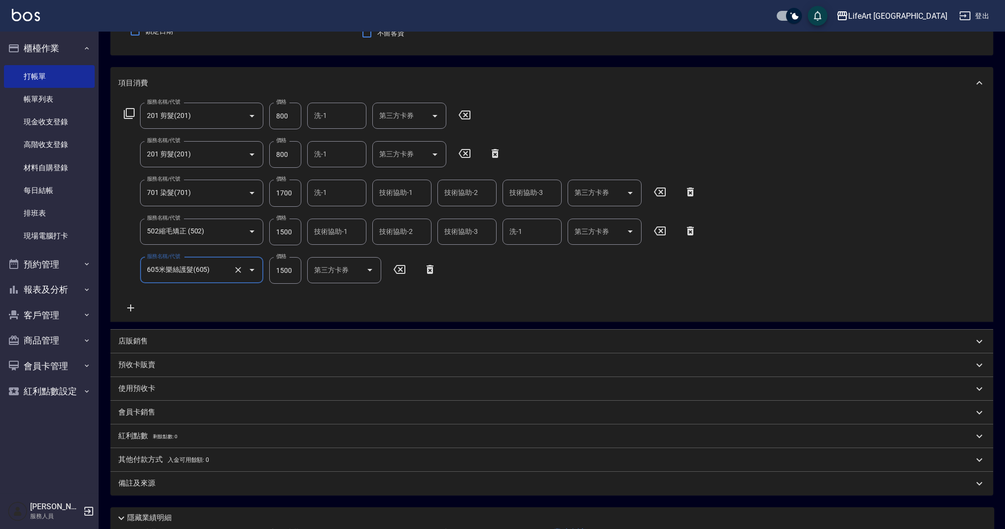
type input "605米樂絲護髮(605)"
click at [130, 310] on icon at bounding box center [130, 308] width 25 height 12
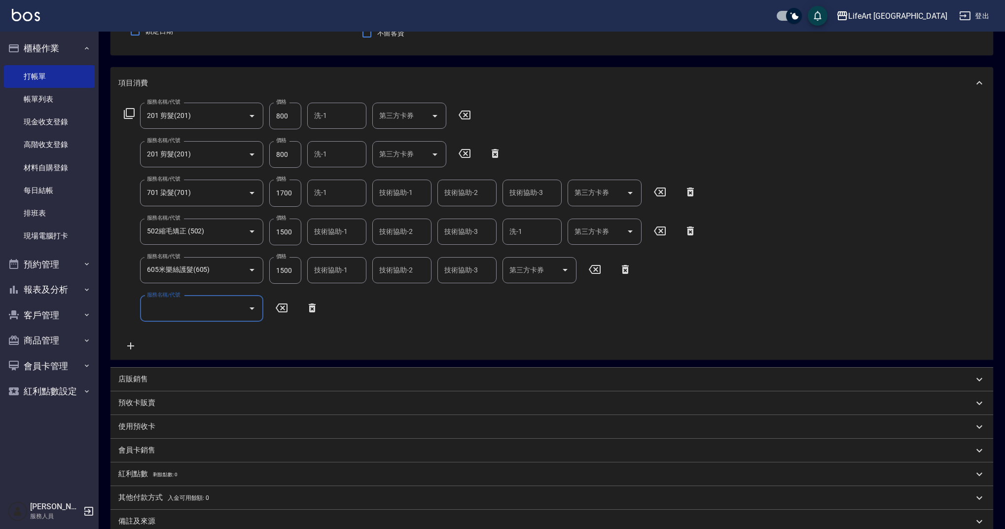
click at [156, 310] on input "服務名稱/代號" at bounding box center [195, 308] width 100 height 17
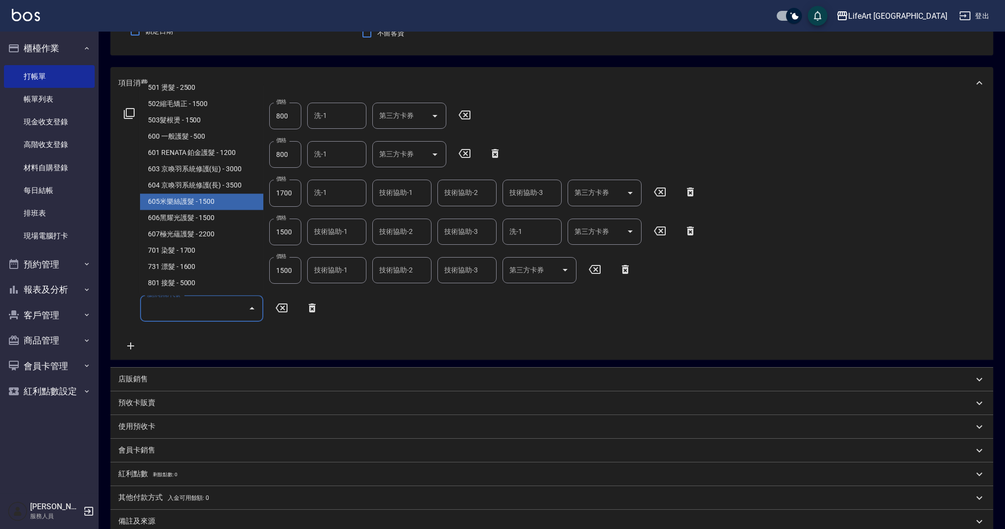
click at [202, 199] on span "605米樂絲護髮 - 1500" at bounding box center [201, 202] width 123 height 16
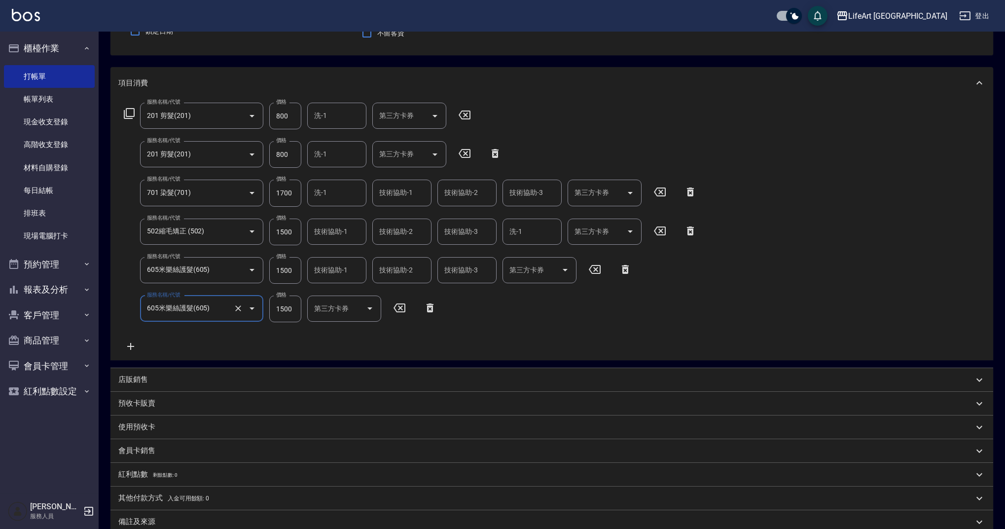
type input "605米樂絲護髮(605)"
drag, startPoint x: 295, startPoint y: 232, endPoint x: 266, endPoint y: 228, distance: 29.4
click at [266, 228] on div "服務名稱/代號 502縮毛矯正 (502) 服務名稱/代號 價格 1500 價格 技術協助-1 技術協助-1 技術協助-2 技術協助-2 技術協助-3 技術協…" at bounding box center [410, 232] width 585 height 27
drag, startPoint x: 292, startPoint y: 232, endPoint x: 323, endPoint y: 39, distance: 195.5
click at [266, 226] on div "服務名稱/代號 502縮毛矯正 (502) 服務名稱/代號 價格 1500 價格 技術協助-1 技術協助-1 技術協助-2 技術協助-2 技術協助-3 技術協…" at bounding box center [410, 232] width 585 height 27
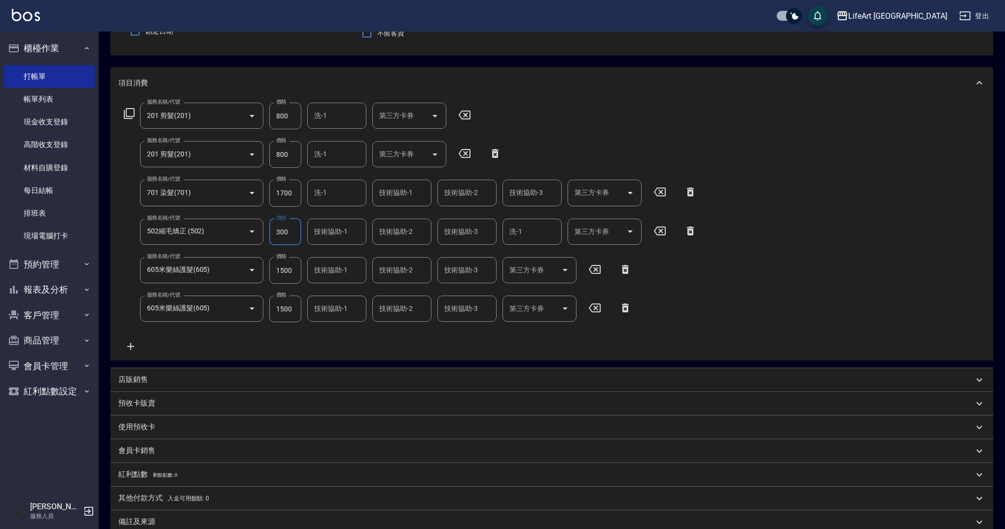
click at [294, 234] on input "300" at bounding box center [285, 232] width 32 height 27
type input "3000"
drag, startPoint x: 293, startPoint y: 194, endPoint x: 253, endPoint y: 190, distance: 40.2
click at [253, 189] on div "服務名稱/代號 701 染髮(701) 服務名稱/代號 價格 1700 價格 洗-1 洗-1 技術協助-1 技術協助-1 技術協助-2 技術協助-2 技術協助…" at bounding box center [410, 193] width 585 height 27
type input "1200"
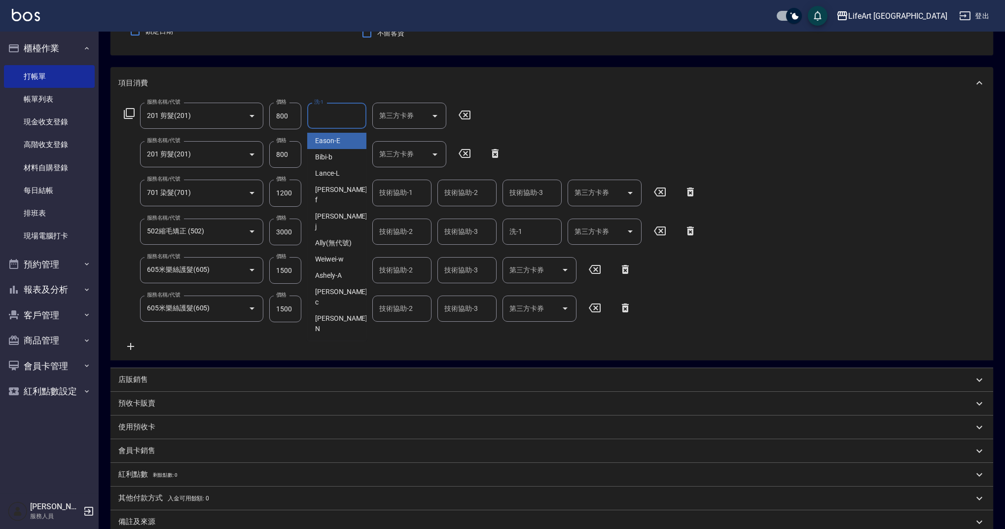
drag, startPoint x: 328, startPoint y: 121, endPoint x: 322, endPoint y: 165, distance: 44.3
click at [328, 121] on input "洗-1" at bounding box center [337, 115] width 50 height 17
click at [497, 126] on div "服務名稱/代號 201 剪髮(201) 服務名稱/代號 價格 800 價格 洗-1 洗-1 第三方卡券 第三方卡券 服務名稱/代號 201 剪髮(201) 服…" at bounding box center [410, 228] width 585 height 250
click at [327, 197] on input "洗-1" at bounding box center [337, 192] width 50 height 17
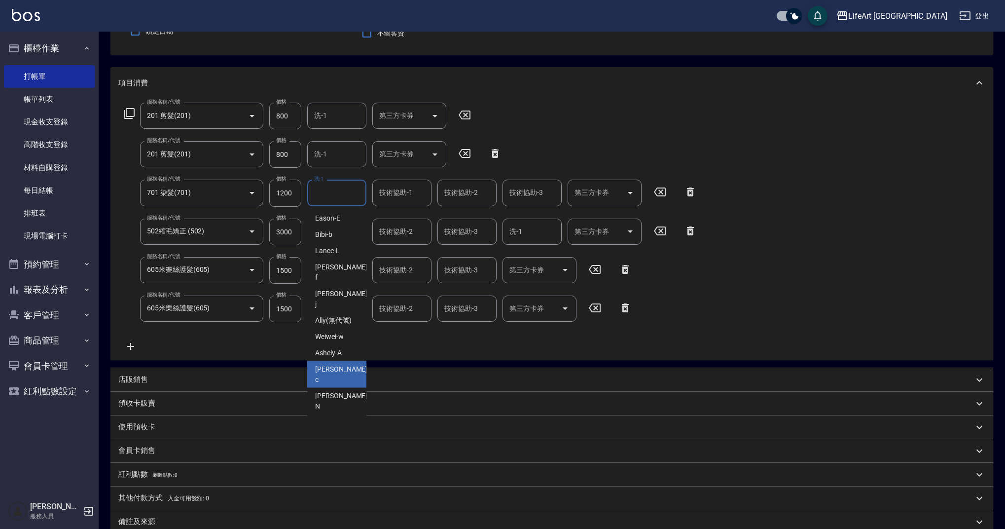
click at [342, 361] on div "Casey -c" at bounding box center [336, 374] width 59 height 27
type input "Casey-c"
click at [339, 228] on div "技術協助-1 技術協助-1" at bounding box center [336, 232] width 59 height 26
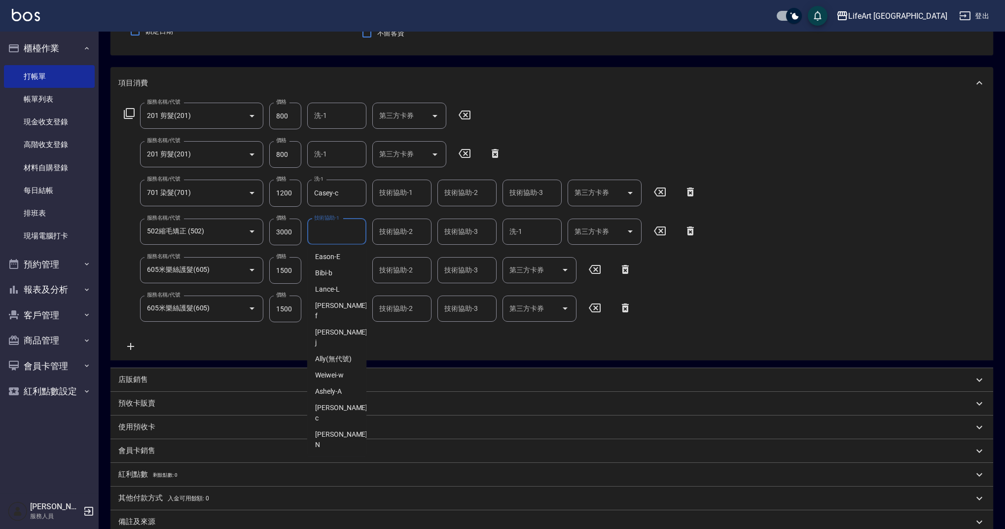
scroll to position [18, 0]
click at [340, 481] on span "Lily (無代號)" at bounding box center [333, 486] width 36 height 10
type input "Lily(無代號)"
drag, startPoint x: 415, startPoint y: 235, endPoint x: 416, endPoint y: 244, distance: 9.4
click at [415, 235] on input "技術協助-2" at bounding box center [402, 231] width 50 height 17
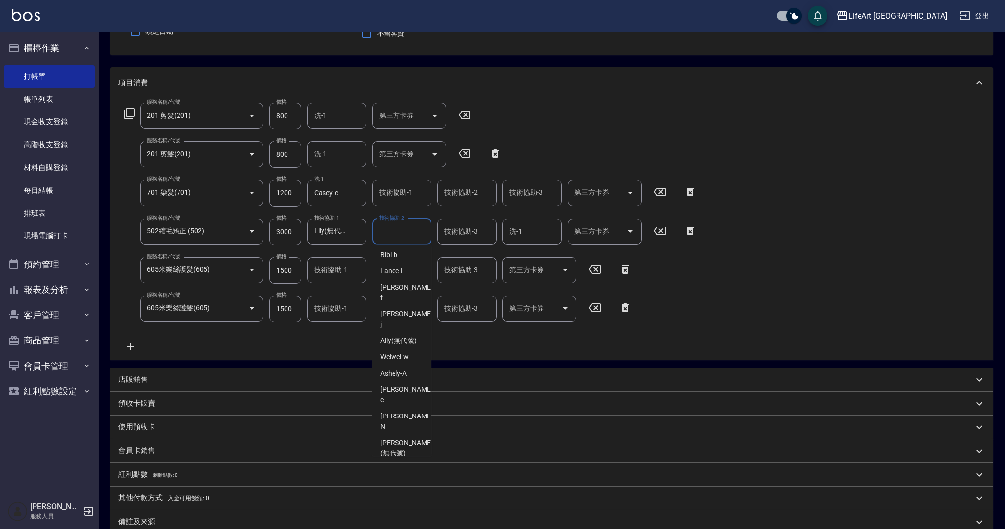
click at [395, 481] on span "Lily (無代號)" at bounding box center [398, 486] width 36 height 10
type input "Lily(無代號)"
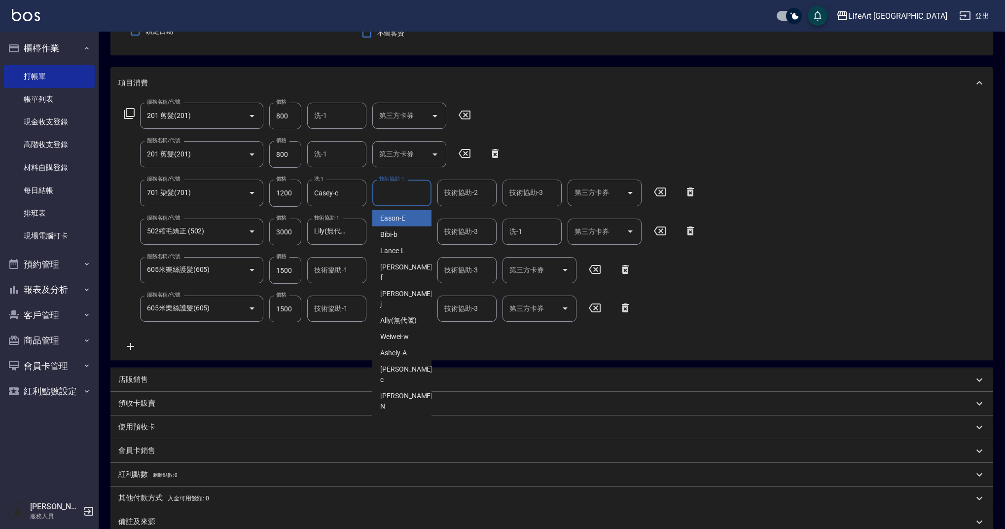
click at [405, 192] on div "技術協助-1 技術協助-1" at bounding box center [401, 193] width 59 height 26
click at [353, 268] on input "技術協助-1" at bounding box center [337, 269] width 50 height 17
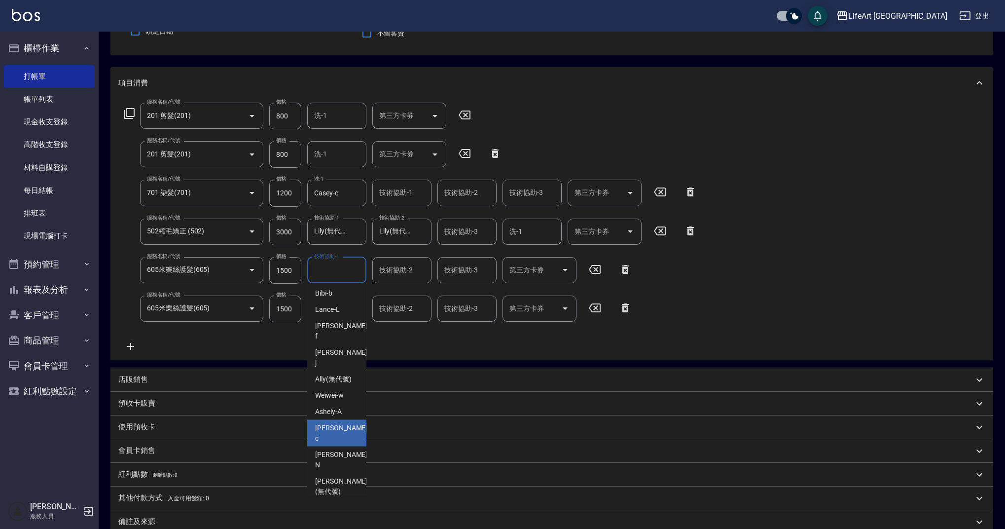
click at [345, 420] on div "Casey -c" at bounding box center [336, 433] width 59 height 27
type input "Casey-c"
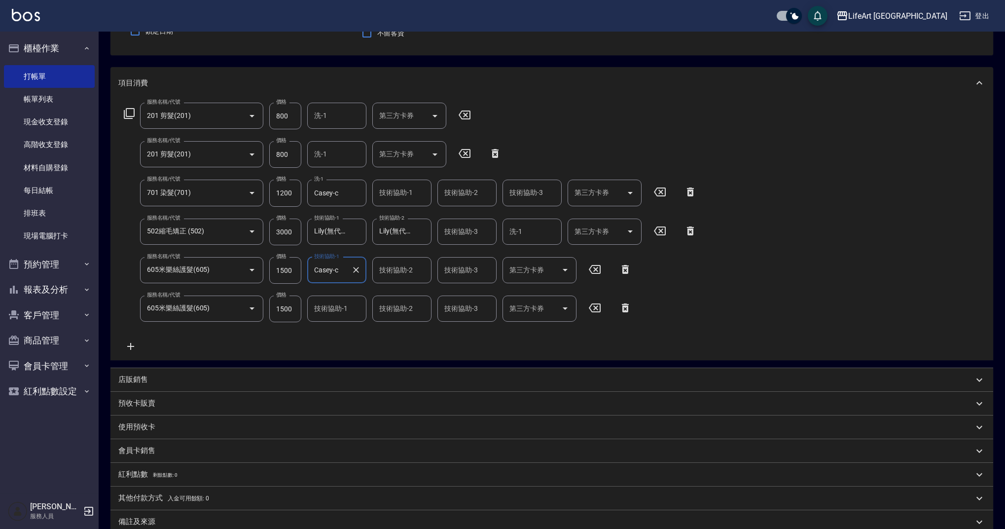
click at [335, 307] on div "技術協助-1 技術協助-1" at bounding box center [336, 309] width 59 height 26
click at [329, 306] on input "技術協助-1" at bounding box center [337, 308] width 50 height 17
click at [329, 308] on input "技術協助-1" at bounding box center [337, 308] width 50 height 17
click at [343, 320] on span "Lily (無代號)" at bounding box center [333, 325] width 36 height 10
type input "Lily(無代號)"
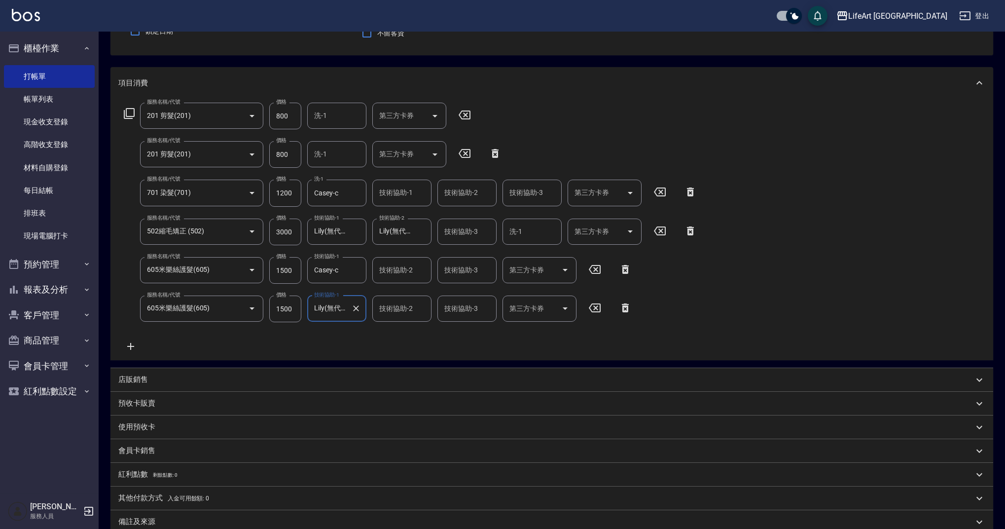
click at [404, 191] on div "技術協助-1 技術協助-1" at bounding box center [401, 193] width 59 height 26
click at [798, 256] on div "服務名稱/代號 201 剪髮(201) 服務名稱/代號 價格 800 價格 洗-1 洗-1 第三方卡券 第三方卡券 服務名稱/代號 201 剪髮(201) 服…" at bounding box center [552, 229] width 883 height 261
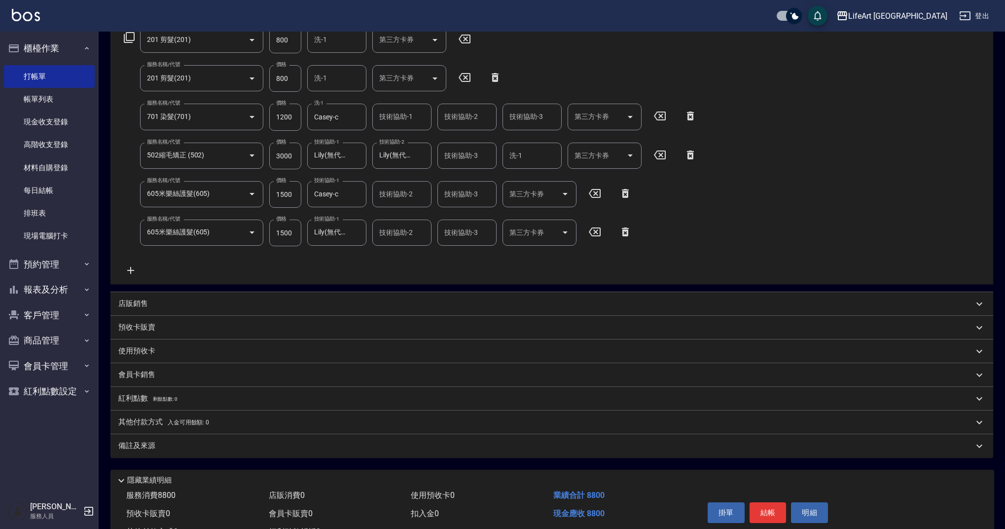
scroll to position [211, 0]
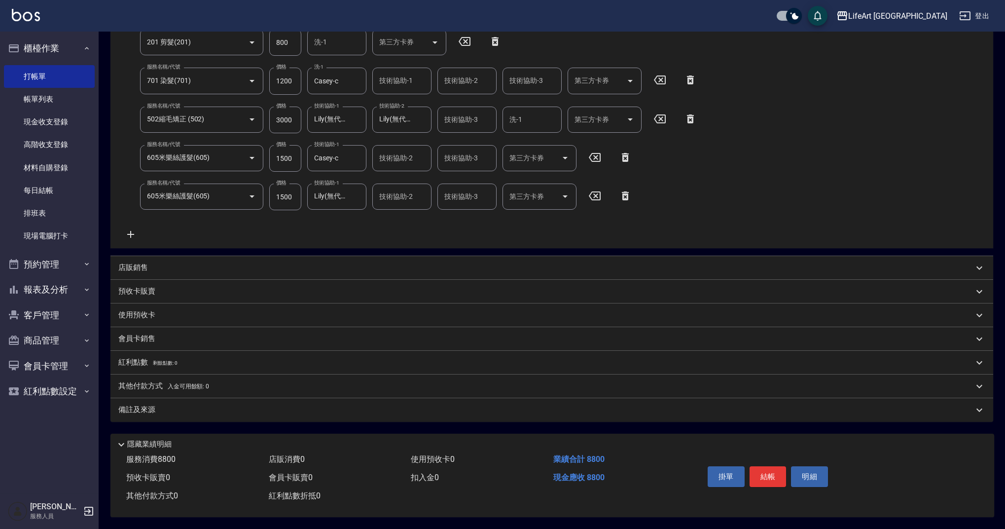
click at [243, 400] on div "備註及來源" at bounding box center [552, 410] width 883 height 24
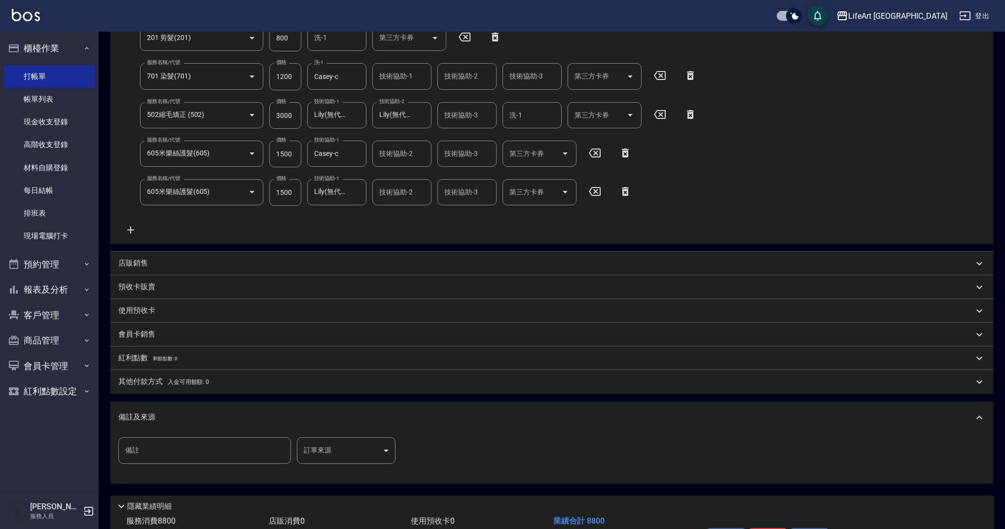
click at [328, 450] on body "LifeArt 蘆洲 登出 櫃檯作業 打帳單 帳單列表 現金收支登錄 高階收支登錄 材料自購登錄 每日結帳 排班表 現場電腦打卡 預約管理 預約管理 單日預約…" at bounding box center [502, 190] width 1005 height 802
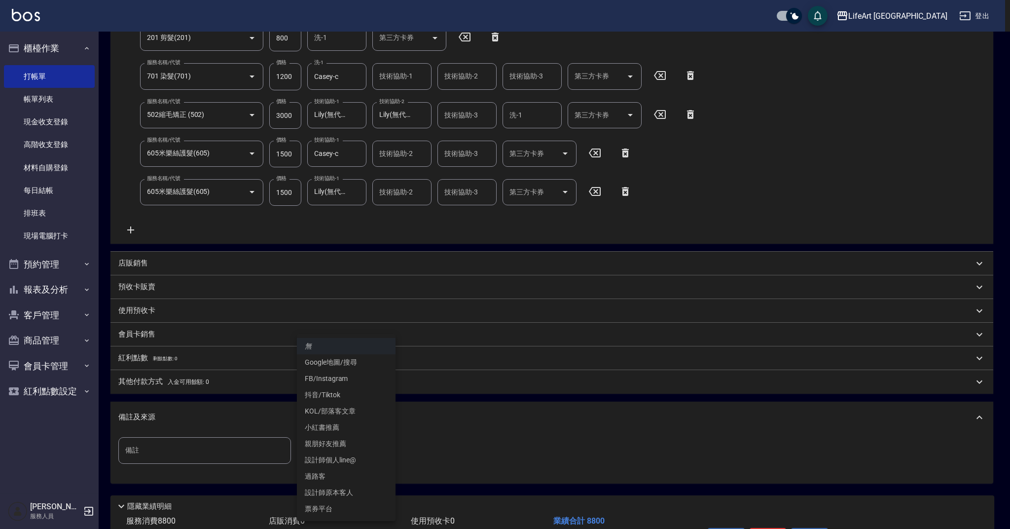
click at [357, 493] on li "設計師原本客人" at bounding box center [346, 492] width 99 height 16
click at [353, 452] on body "LifeArt 蘆洲 登出 櫃檯作業 打帳單 帳單列表 現金收支登錄 高階收支登錄 材料自購登錄 每日結帳 排班表 現場電腦打卡 預約管理 預約管理 單日預約…" at bounding box center [505, 190] width 1010 height 802
click at [353, 378] on li "FB/Instagram" at bounding box center [346, 379] width 99 height 16
type input "FB/Instagram"
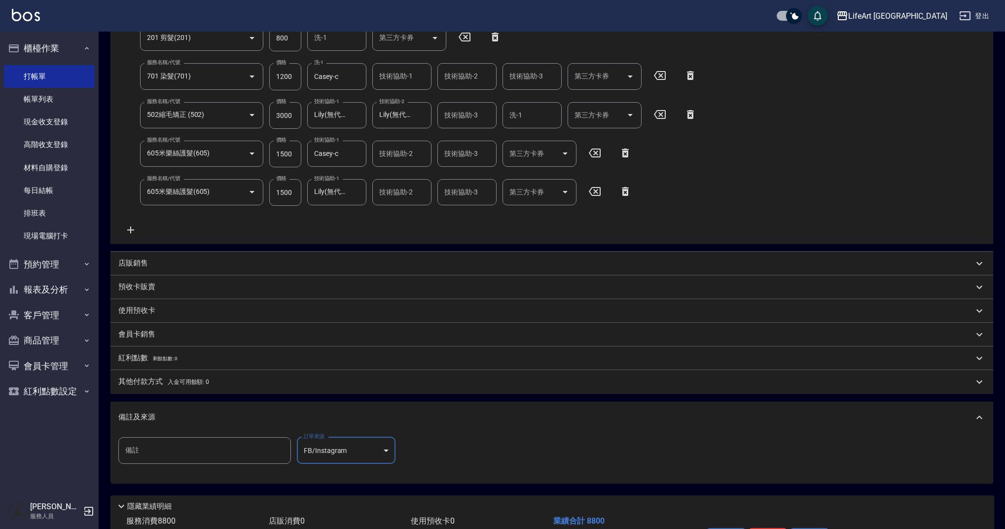
click at [389, 430] on div "備註及來源" at bounding box center [552, 418] width 883 height 32
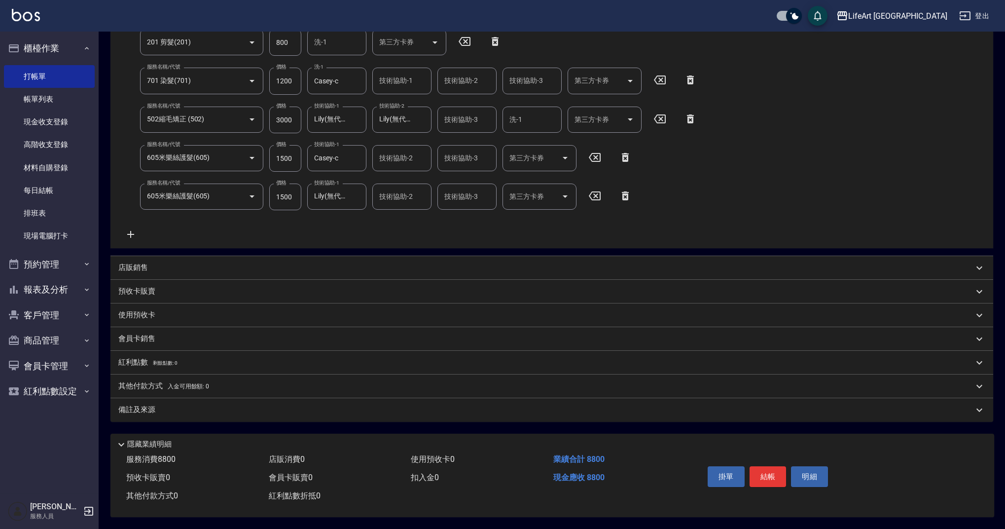
click at [176, 383] on span "入金可用餘額: 0" at bounding box center [189, 386] width 42 height 7
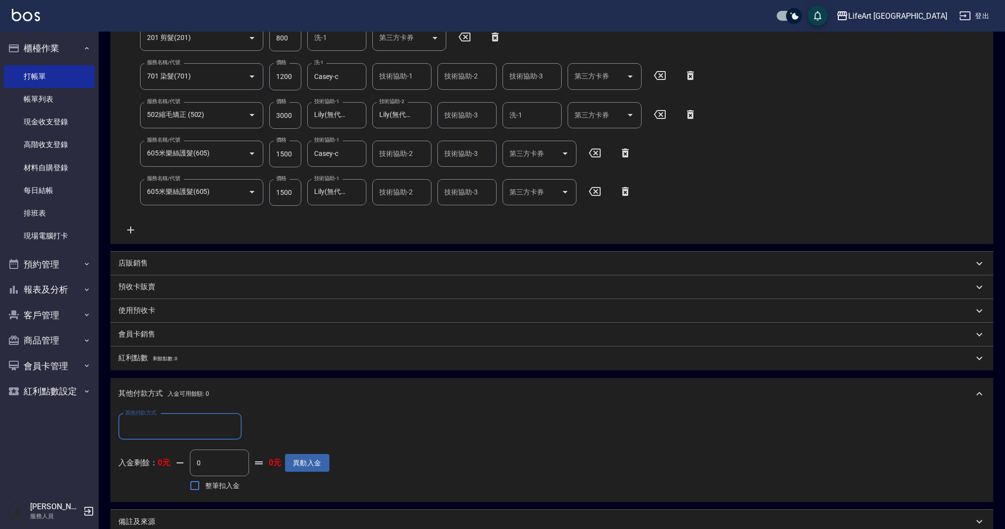
click at [165, 421] on input "其他付款方式" at bounding box center [180, 426] width 114 height 17
click at [146, 462] on span "Linepay" at bounding box center [179, 468] width 123 height 16
type input "Linepay"
drag, startPoint x: 274, startPoint y: 432, endPoint x: 242, endPoint y: 427, distance: 32.4
click at [242, 427] on div "其他付款方式 Linepay 其他付款方式 Linepay金額 0 Linepay金額" at bounding box center [223, 426] width 211 height 27
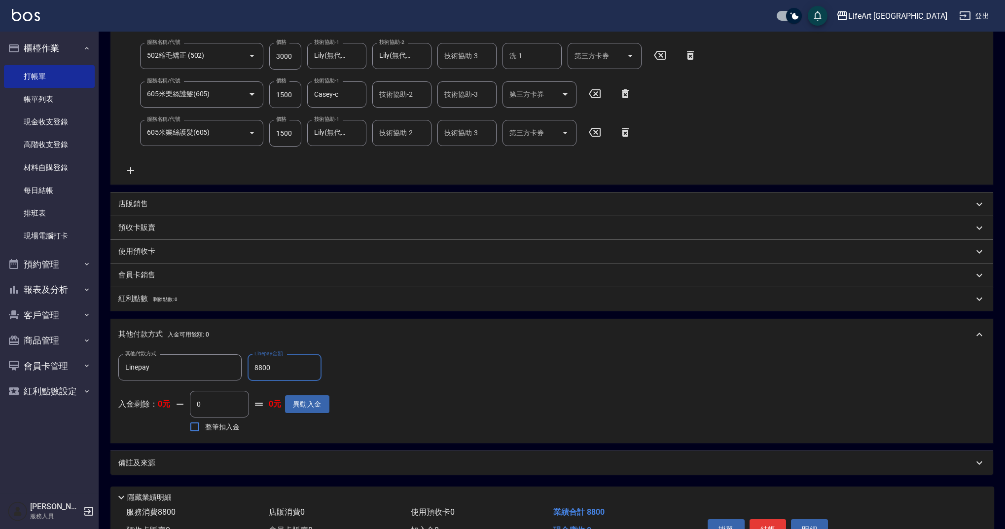
scroll to position [328, 0]
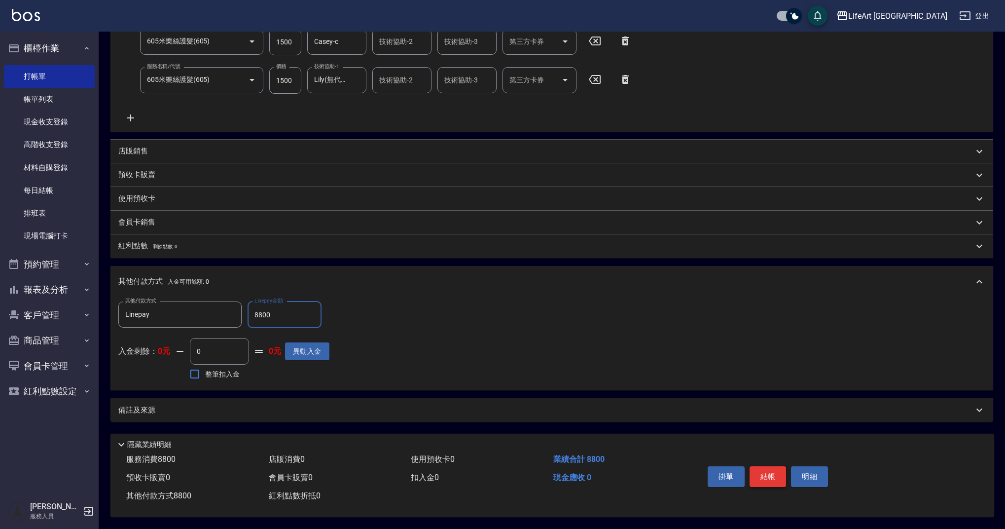
type input "8800"
click at [765, 478] on button "結帳" at bounding box center [768, 476] width 37 height 21
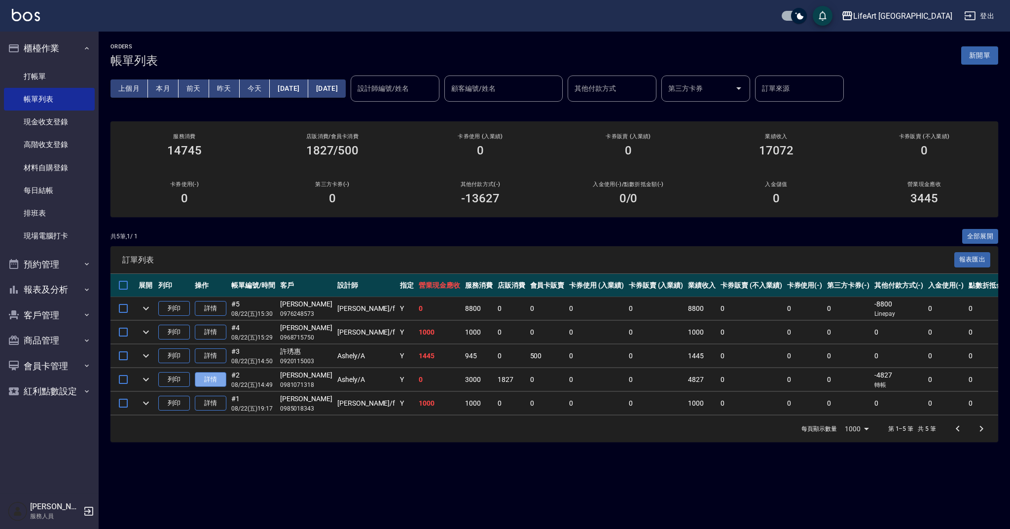
click at [208, 378] on link "詳情" at bounding box center [211, 379] width 32 height 15
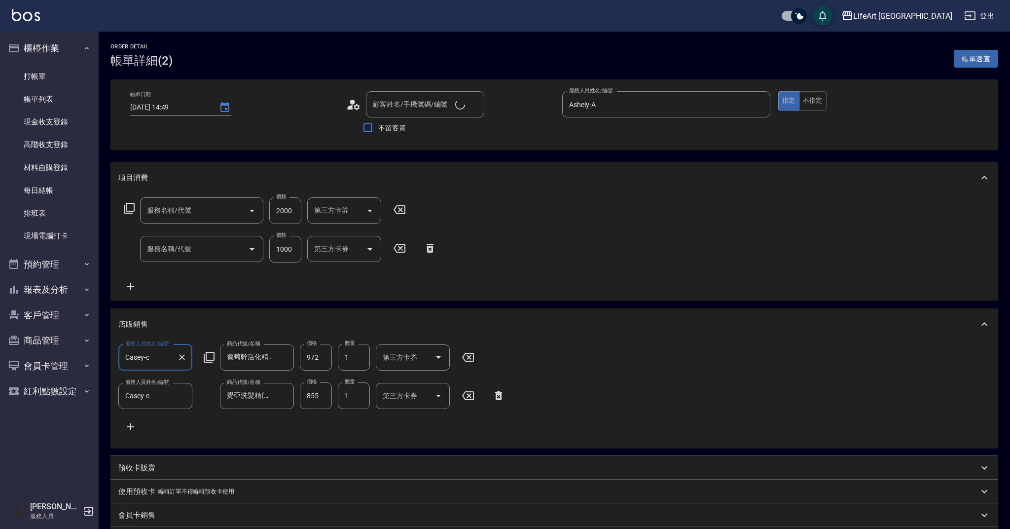
type input "[DATE] 14:49"
type input "[PERSON_NAME]/0981071318/null"
type input "Ashely-A"
type input "402 JULIEART 進階 頭皮養護(402)"
type input "201 剪髮(201)"
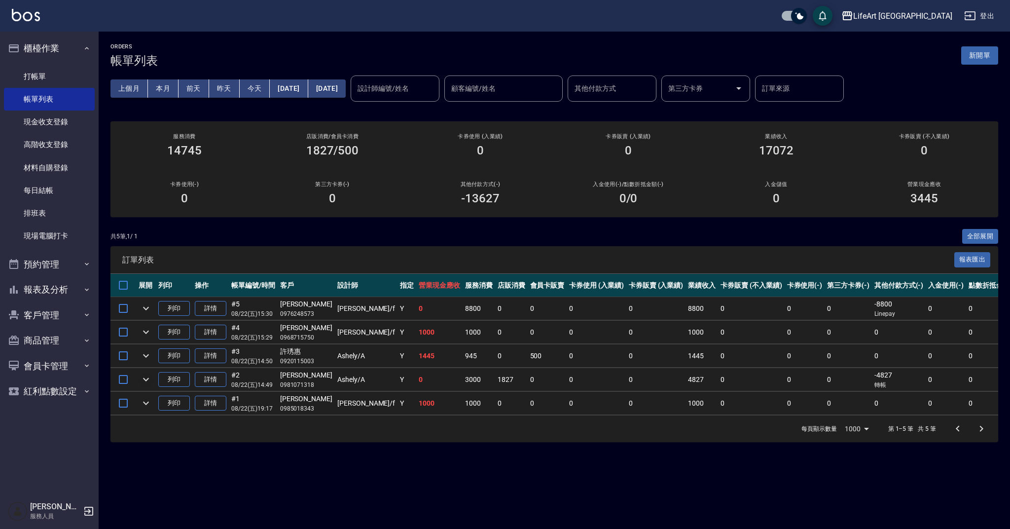
click at [147, 381] on icon "expand row" at bounding box center [146, 379] width 12 height 12
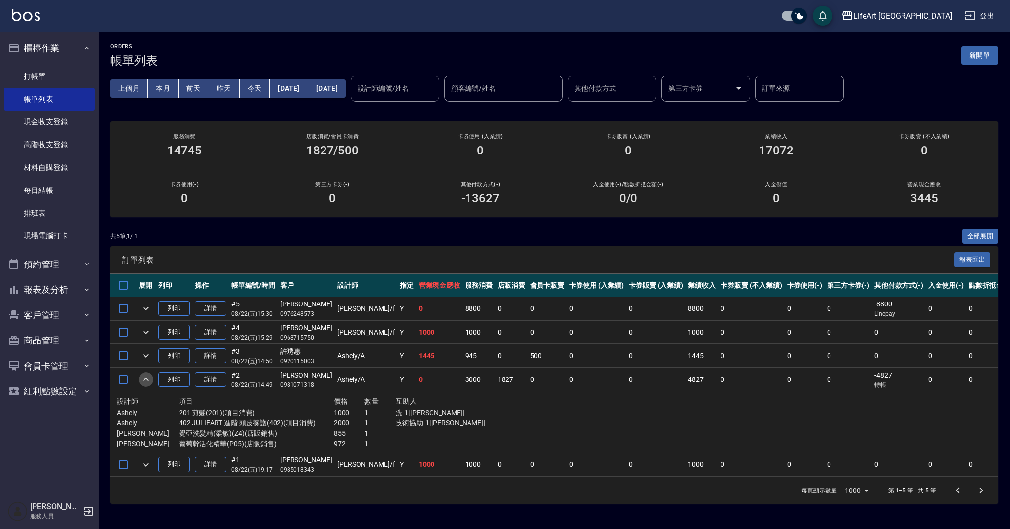
click at [147, 381] on icon "expand row" at bounding box center [146, 379] width 12 height 12
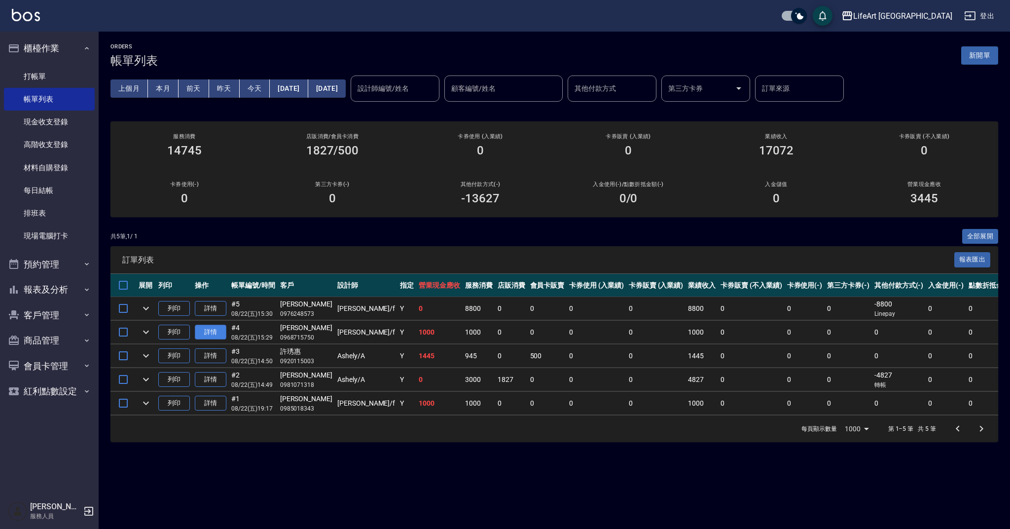
click at [216, 332] on link "詳情" at bounding box center [211, 332] width 32 height 15
